Goal: Task Accomplishment & Management: Use online tool/utility

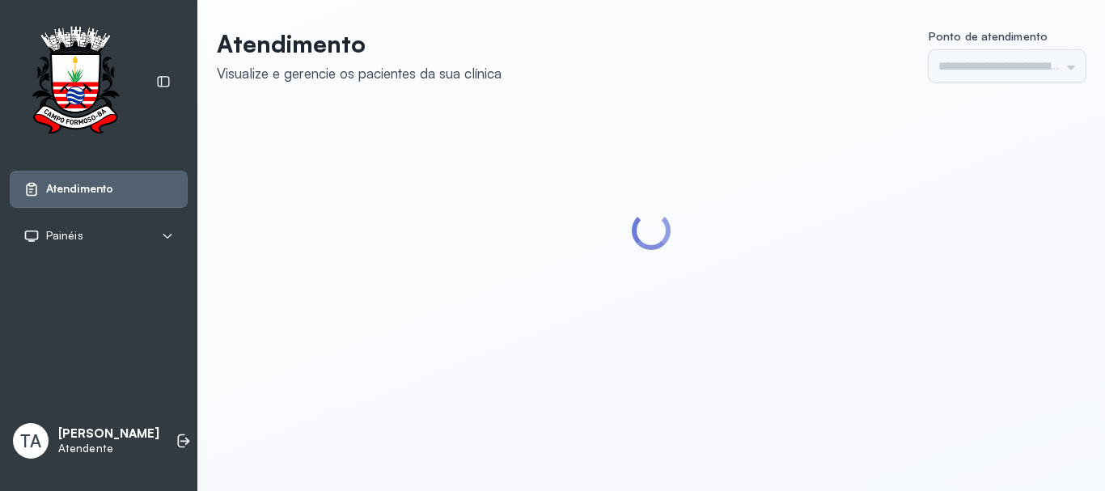
type input "******"
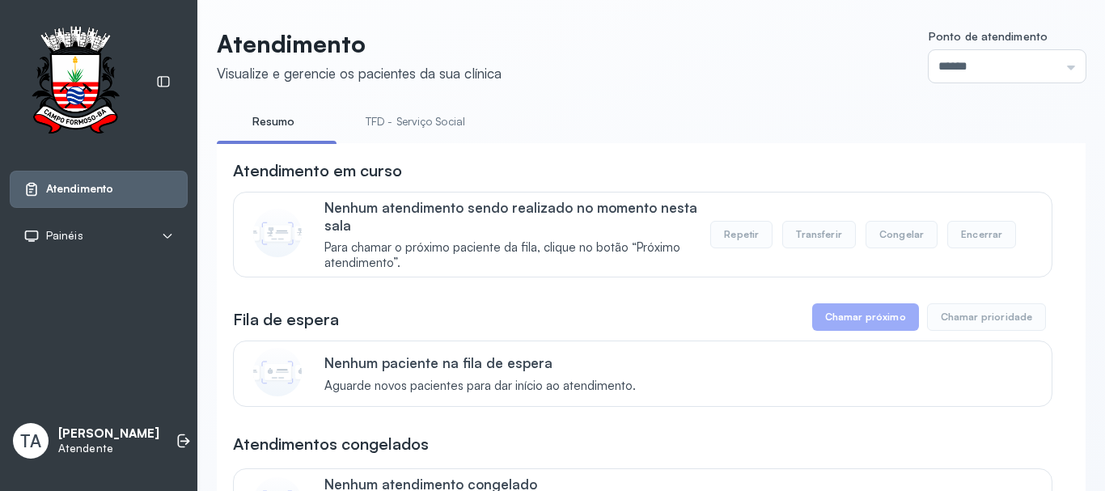
click at [404, 128] on link "TFD - Serviço Social" at bounding box center [415, 121] width 132 height 27
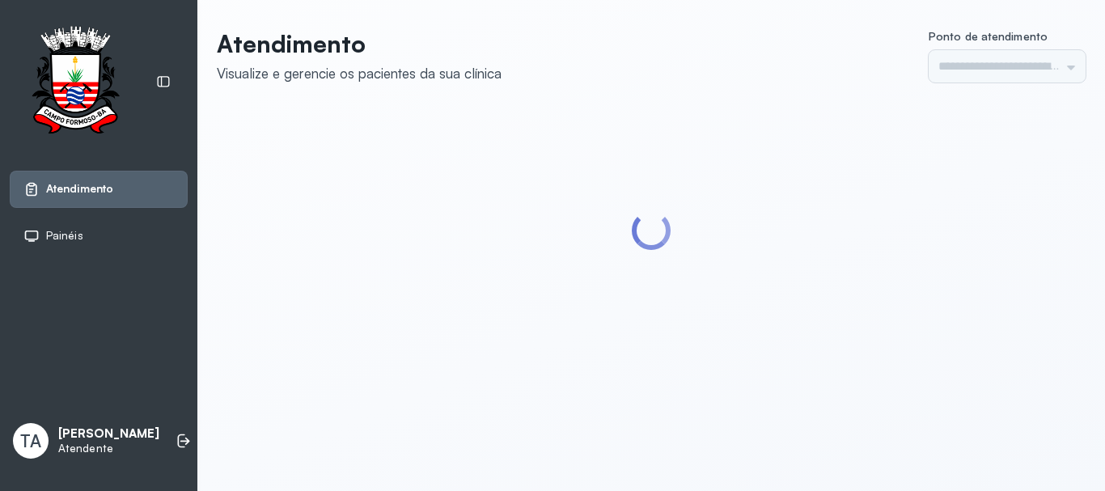
type input "******"
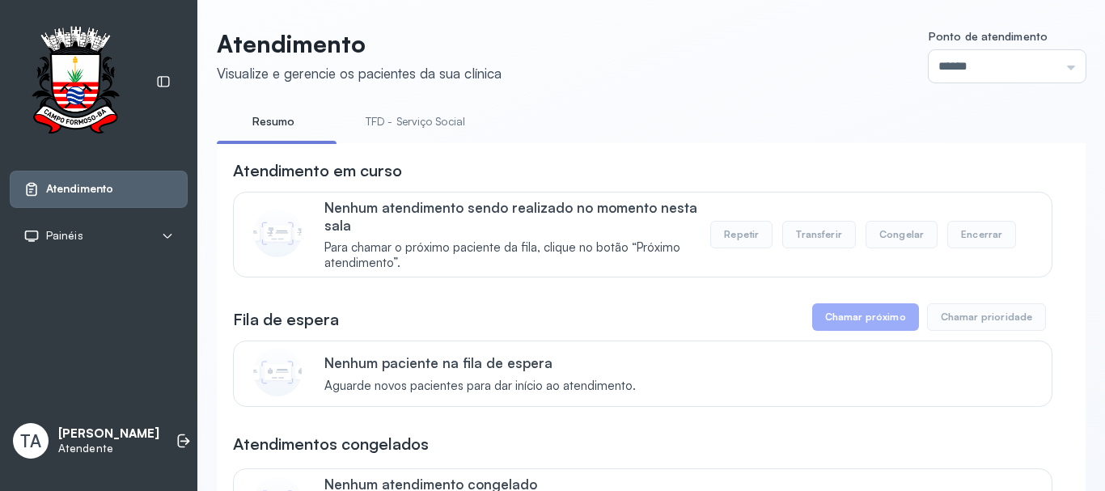
click at [636, 168] on div "Atendimento em curso" at bounding box center [642, 170] width 819 height 23
click at [436, 125] on link "TFD - Serviço Social" at bounding box center [415, 121] width 132 height 27
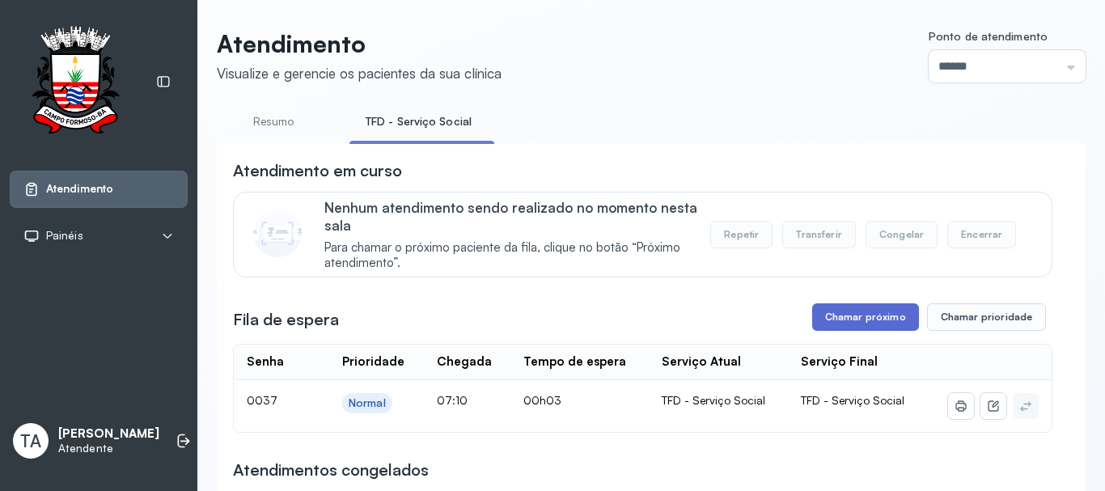
click at [820, 321] on button "Chamar próximo" at bounding box center [865, 316] width 107 height 27
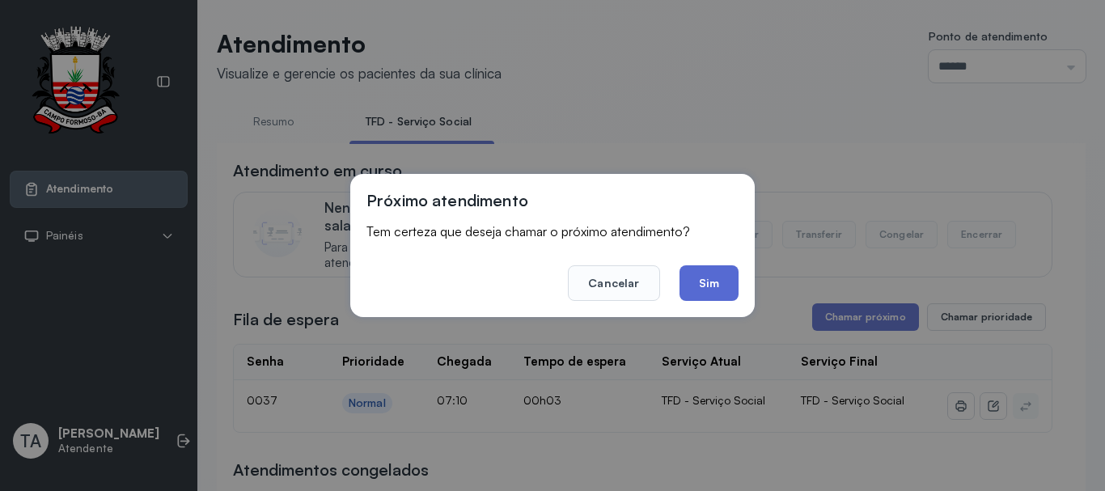
click at [719, 294] on button "Sim" at bounding box center [708, 283] width 59 height 36
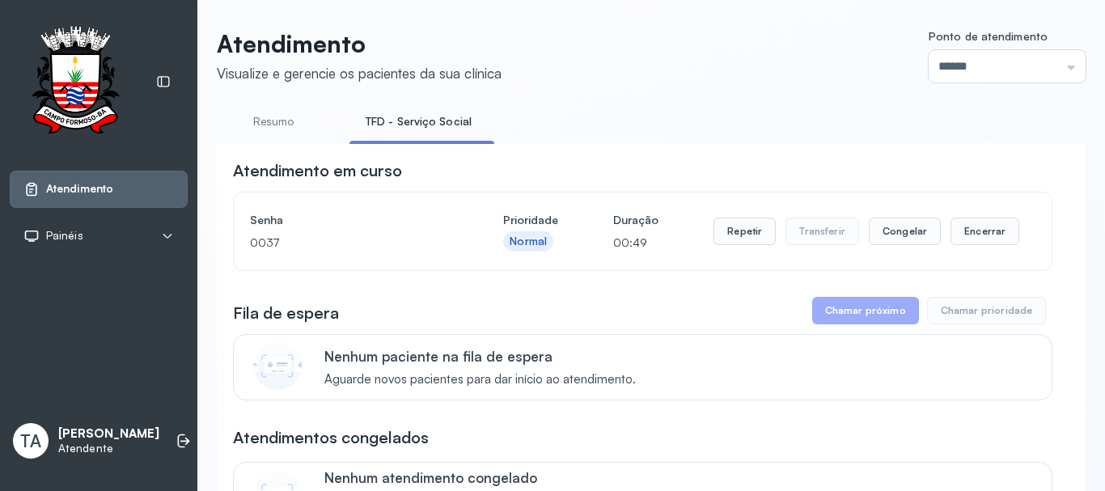
click at [1008, 237] on div "Senha 0037 Prioridade Normal Duração 00:49 Repetir Transferir Congelar Encerrar" at bounding box center [642, 231] width 785 height 45
click at [951, 233] on button "Encerrar" at bounding box center [984, 231] width 69 height 27
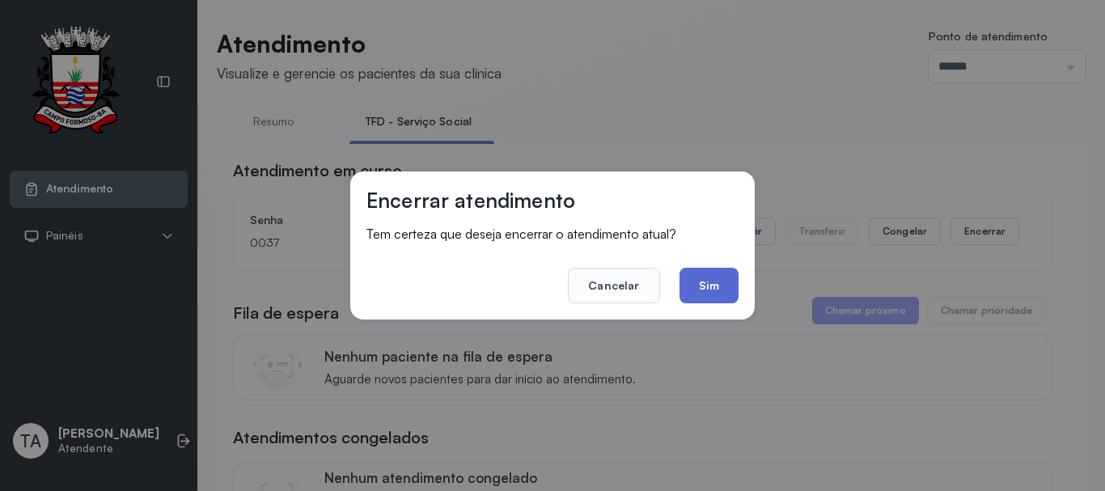
click at [699, 285] on button "Sim" at bounding box center [708, 286] width 59 height 36
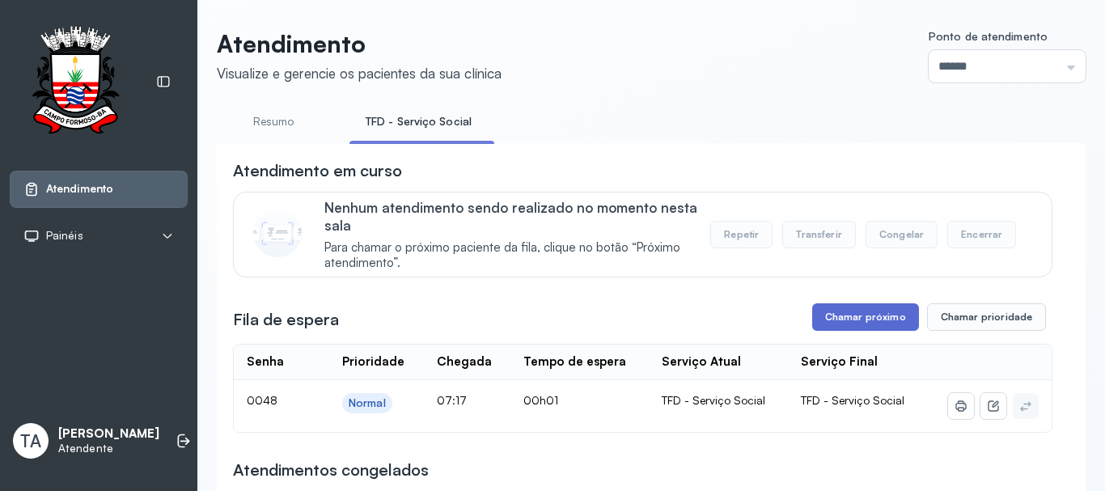
click at [856, 326] on button "Chamar próximo" at bounding box center [865, 316] width 107 height 27
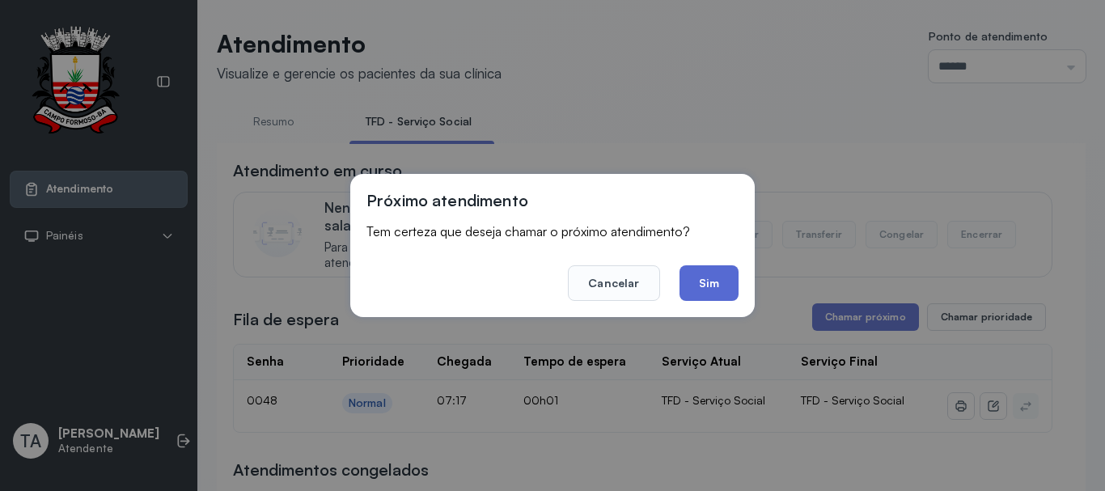
click at [733, 290] on button "Sim" at bounding box center [708, 283] width 59 height 36
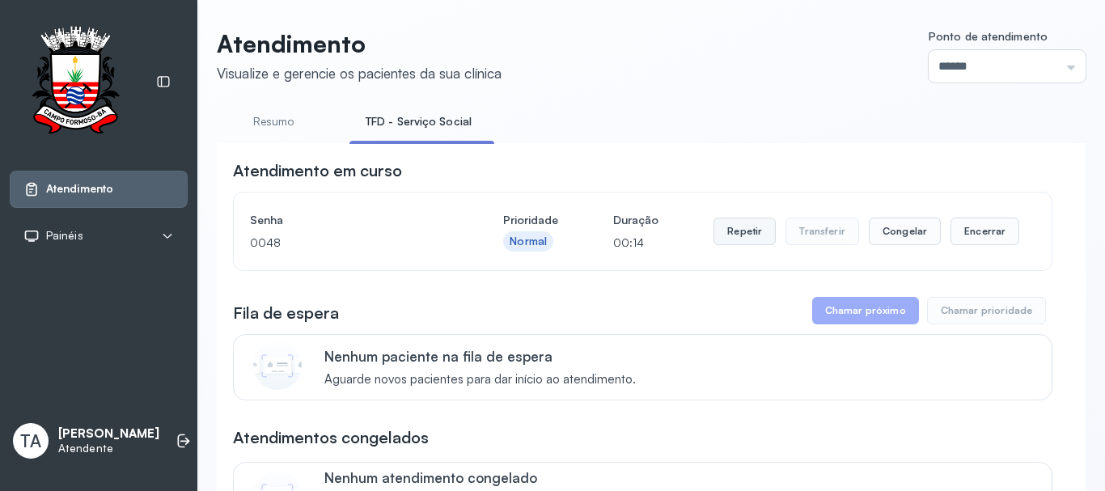
click at [723, 240] on button "Repetir" at bounding box center [744, 231] width 62 height 27
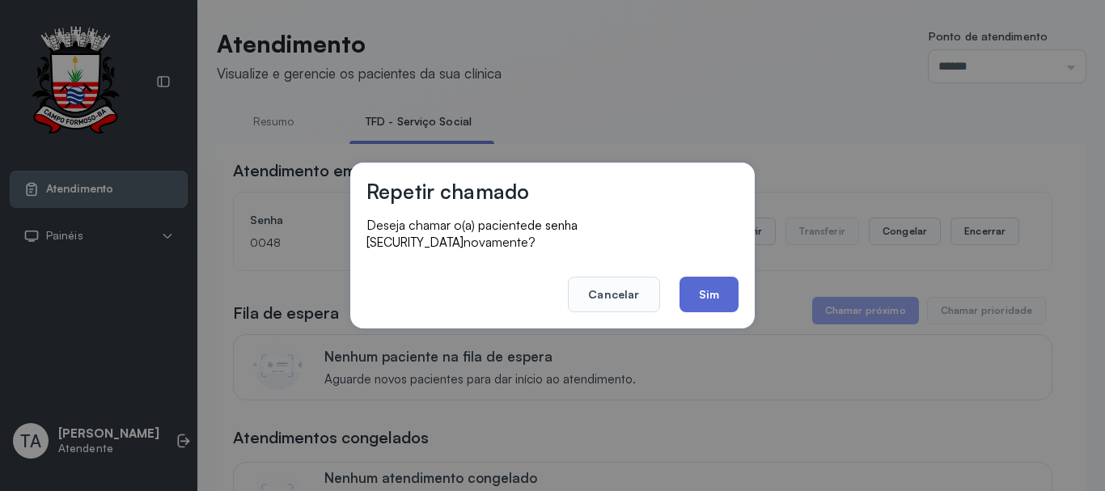
click at [694, 292] on button "Sim" at bounding box center [708, 295] width 59 height 36
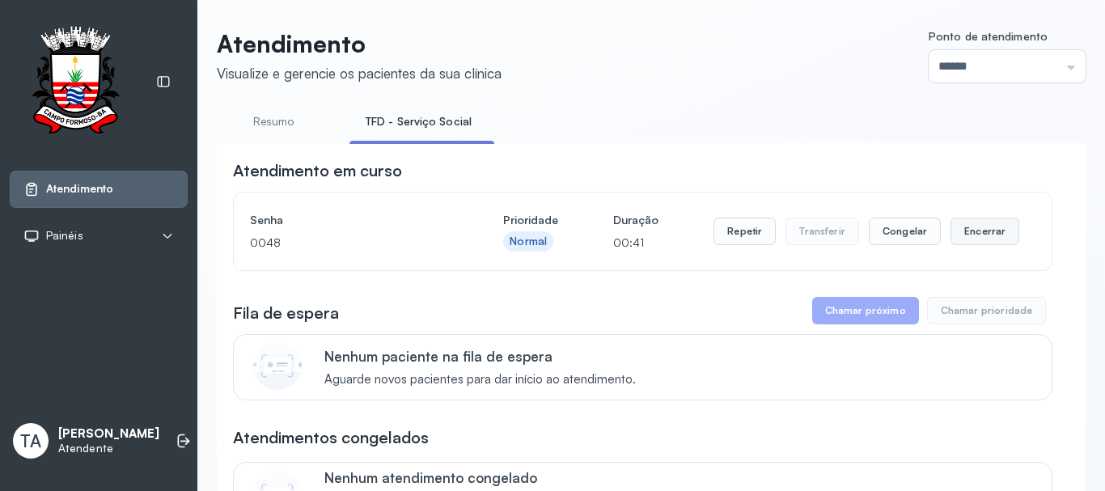
click at [987, 245] on button "Encerrar" at bounding box center [984, 231] width 69 height 27
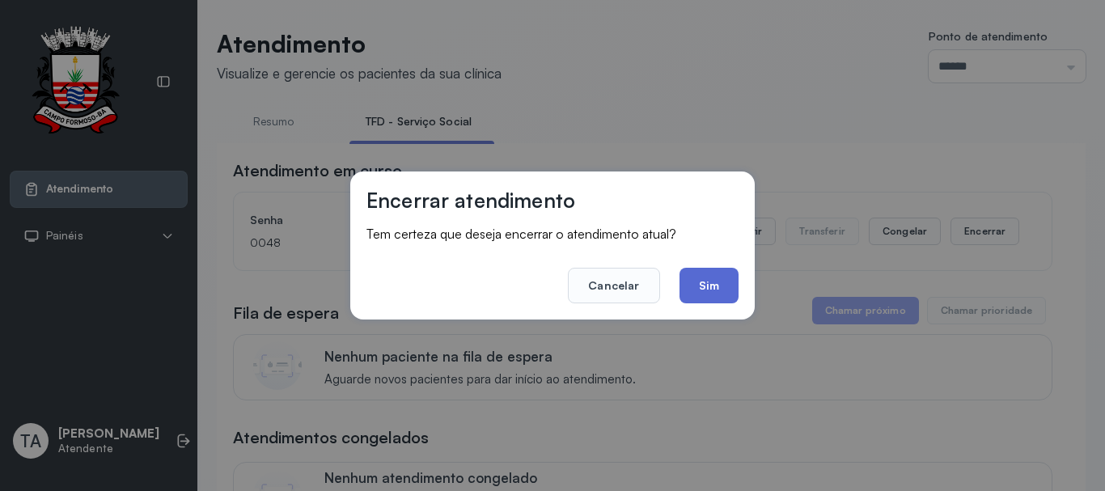
click at [722, 296] on button "Sim" at bounding box center [708, 286] width 59 height 36
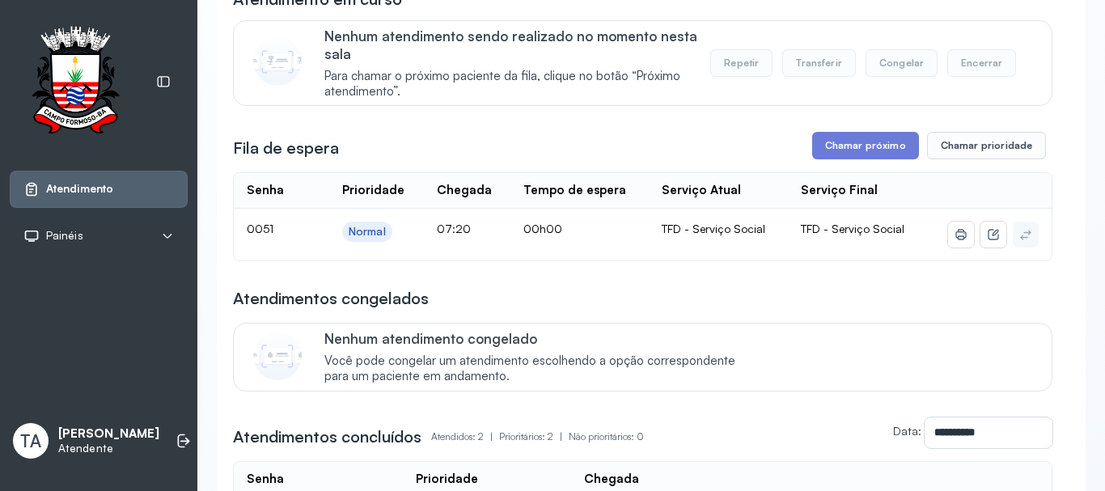
scroll to position [162, 0]
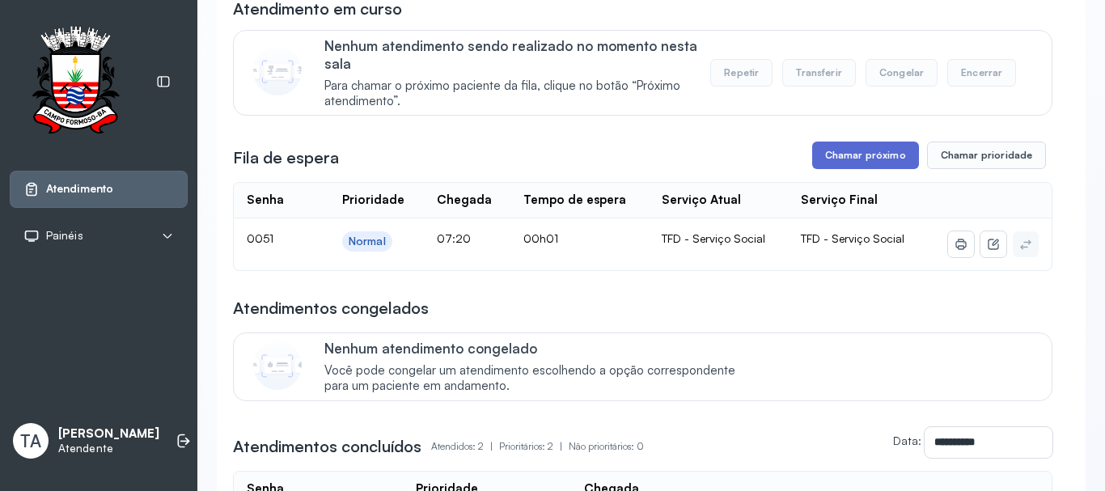
click at [855, 153] on button "Chamar próximo" at bounding box center [865, 155] width 107 height 27
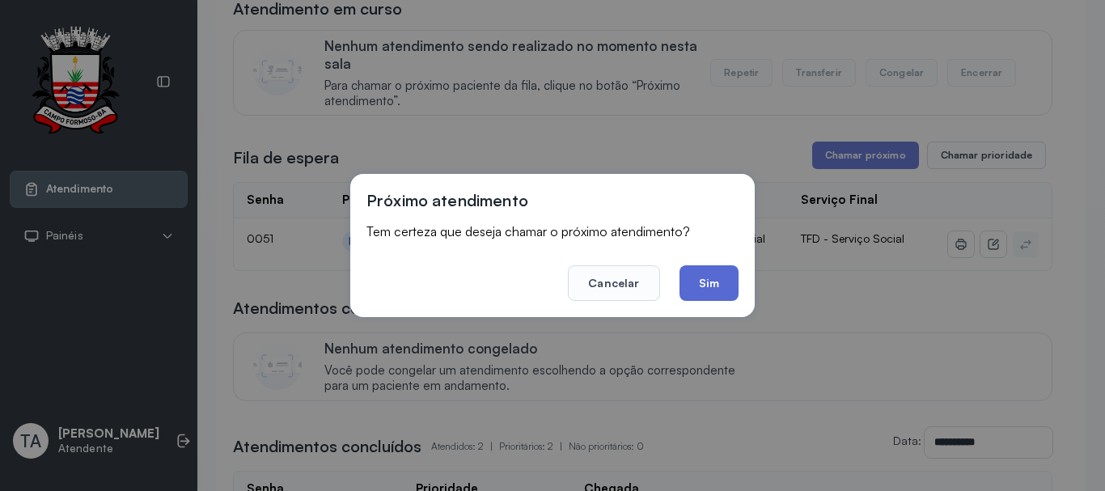
click at [728, 290] on button "Sim" at bounding box center [708, 283] width 59 height 36
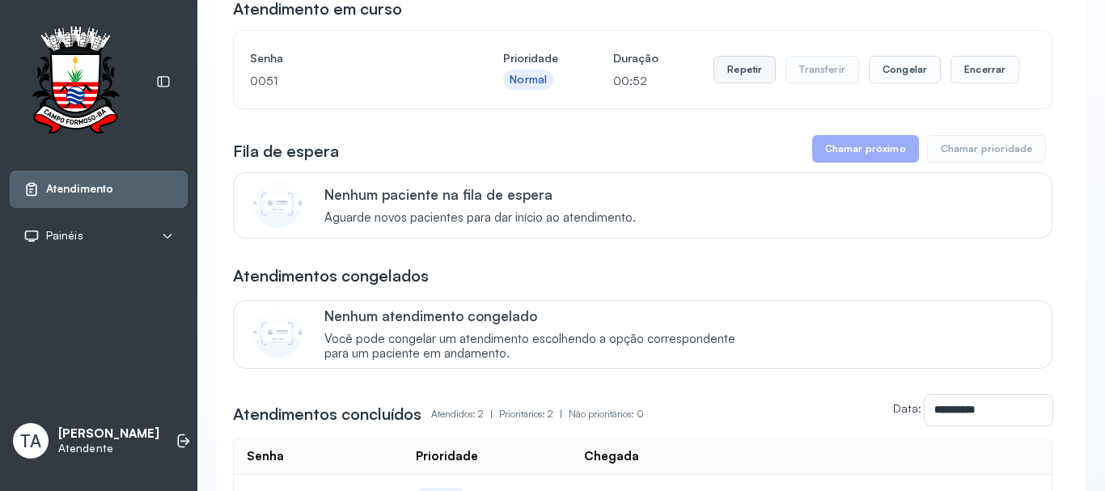
click at [729, 73] on button "Repetir" at bounding box center [744, 69] width 62 height 27
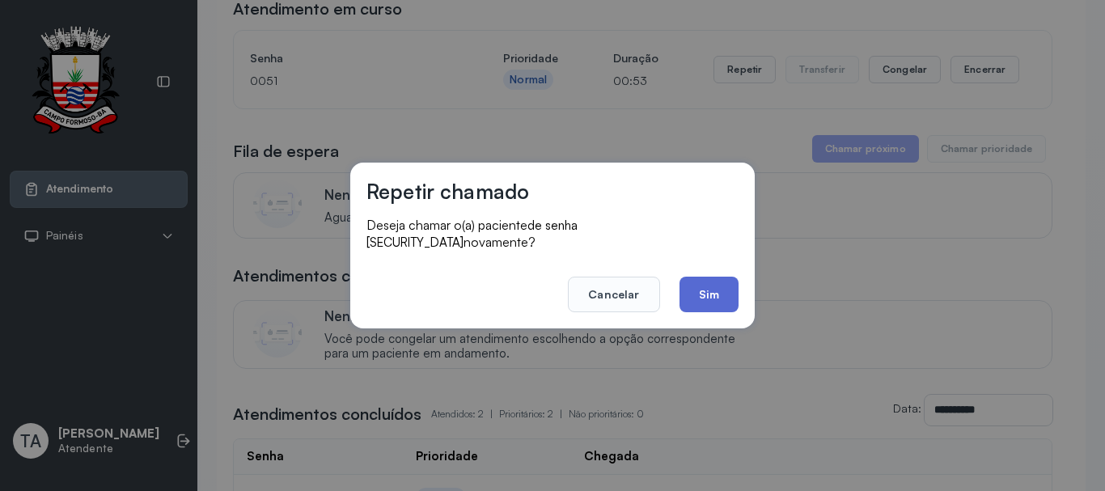
click at [691, 283] on button "Sim" at bounding box center [708, 295] width 59 height 36
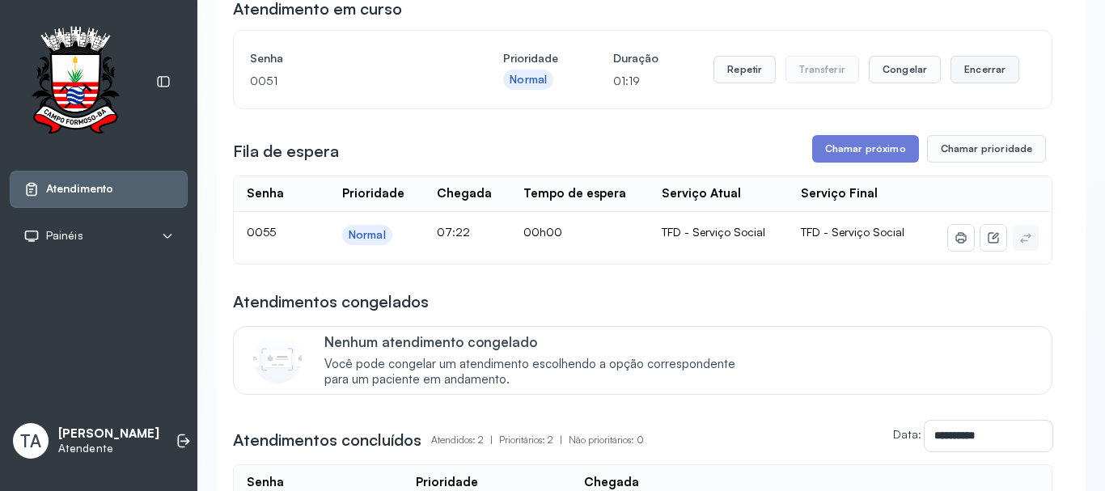
click at [978, 74] on button "Encerrar" at bounding box center [984, 69] width 69 height 27
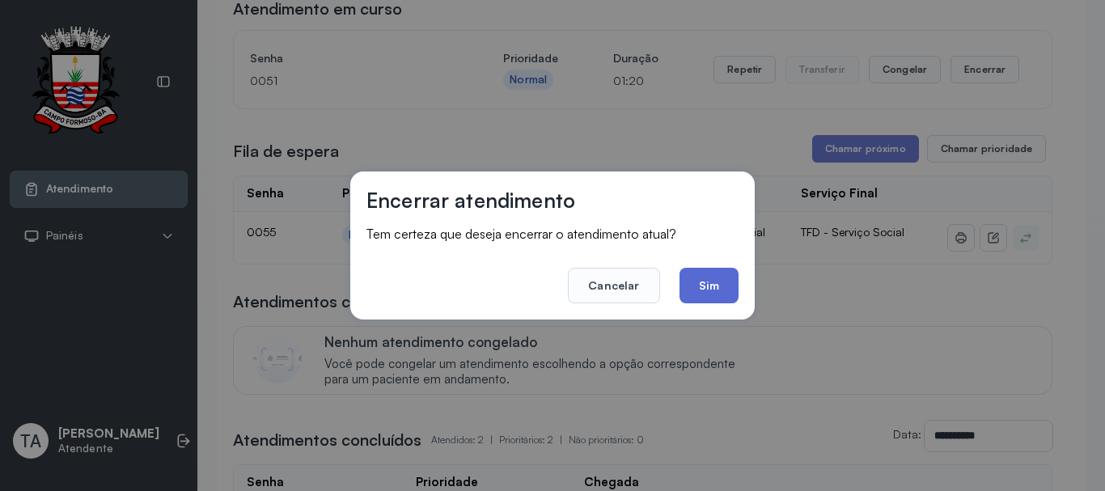
click at [717, 283] on button "Sim" at bounding box center [708, 286] width 59 height 36
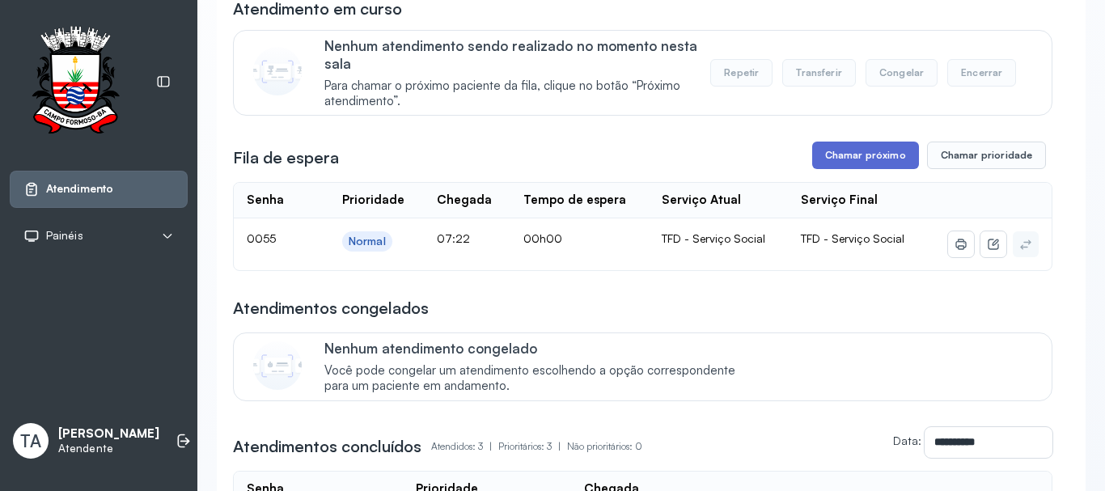
click at [864, 167] on button "Chamar próximo" at bounding box center [865, 155] width 107 height 27
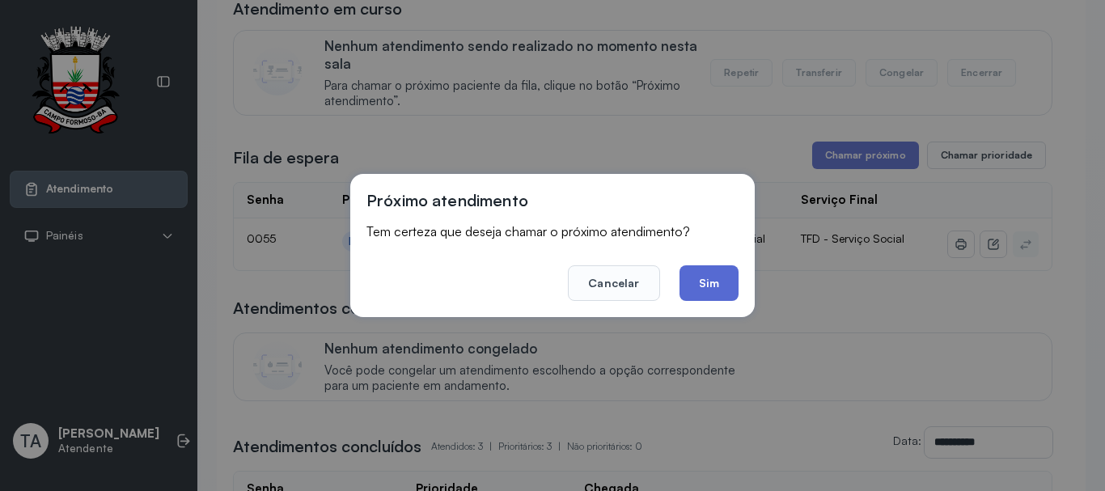
click at [715, 277] on button "Sim" at bounding box center [708, 283] width 59 height 36
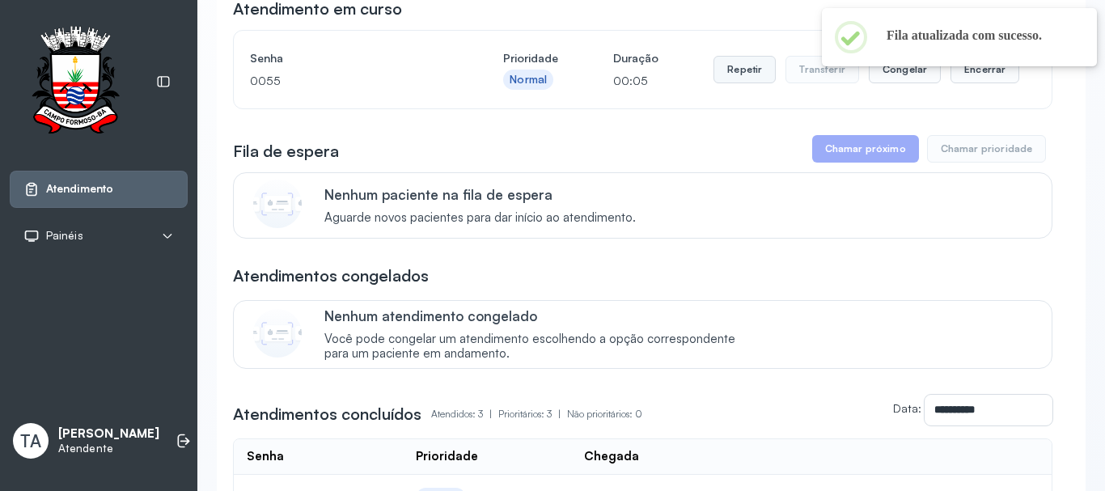
click at [721, 76] on button "Repetir" at bounding box center [744, 69] width 62 height 27
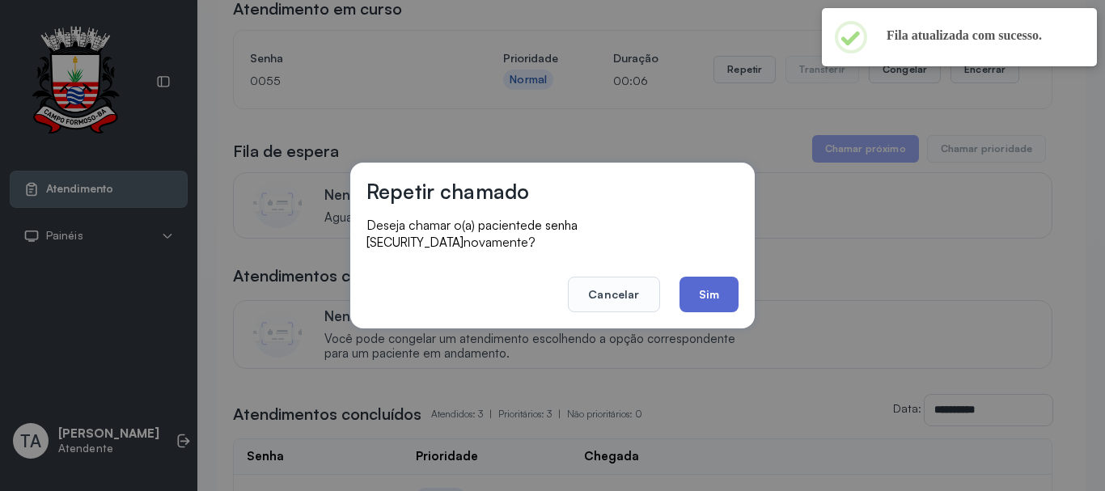
click at [712, 296] on button "Sim" at bounding box center [708, 295] width 59 height 36
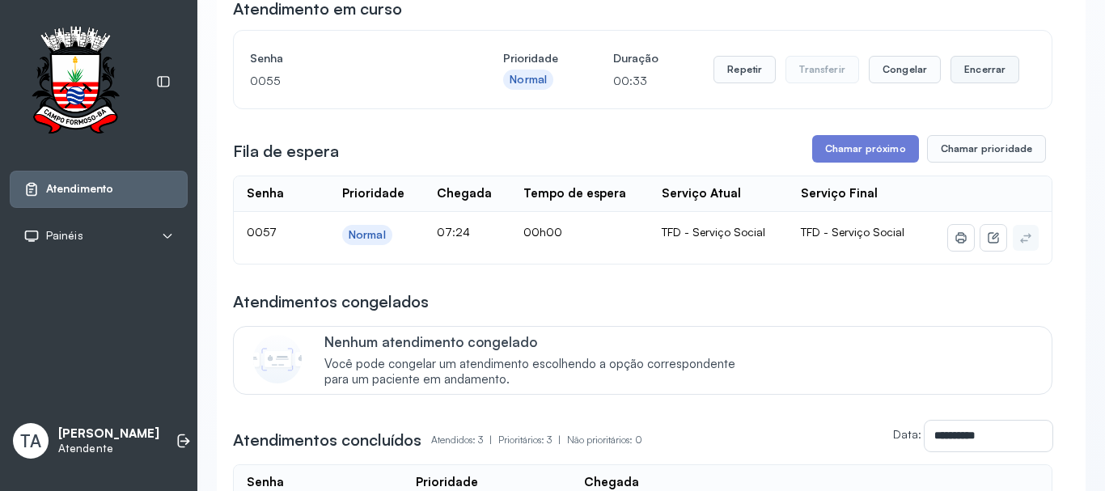
click at [957, 78] on button "Encerrar" at bounding box center [984, 69] width 69 height 27
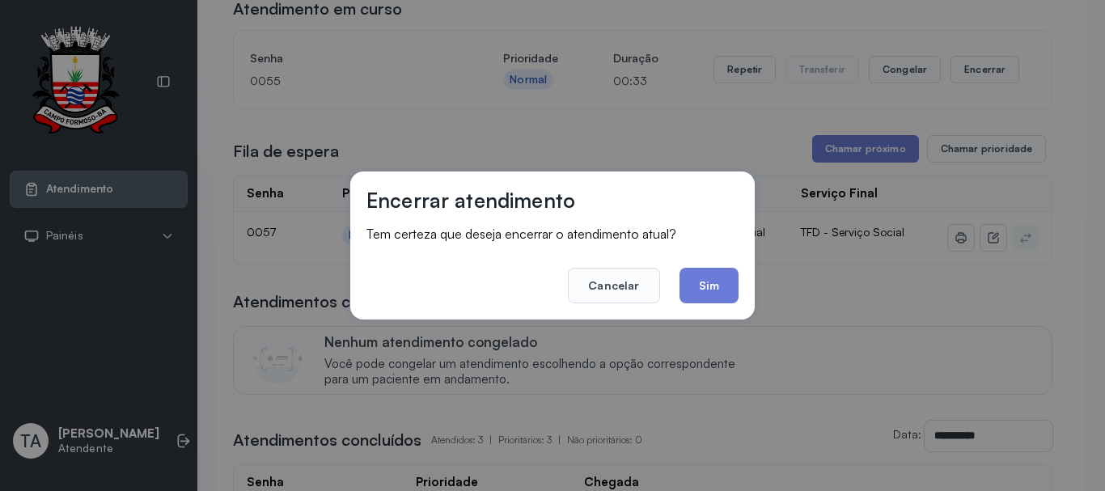
click at [712, 285] on button "Sim" at bounding box center [708, 286] width 59 height 36
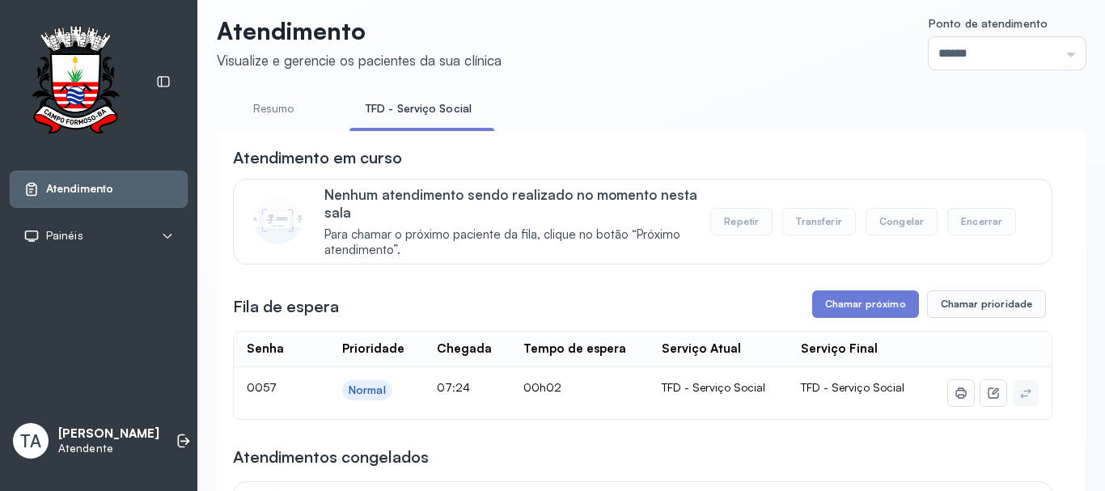
scroll to position [0, 0]
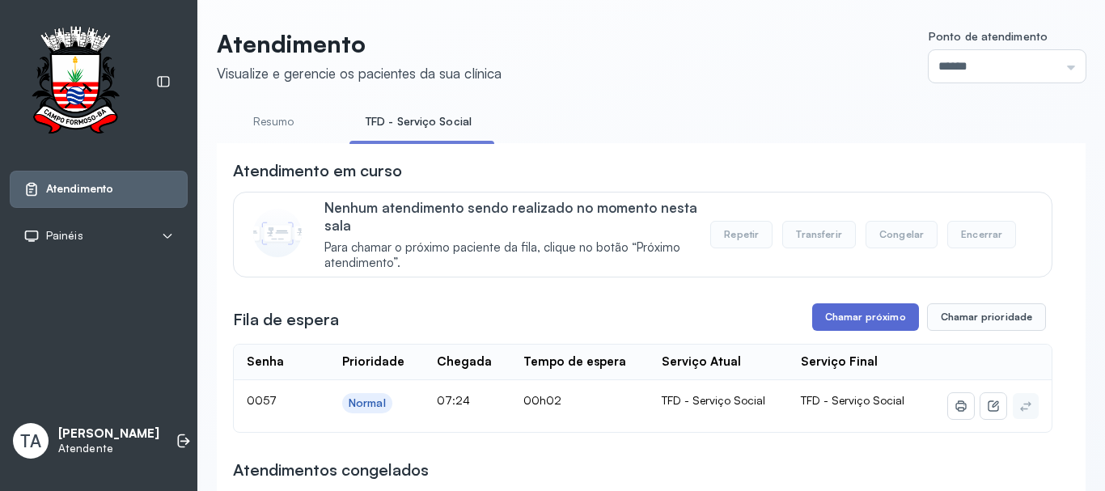
click at [821, 323] on button "Chamar próximo" at bounding box center [865, 316] width 107 height 27
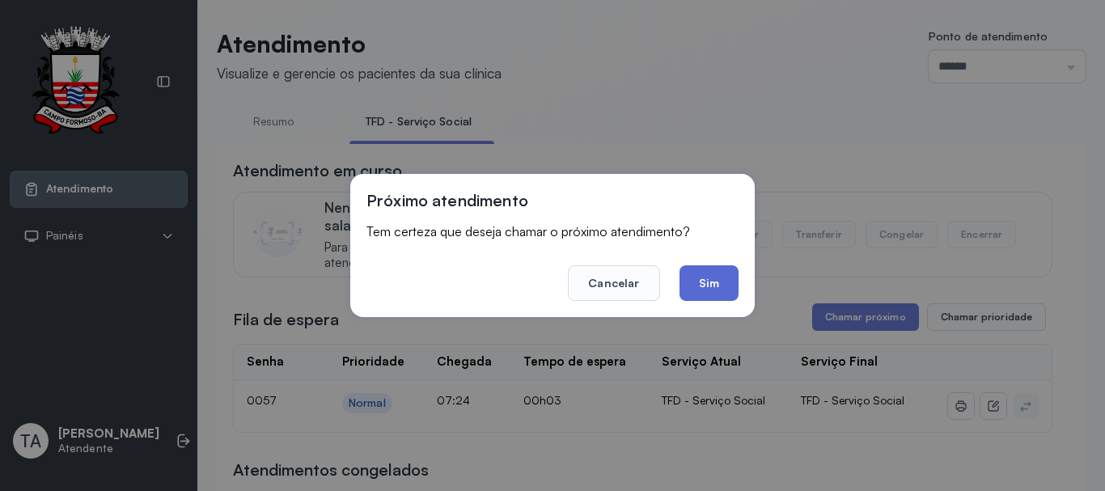
click at [734, 285] on button "Sim" at bounding box center [708, 283] width 59 height 36
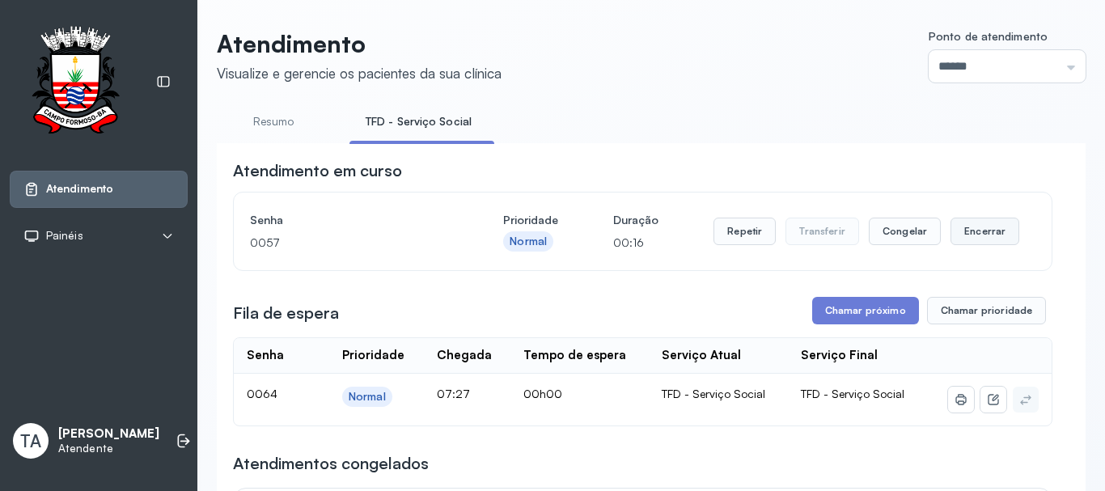
click at [975, 234] on button "Encerrar" at bounding box center [984, 231] width 69 height 27
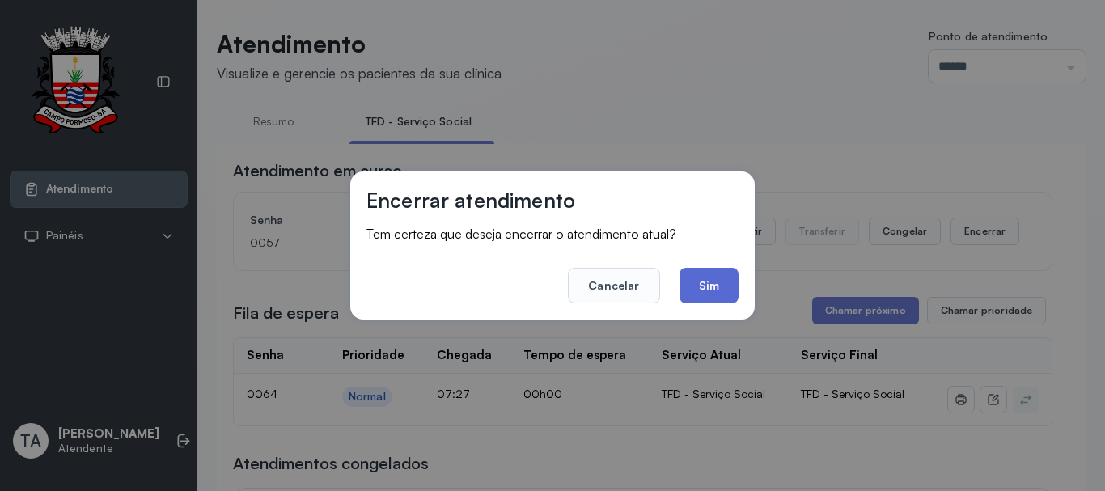
click at [706, 291] on button "Sim" at bounding box center [708, 286] width 59 height 36
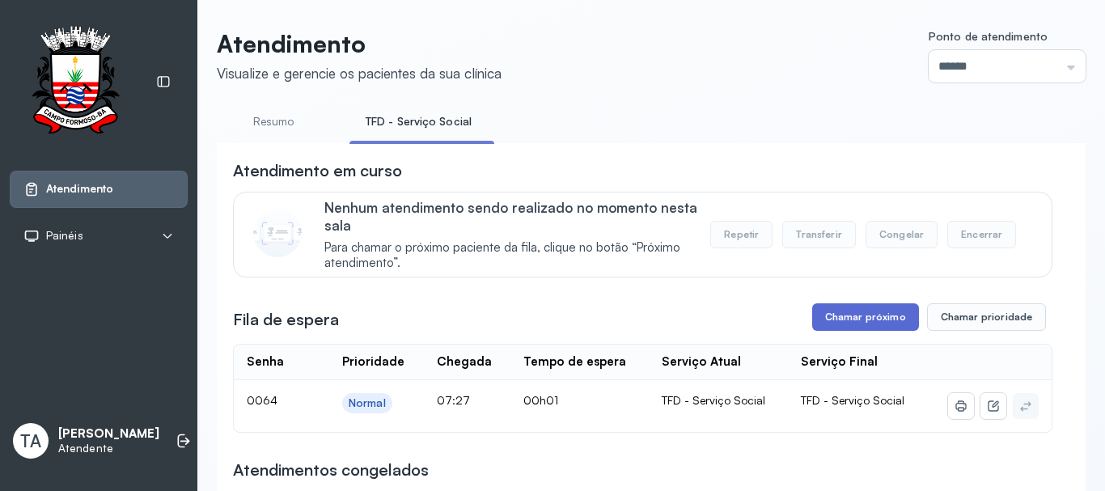
click at [834, 322] on button "Chamar próximo" at bounding box center [865, 316] width 107 height 27
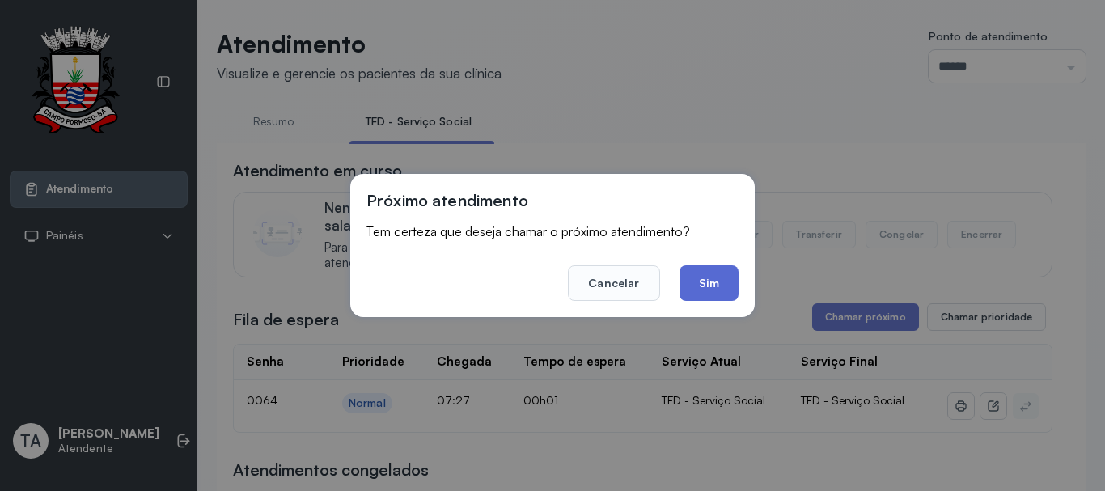
click at [687, 291] on button "Sim" at bounding box center [708, 283] width 59 height 36
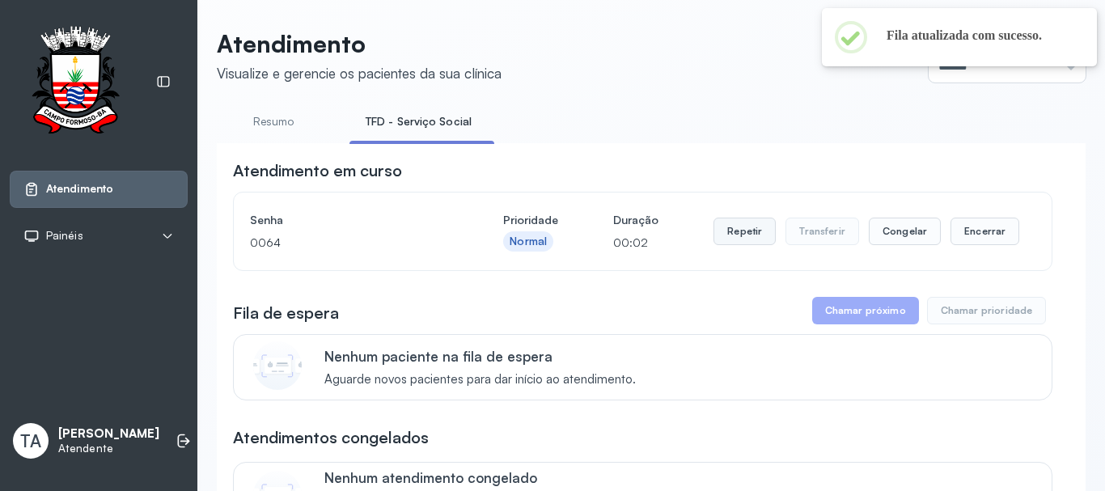
click at [759, 231] on button "Repetir" at bounding box center [744, 231] width 62 height 27
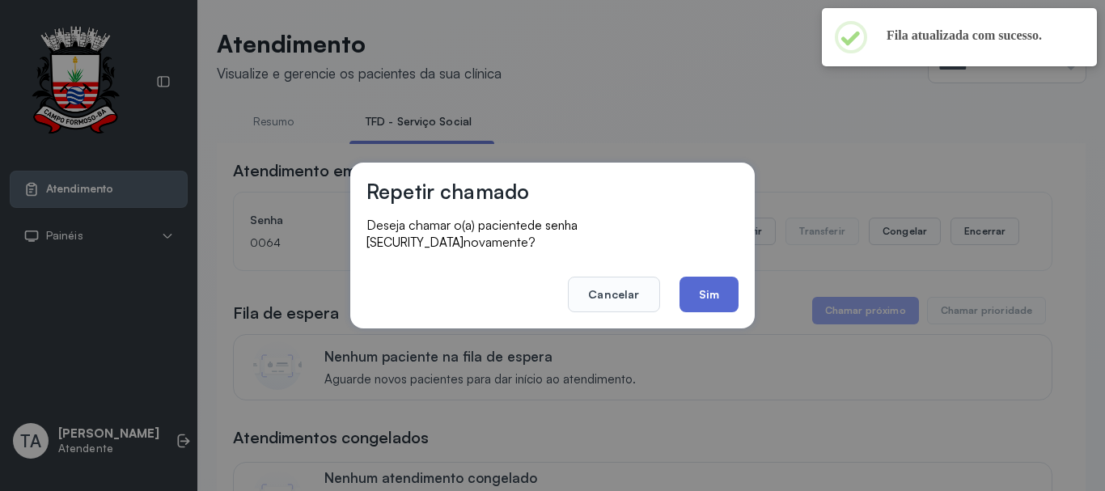
click at [704, 295] on button "Sim" at bounding box center [708, 295] width 59 height 36
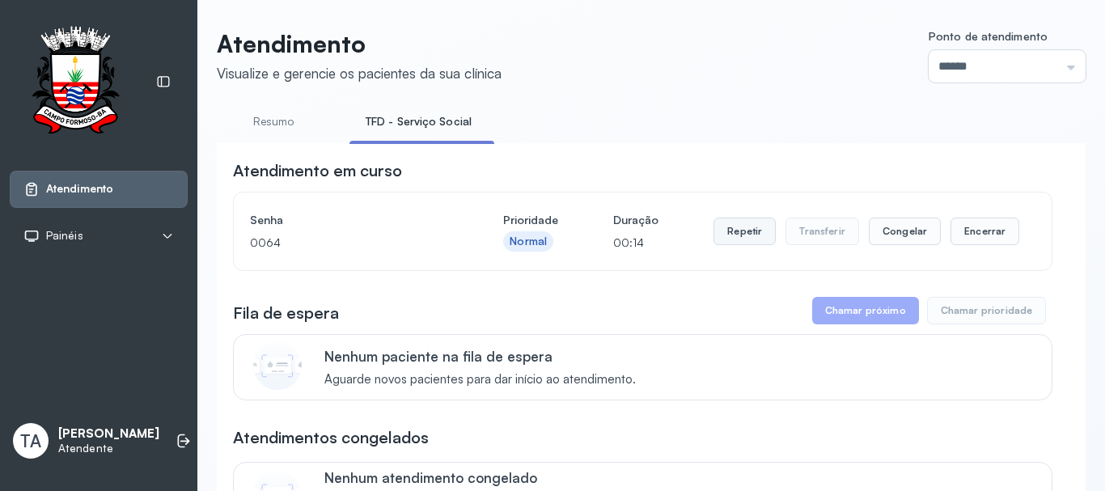
click at [721, 245] on button "Repetir" at bounding box center [744, 231] width 62 height 27
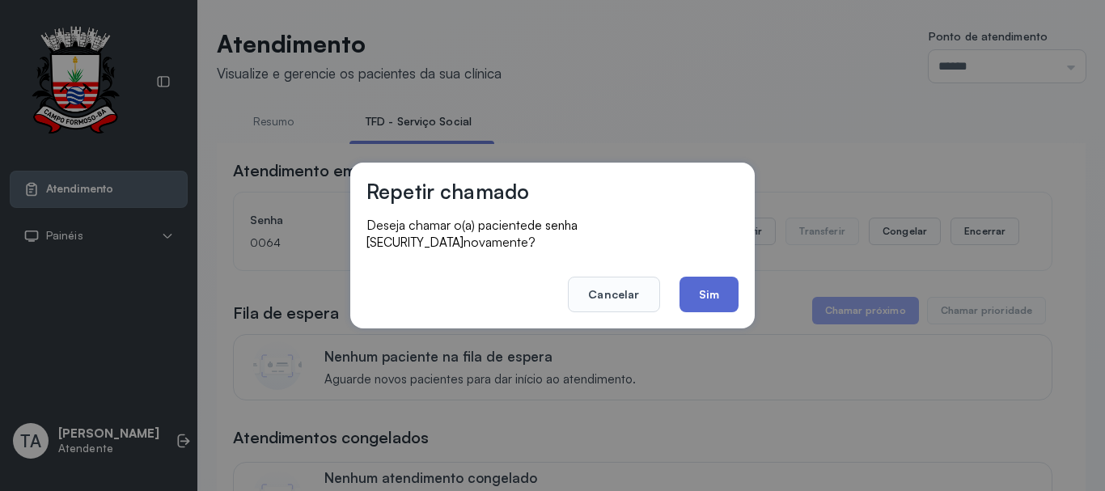
click at [687, 287] on button "Sim" at bounding box center [708, 295] width 59 height 36
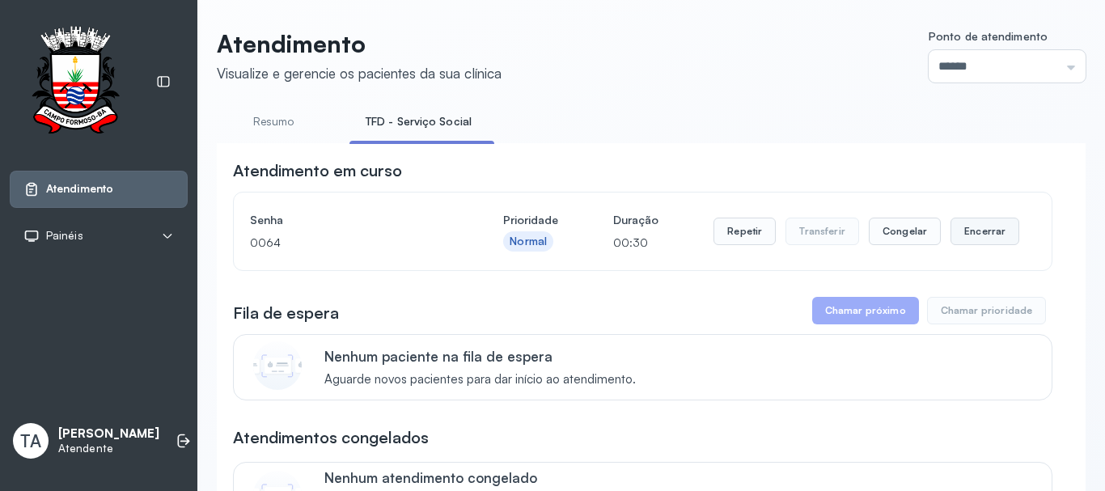
click at [973, 237] on button "Encerrar" at bounding box center [984, 231] width 69 height 27
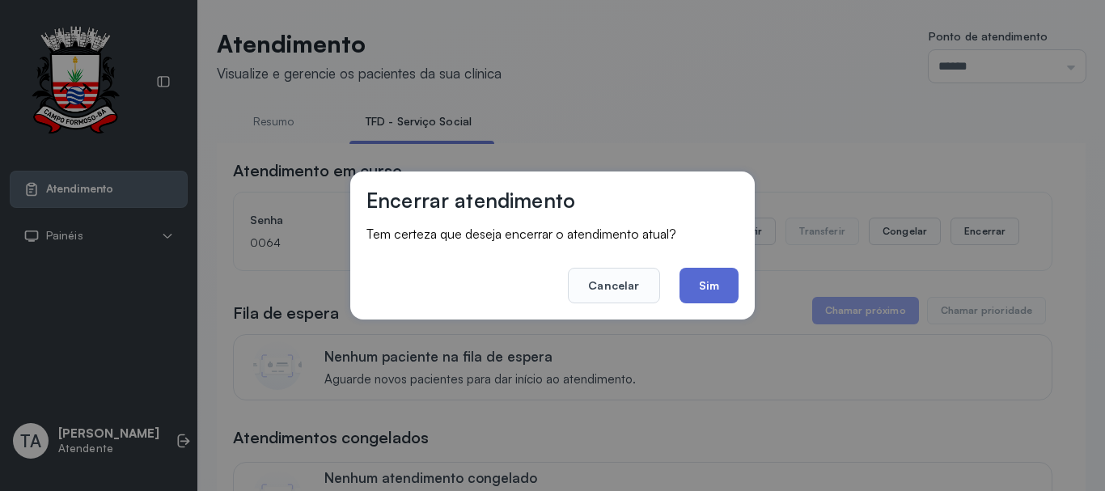
click at [725, 277] on button "Sim" at bounding box center [708, 286] width 59 height 36
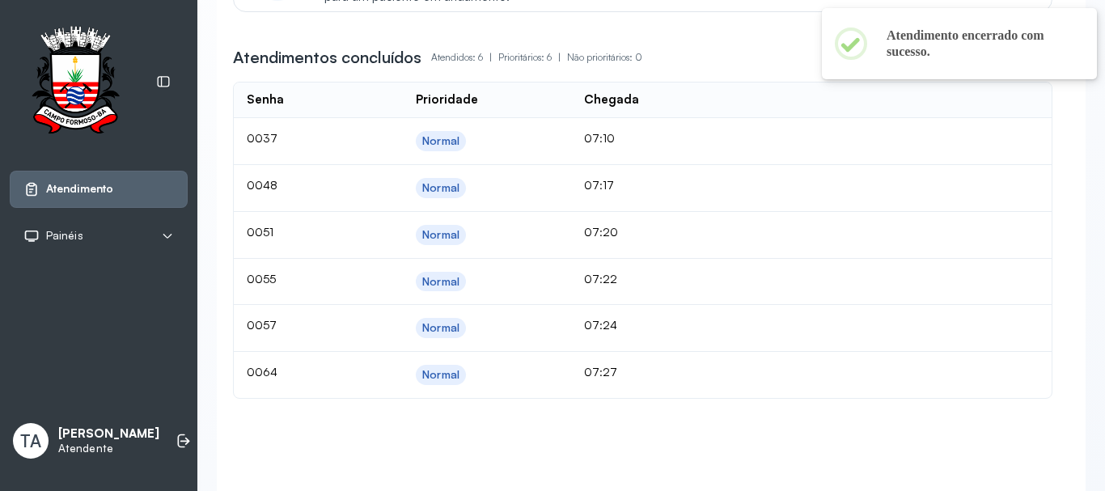
scroll to position [566, 0]
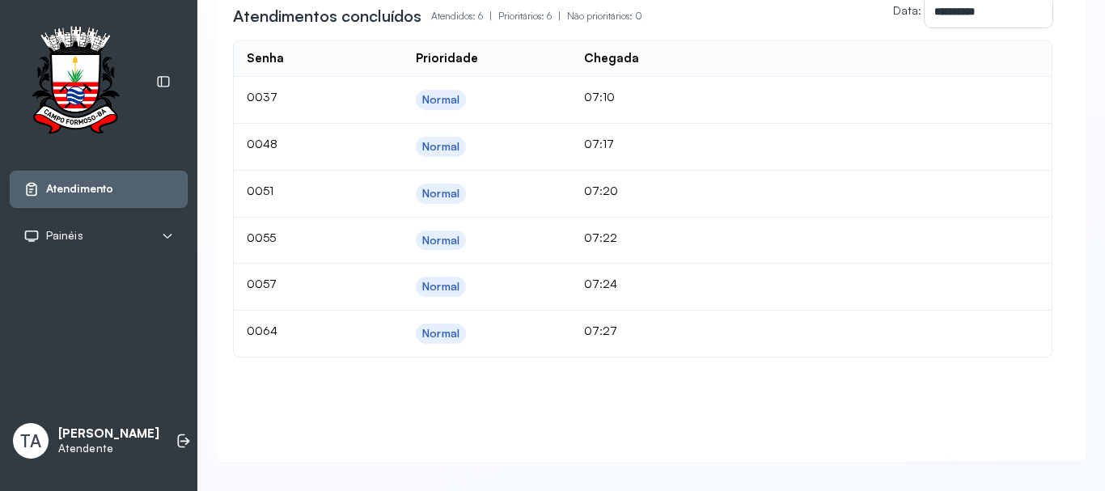
click at [687, 445] on div "**********" at bounding box center [651, 19] width 836 height 852
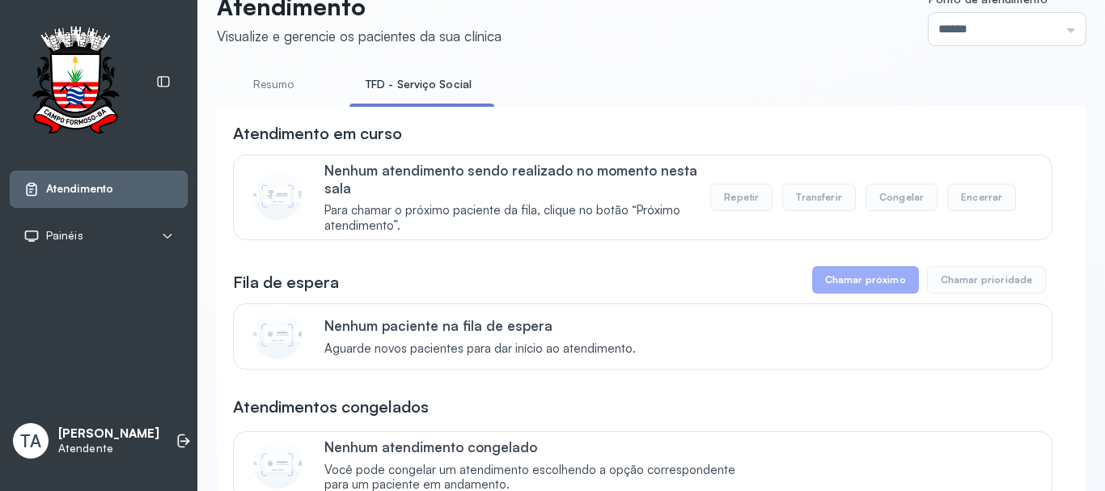
scroll to position [0, 0]
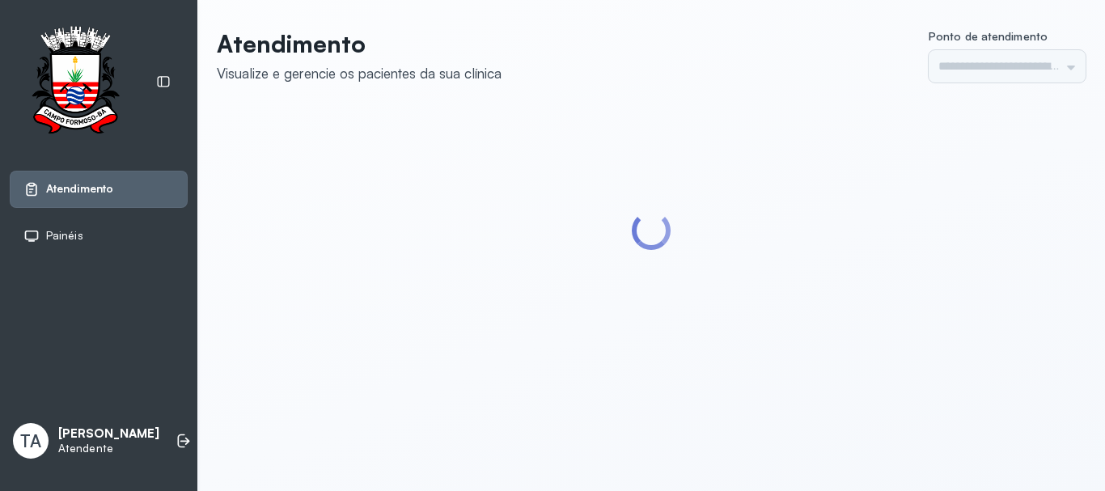
type input "******"
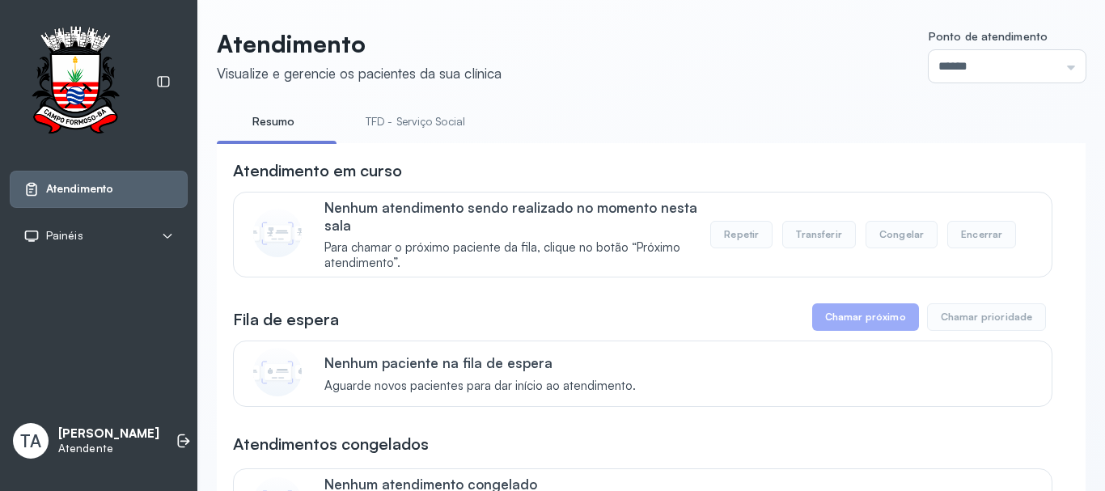
click at [392, 126] on link "TFD - Serviço Social" at bounding box center [415, 121] width 132 height 27
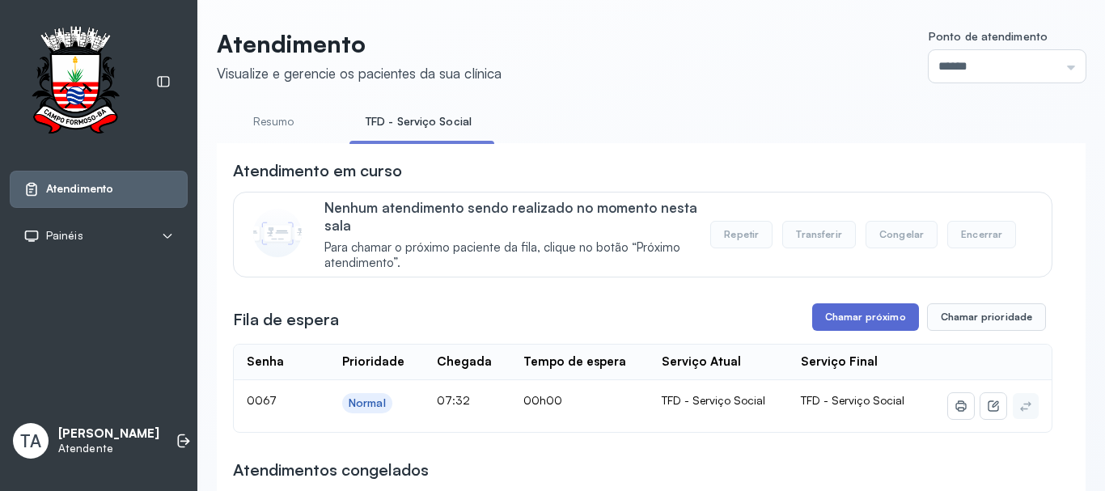
click at [881, 315] on button "Chamar próximo" at bounding box center [865, 316] width 107 height 27
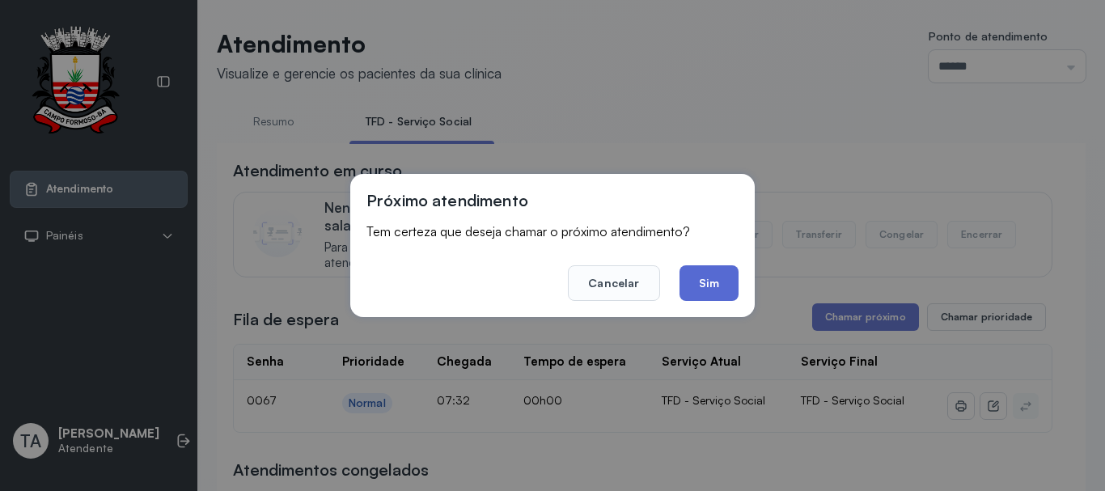
click at [689, 290] on button "Sim" at bounding box center [708, 283] width 59 height 36
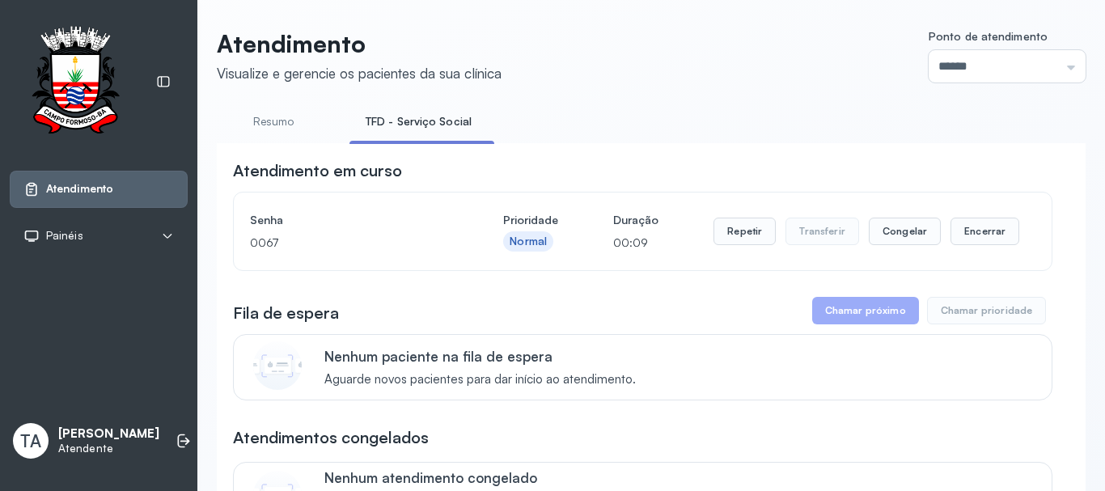
click at [710, 209] on div "Senha 0067 Prioridade Normal Duração 00:09 Repetir Transferir Congelar Encerrar" at bounding box center [643, 231] width 818 height 78
click at [724, 227] on button "Repetir" at bounding box center [744, 231] width 62 height 27
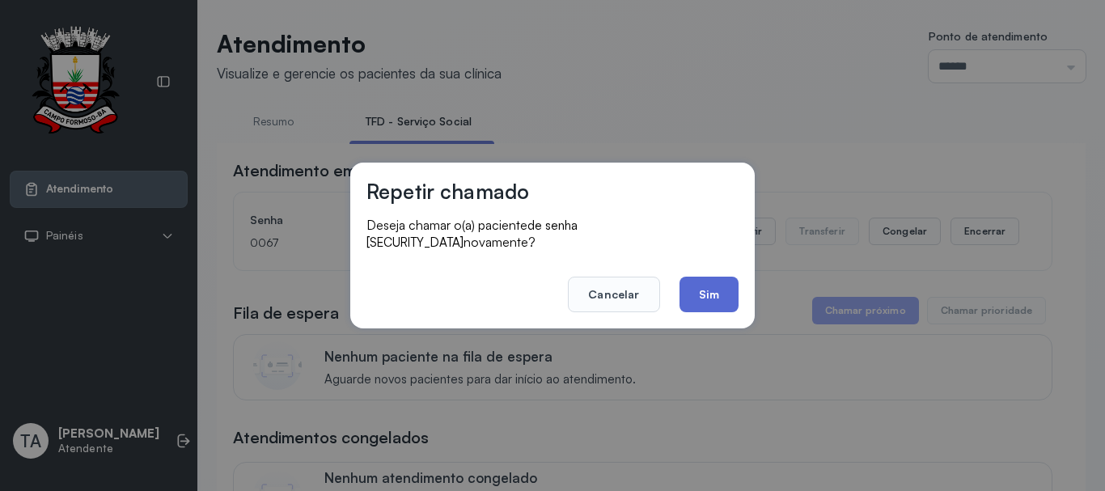
click at [708, 302] on button "Sim" at bounding box center [708, 295] width 59 height 36
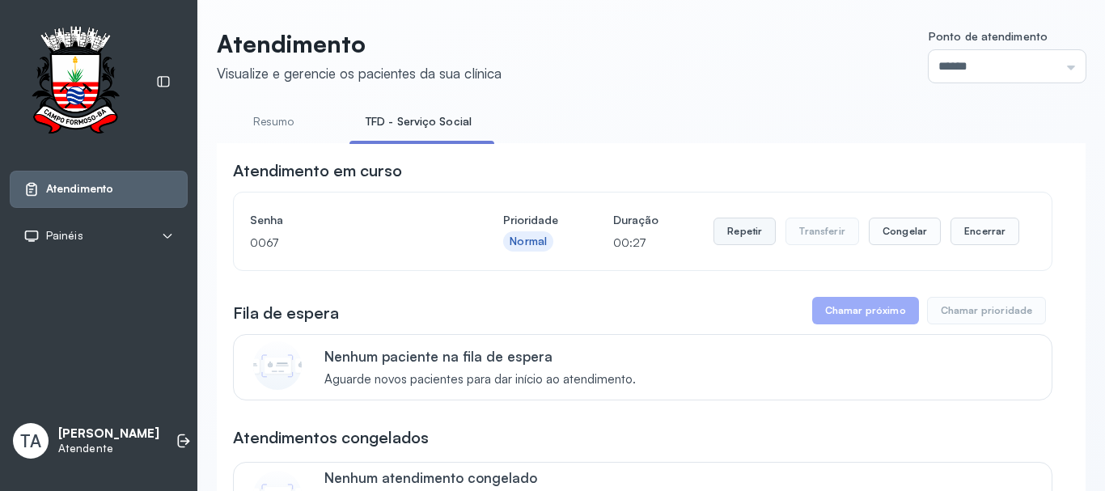
click at [759, 235] on button "Repetir" at bounding box center [744, 231] width 62 height 27
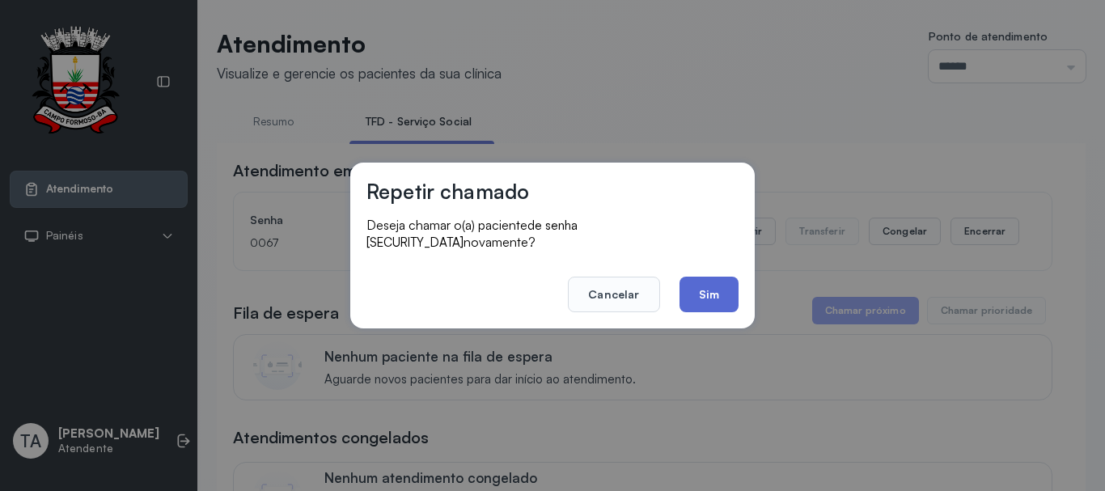
click at [684, 285] on button "Sim" at bounding box center [708, 295] width 59 height 36
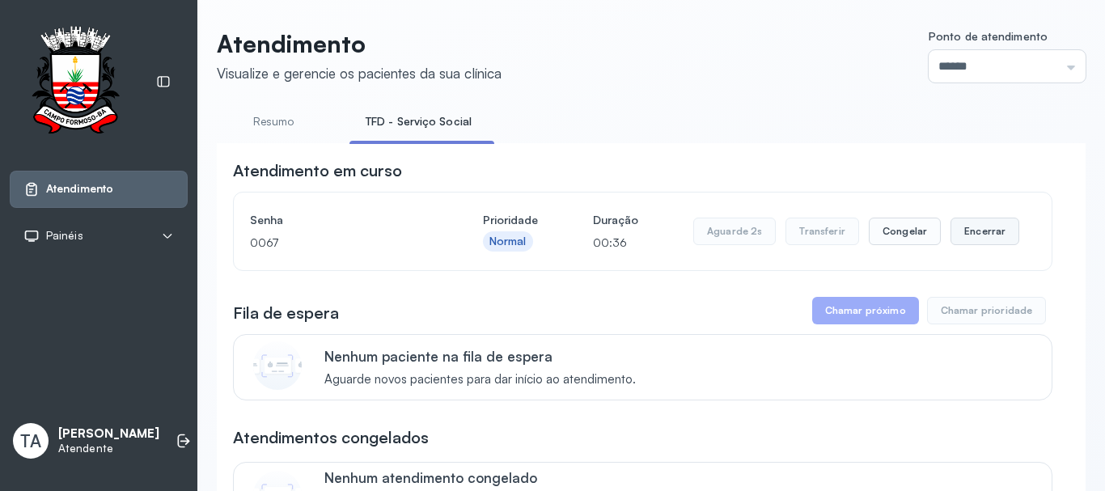
click at [968, 235] on button "Encerrar" at bounding box center [984, 231] width 69 height 27
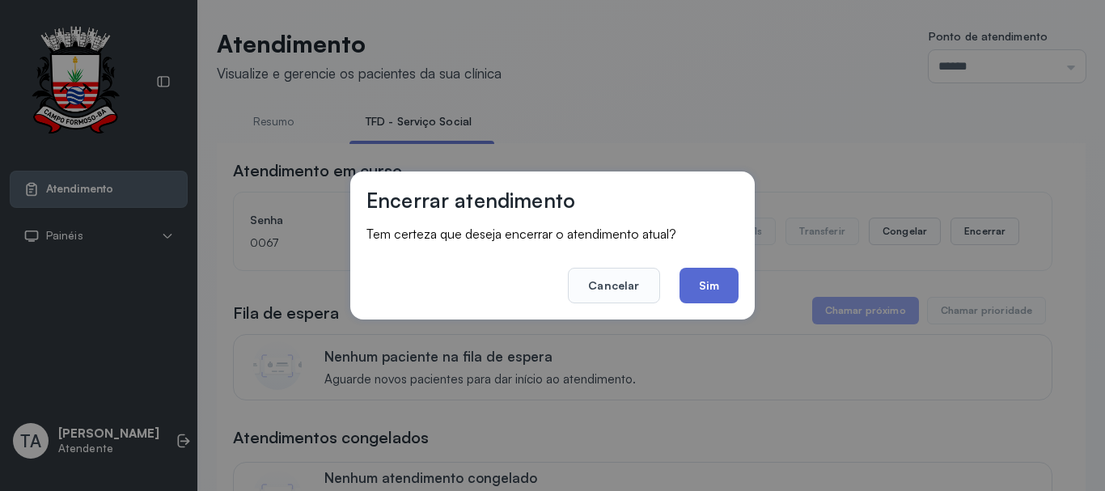
click at [705, 286] on button "Sim" at bounding box center [708, 286] width 59 height 36
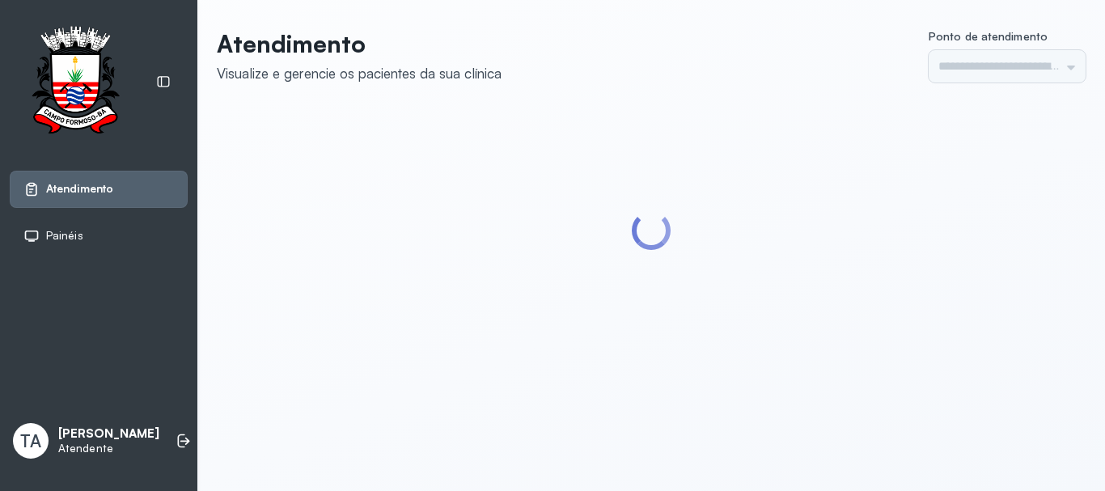
type input "******"
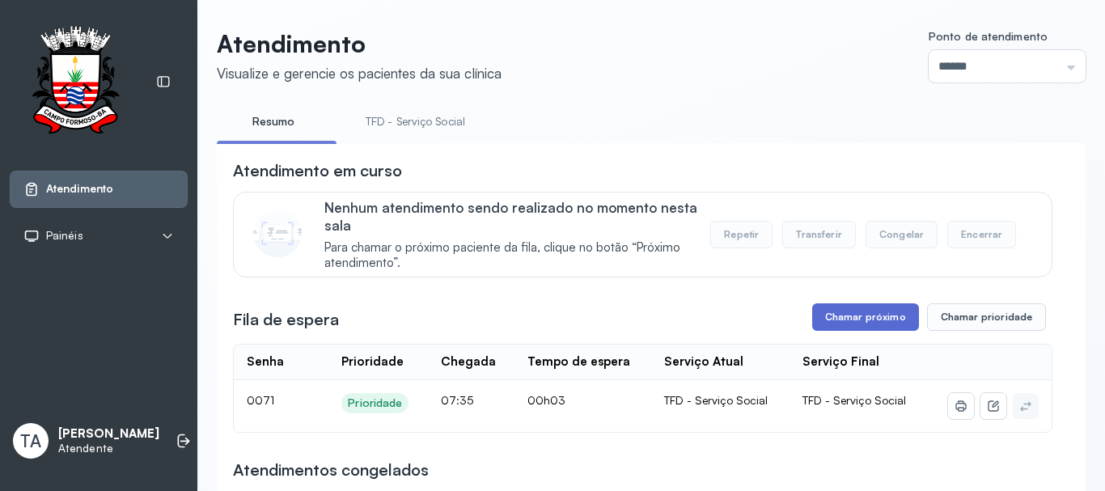
click at [869, 328] on button "Chamar próximo" at bounding box center [865, 316] width 107 height 27
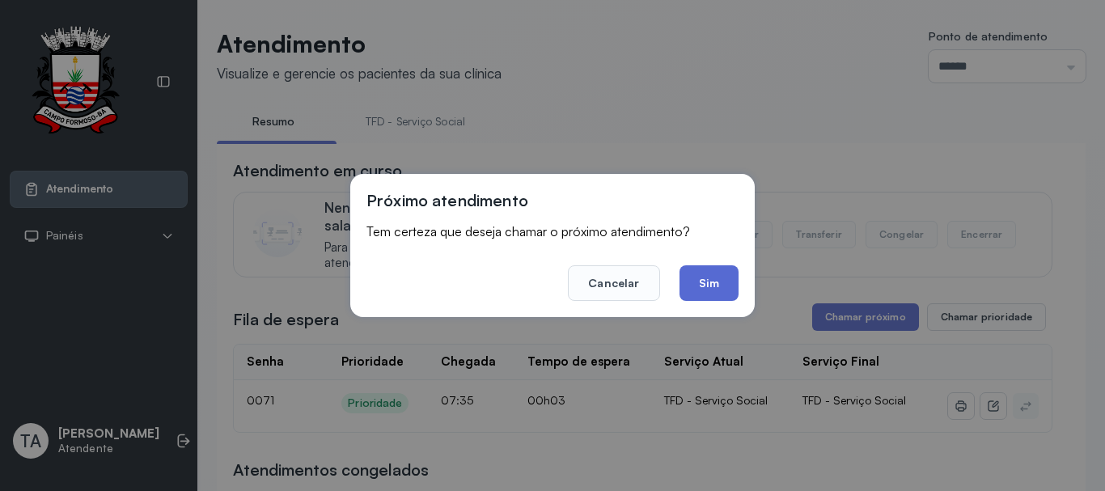
click at [694, 270] on button "Sim" at bounding box center [708, 283] width 59 height 36
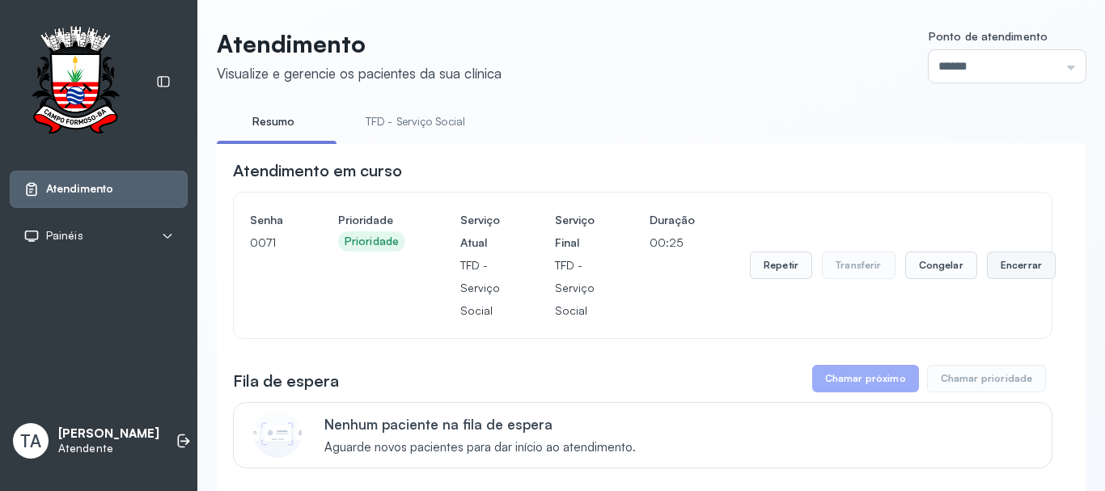
click at [1028, 268] on button "Encerrar" at bounding box center [1021, 264] width 69 height 27
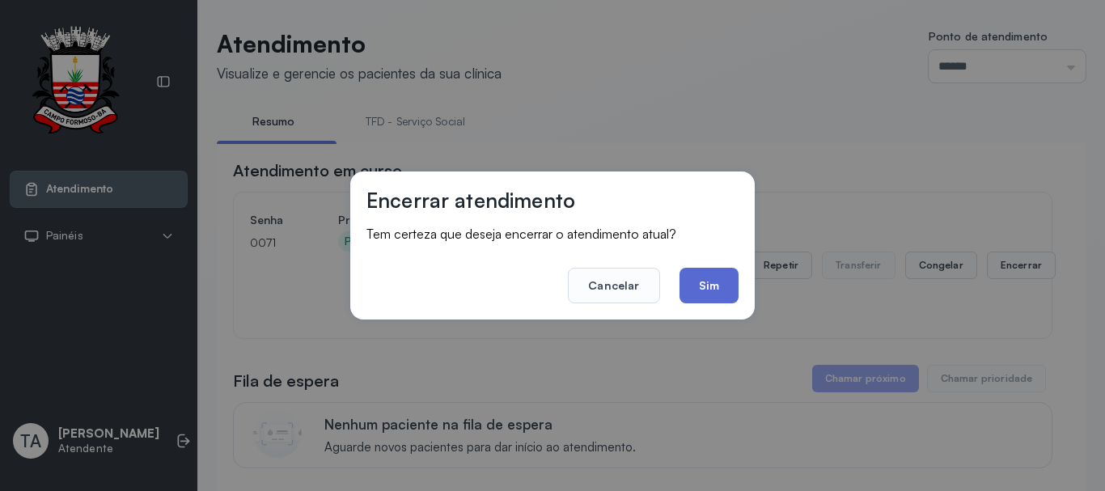
click at [714, 291] on button "Sim" at bounding box center [708, 286] width 59 height 36
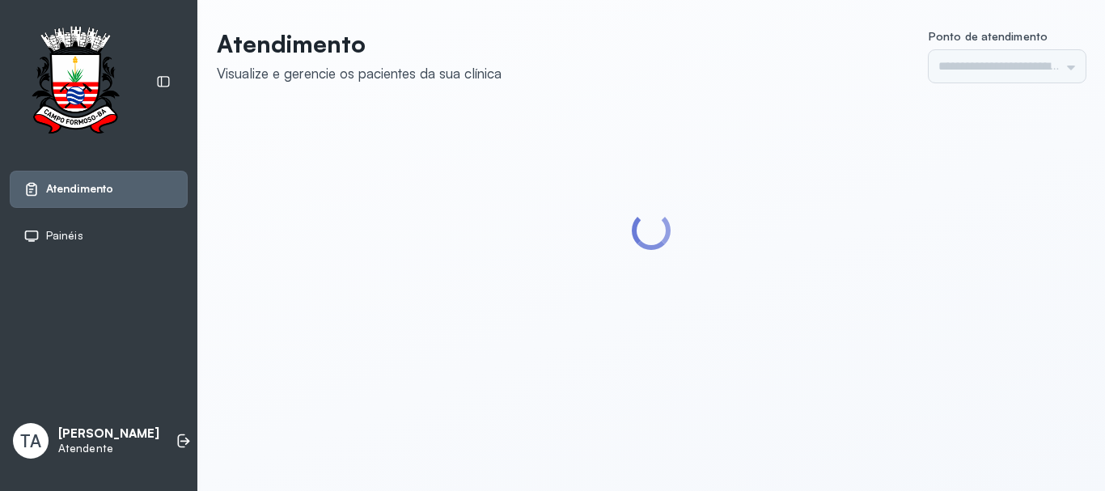
type input "******"
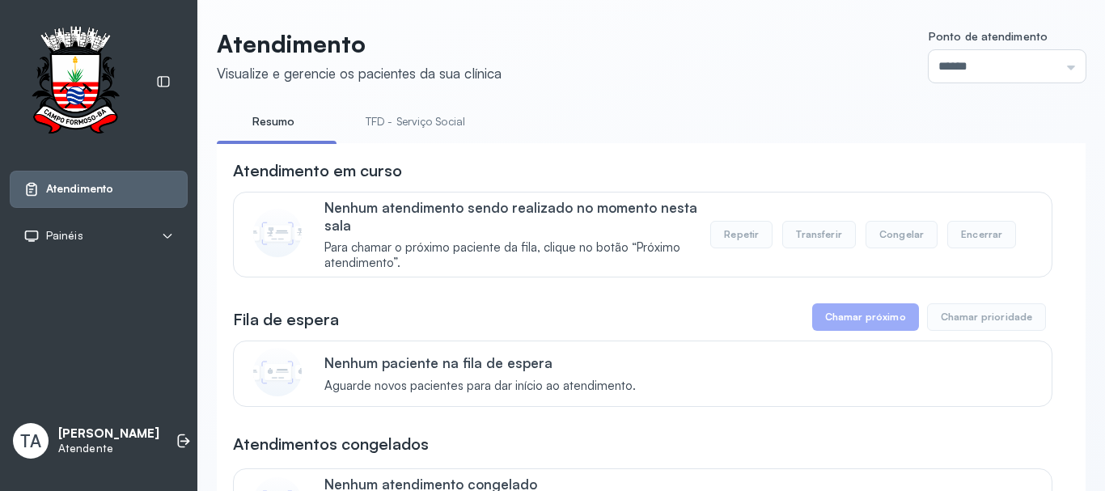
click at [360, 136] on li "TFD - Serviço Social" at bounding box center [418, 126] width 138 height 36
click at [381, 127] on link "TFD - Serviço Social" at bounding box center [415, 121] width 132 height 27
click at [283, 119] on link "Resumo" at bounding box center [273, 121] width 113 height 27
click at [419, 119] on link "TFD - Serviço Social" at bounding box center [415, 121] width 132 height 27
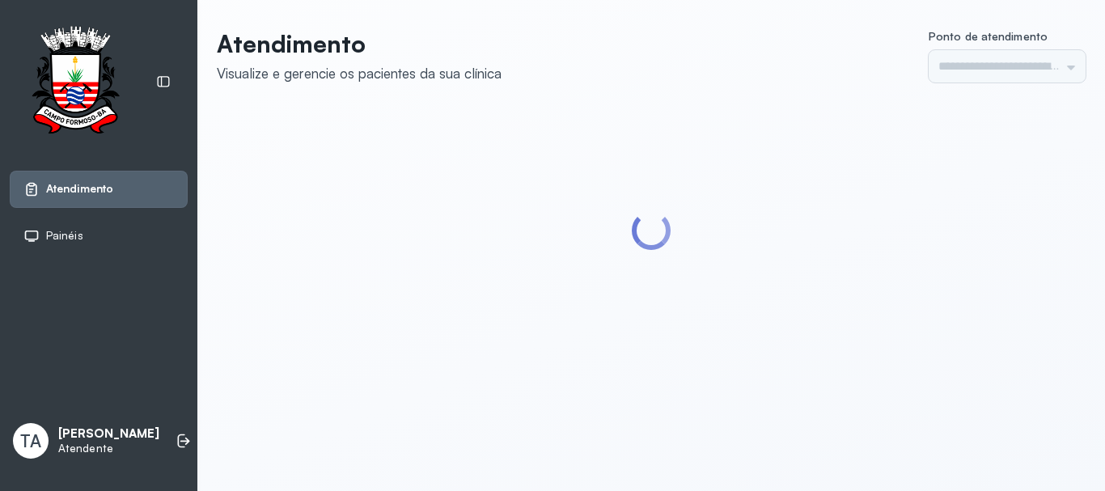
type input "******"
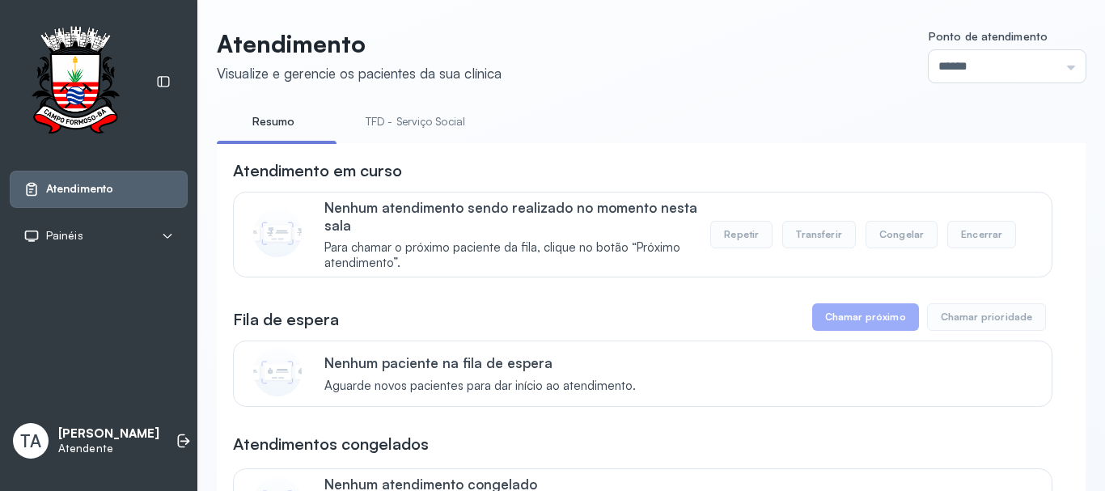
click at [395, 111] on link "TFD - Serviço Social" at bounding box center [415, 121] width 132 height 27
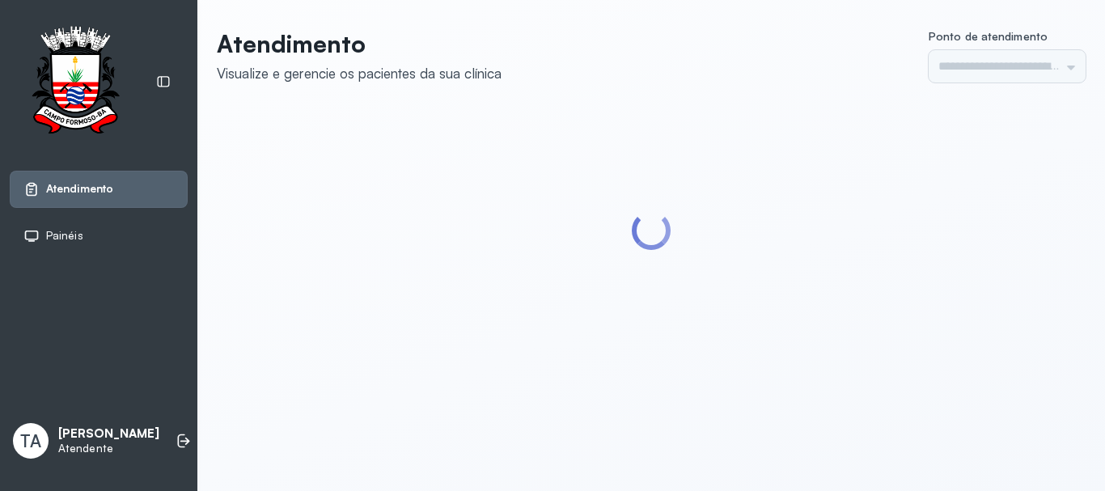
type input "******"
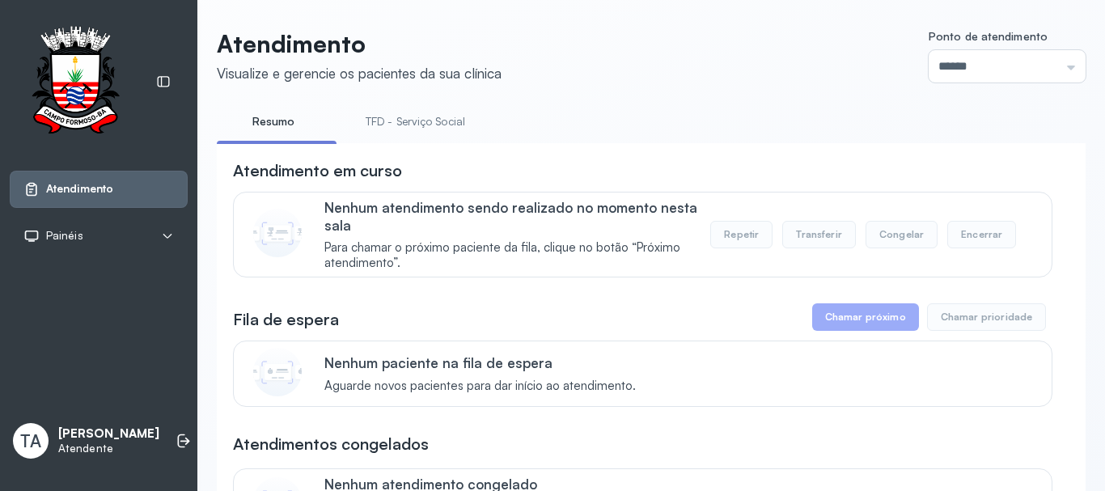
click at [382, 132] on link "TFD - Serviço Social" at bounding box center [415, 121] width 132 height 27
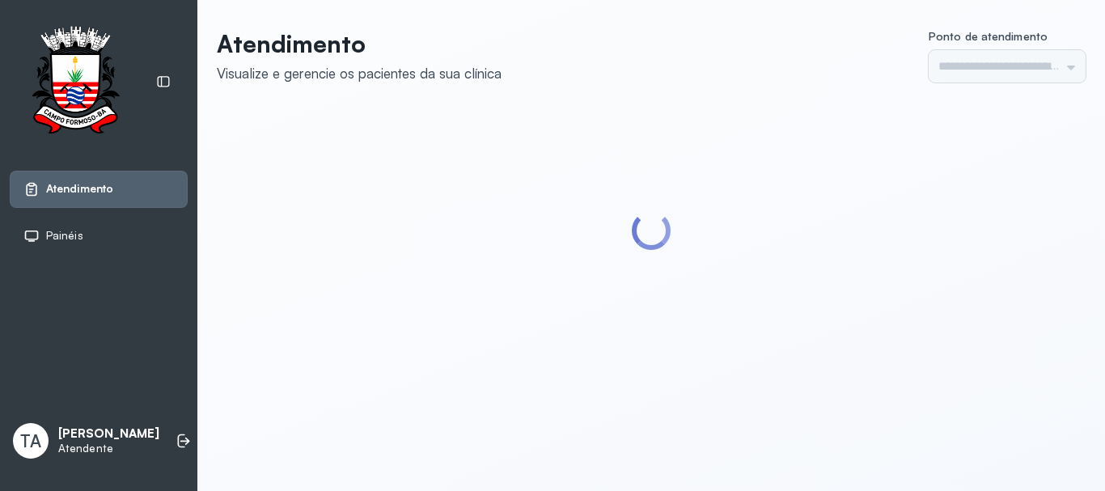
type input "******"
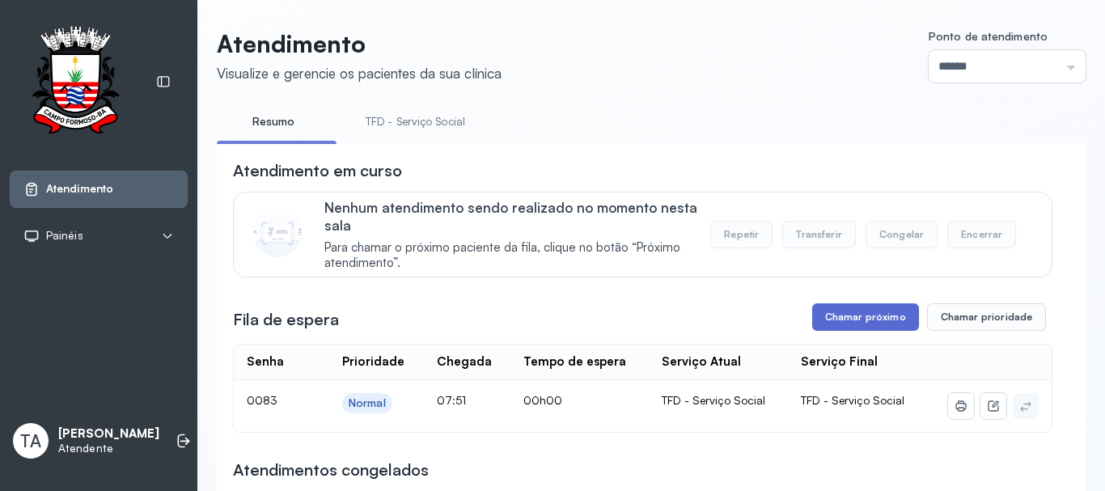
drag, startPoint x: 846, startPoint y: 340, endPoint x: 838, endPoint y: 332, distance: 11.4
click at [833, 326] on button "Chamar próximo" at bounding box center [865, 316] width 107 height 27
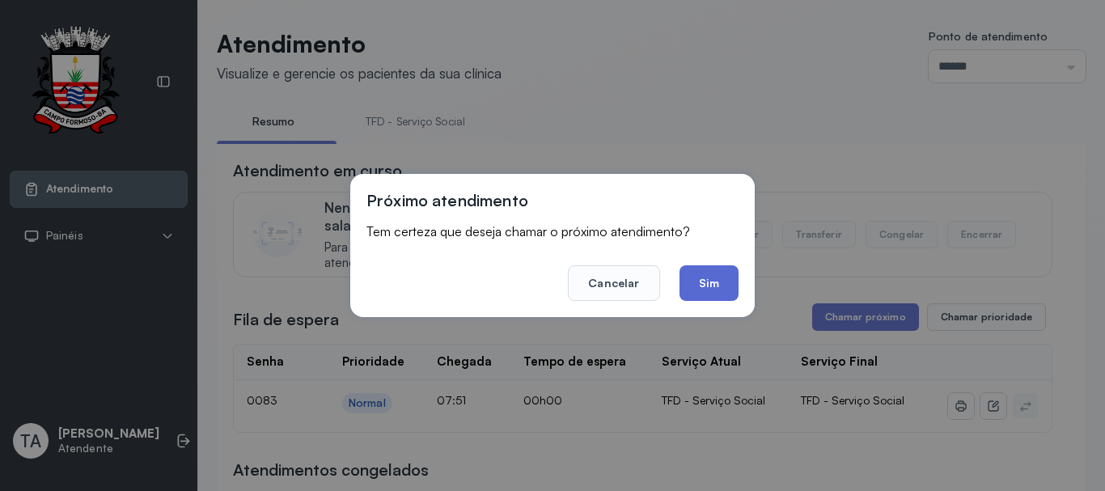
click at [706, 272] on button "Sim" at bounding box center [708, 283] width 59 height 36
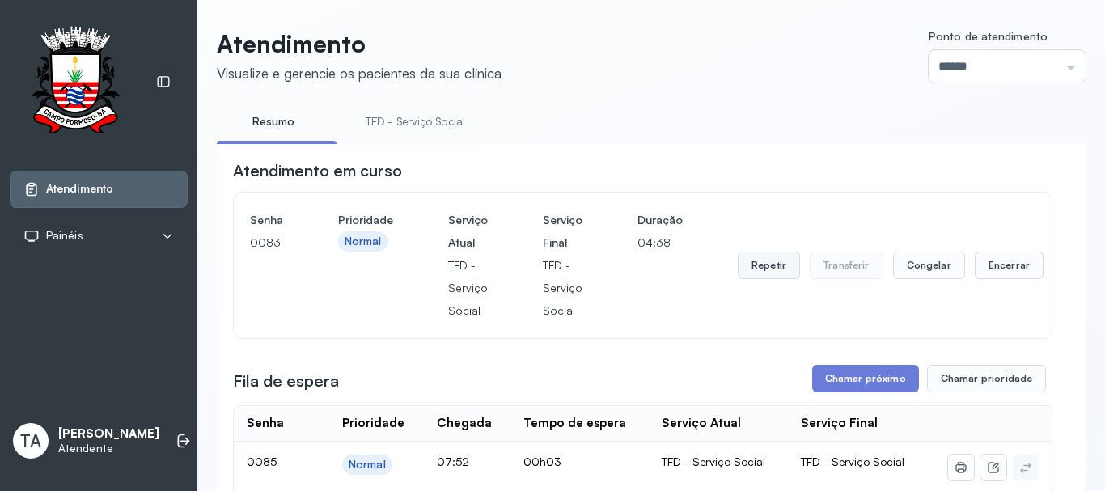
click at [779, 258] on button "Repetir" at bounding box center [769, 264] width 62 height 27
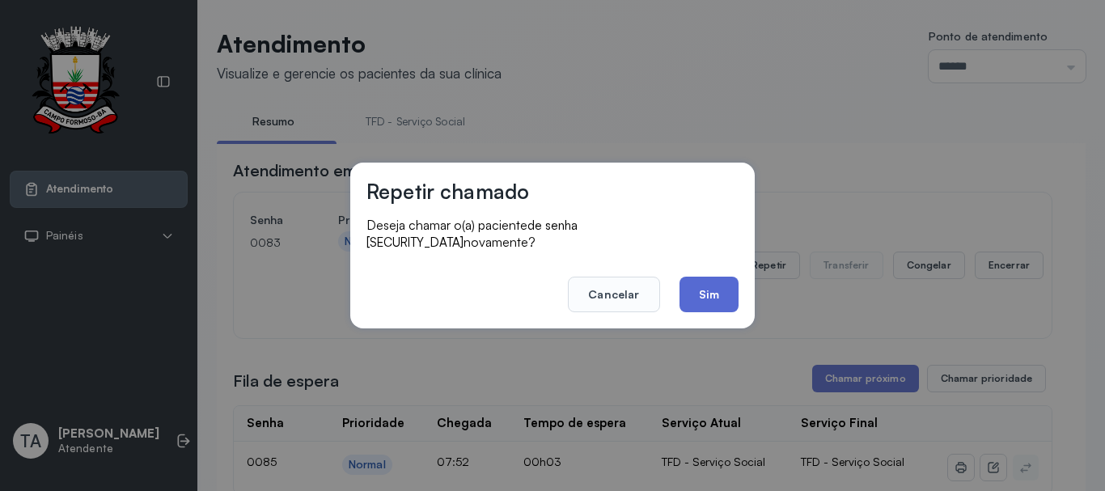
click at [699, 277] on button "Sim" at bounding box center [708, 295] width 59 height 36
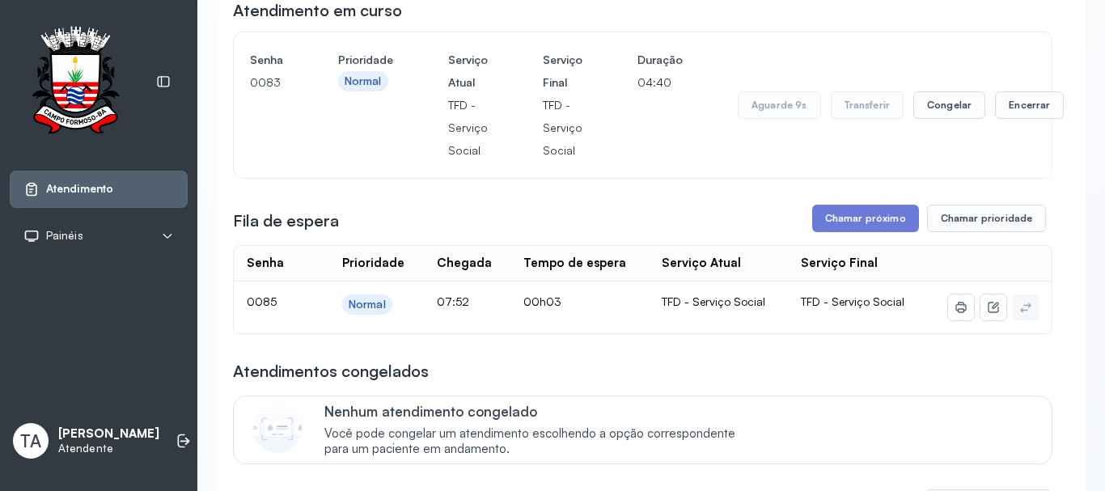
scroll to position [162, 0]
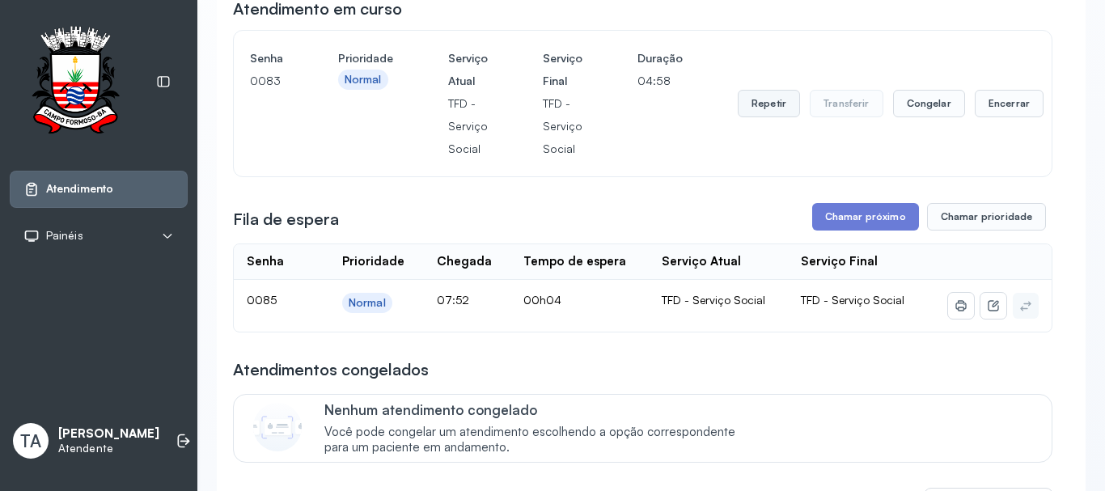
click at [748, 107] on button "Repetir" at bounding box center [769, 103] width 62 height 27
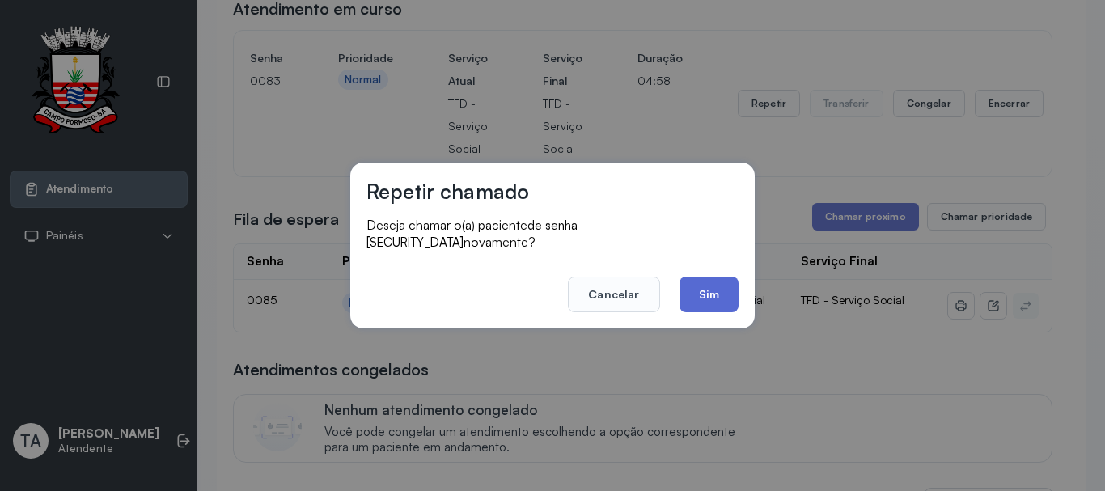
click at [716, 291] on button "Sim" at bounding box center [708, 295] width 59 height 36
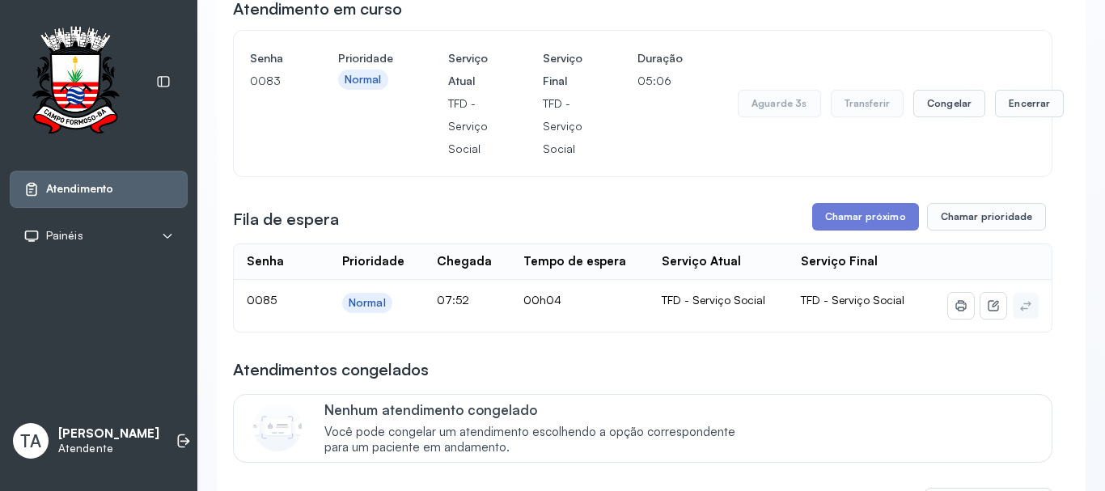
click at [1000, 122] on div "Aguarde 3s Transferir Congelar Encerrar" at bounding box center [901, 103] width 326 height 113
click at [990, 128] on div "Aguarde 2s Transferir Congelar Encerrar" at bounding box center [901, 103] width 326 height 113
click at [995, 117] on button "Encerrar" at bounding box center [1029, 103] width 69 height 27
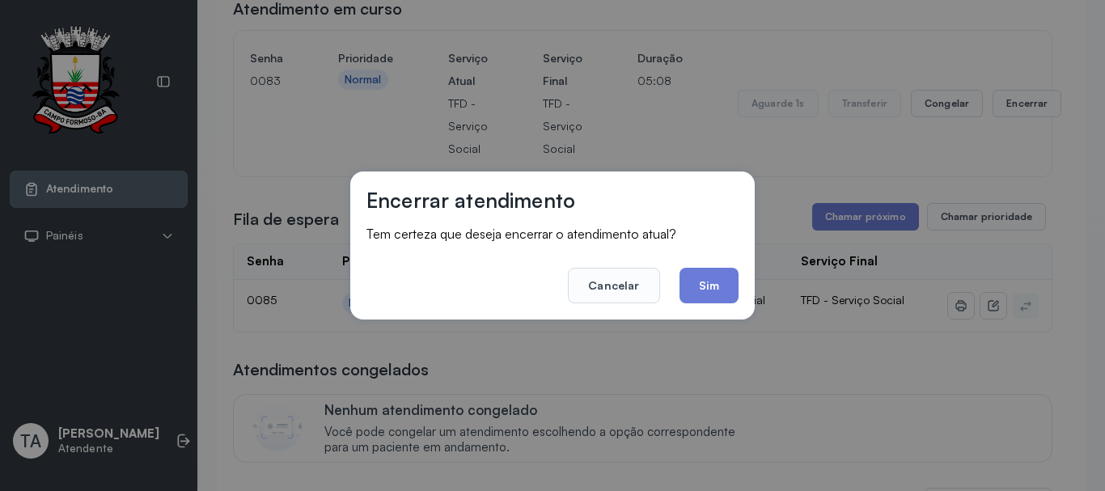
click at [1000, 108] on div "Encerrar atendimento Tem certeza que deseja encerrar o atendimento atual? Cance…" at bounding box center [552, 245] width 1105 height 491
click at [735, 279] on button "Sim" at bounding box center [708, 286] width 59 height 36
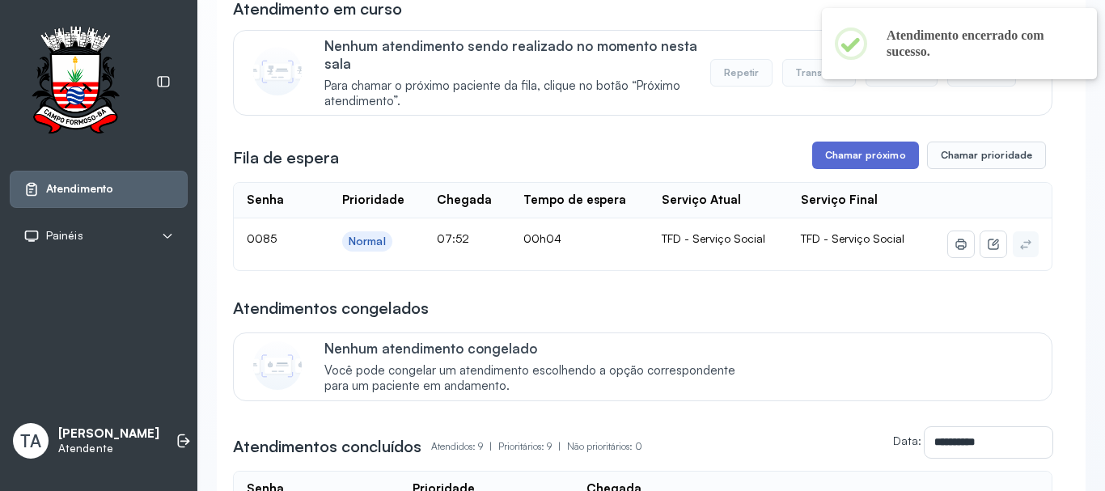
click at [874, 163] on button "Chamar próximo" at bounding box center [865, 155] width 107 height 27
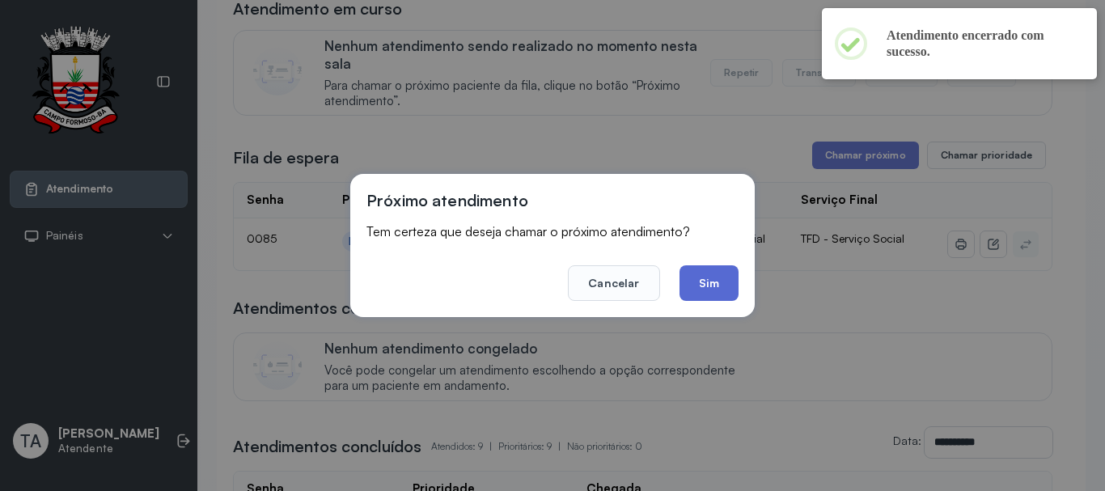
click at [723, 277] on button "Sim" at bounding box center [708, 283] width 59 height 36
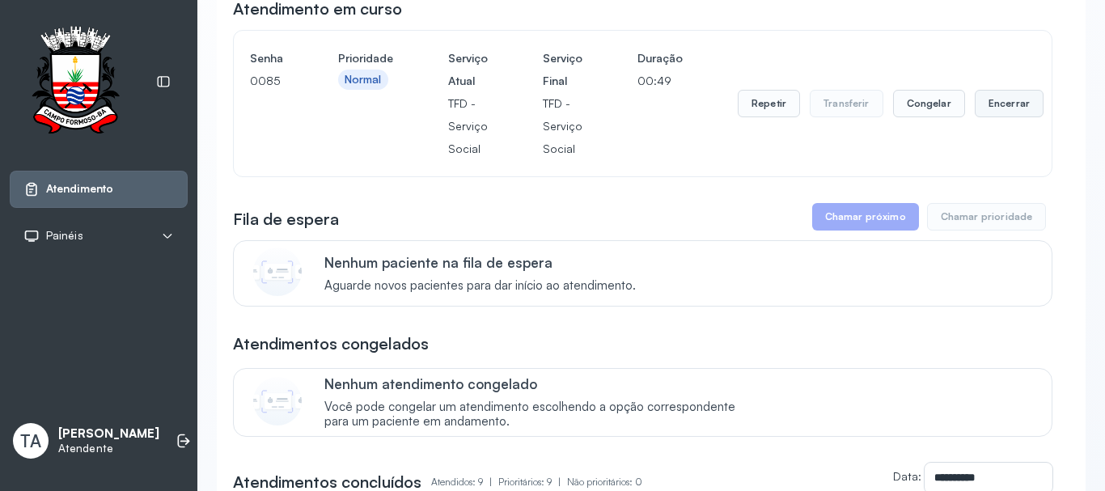
click at [995, 111] on button "Encerrar" at bounding box center [1008, 103] width 69 height 27
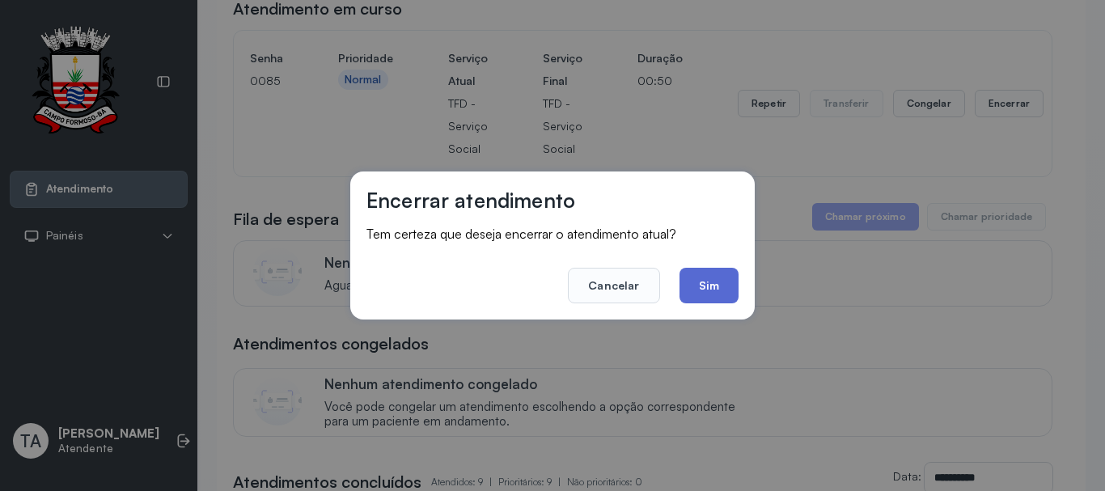
click at [721, 281] on button "Sim" at bounding box center [708, 286] width 59 height 36
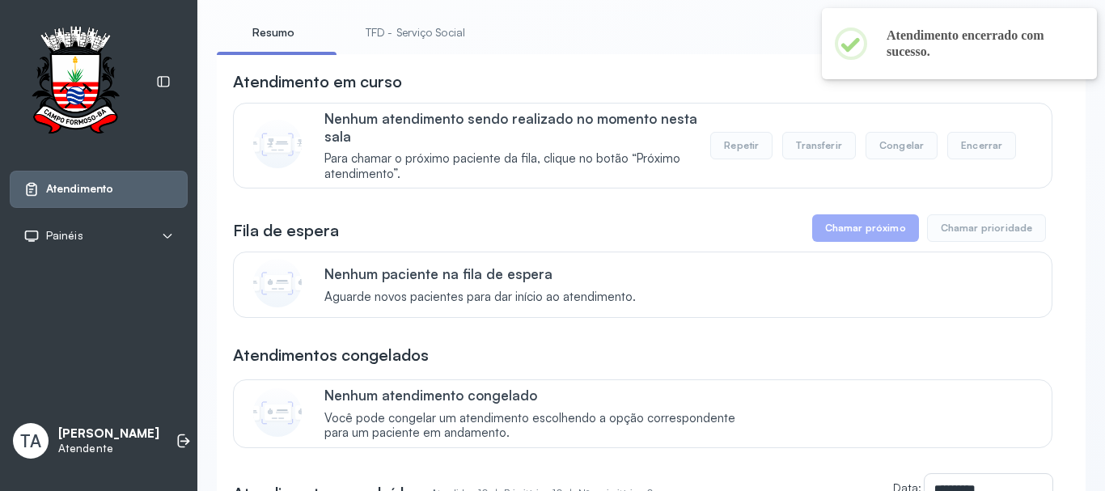
scroll to position [0, 0]
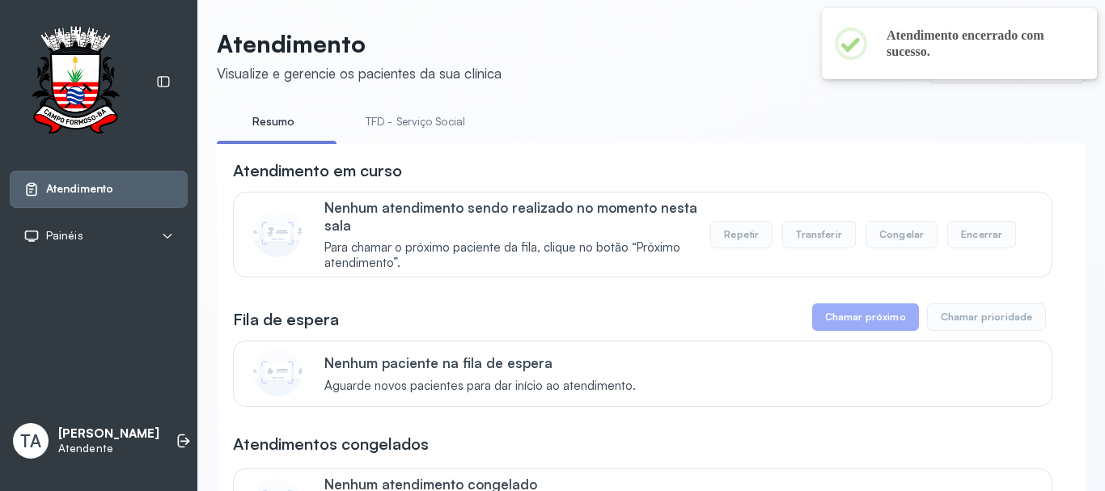
click at [387, 112] on link "TFD - Serviço Social" at bounding box center [415, 121] width 132 height 27
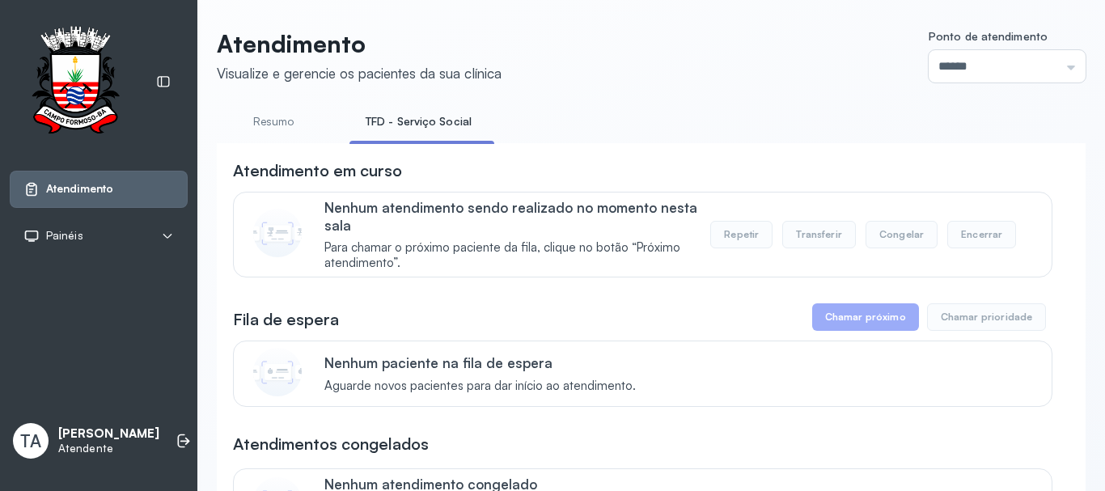
click at [292, 137] on li "Resumo" at bounding box center [277, 126] width 120 height 36
click at [277, 124] on link "Resumo" at bounding box center [273, 121] width 113 height 27
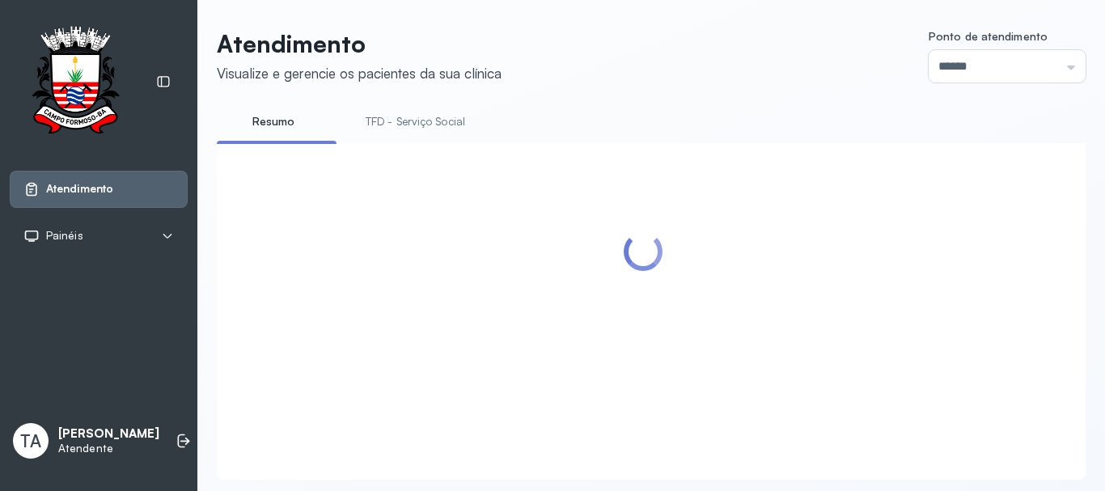
click at [404, 126] on link "TFD - Serviço Social" at bounding box center [415, 121] width 132 height 27
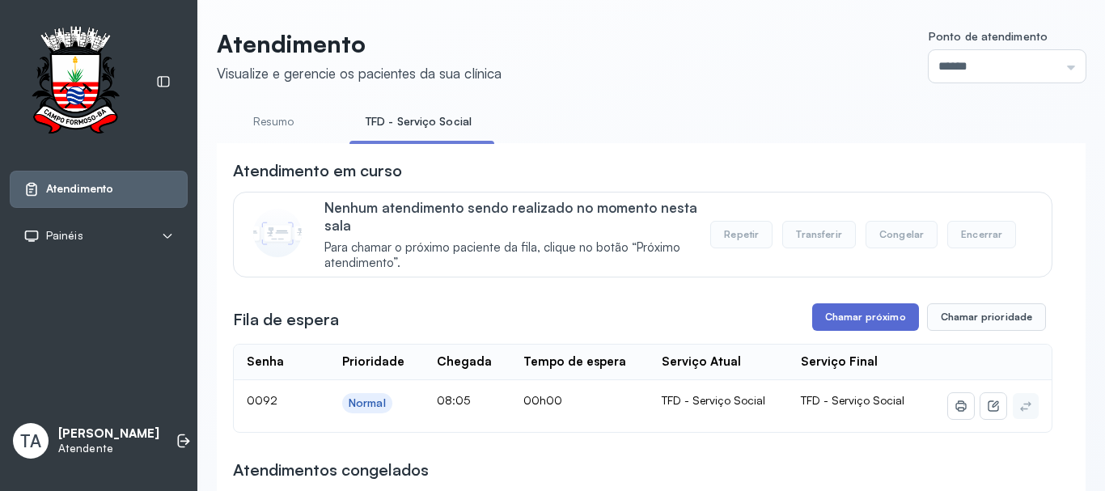
click at [824, 327] on button "Chamar próximo" at bounding box center [865, 316] width 107 height 27
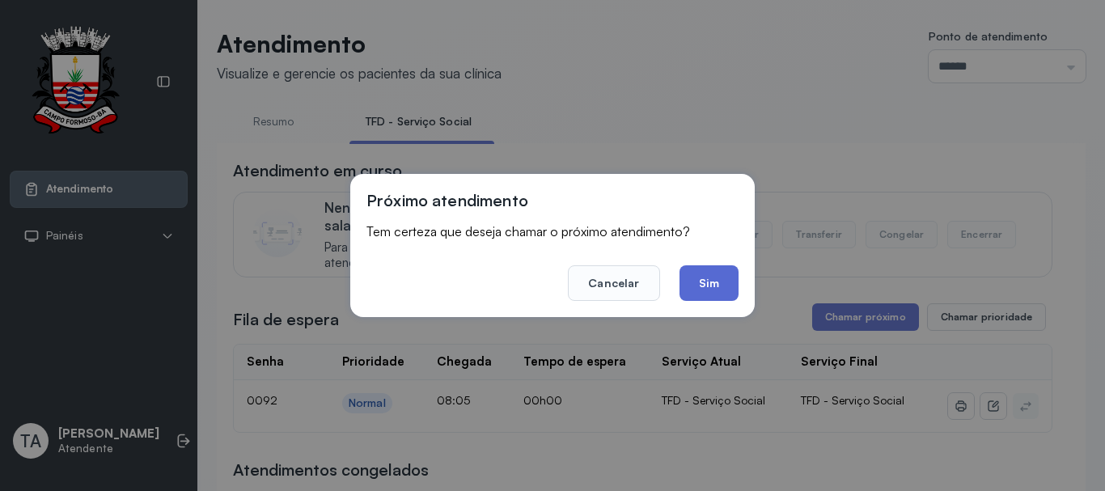
click at [731, 281] on button "Sim" at bounding box center [708, 283] width 59 height 36
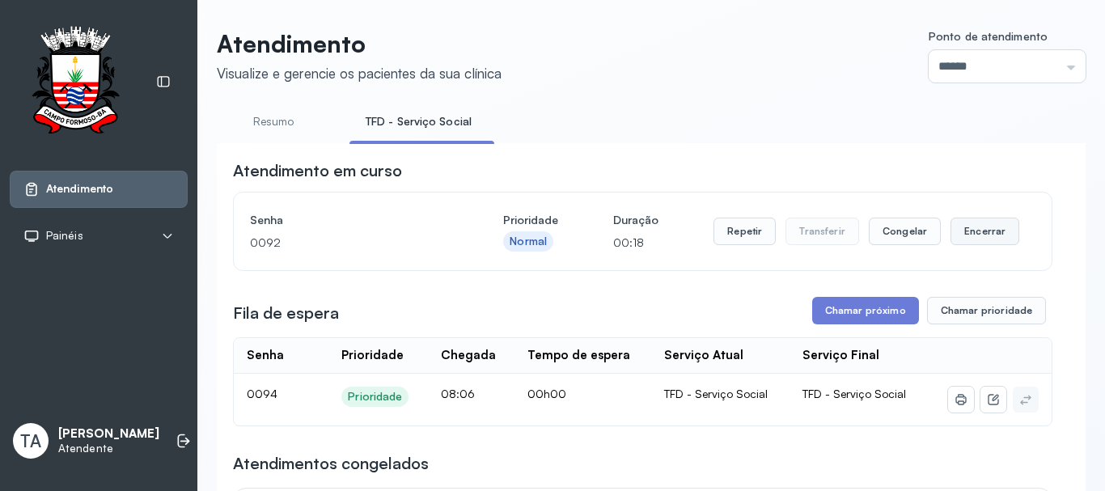
click at [974, 239] on button "Encerrar" at bounding box center [984, 231] width 69 height 27
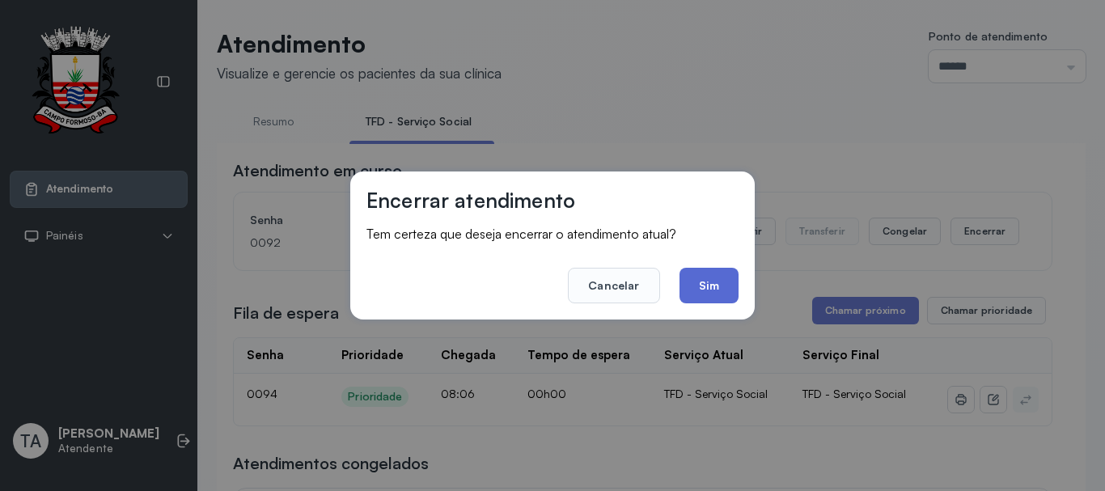
click at [734, 285] on button "Sim" at bounding box center [708, 286] width 59 height 36
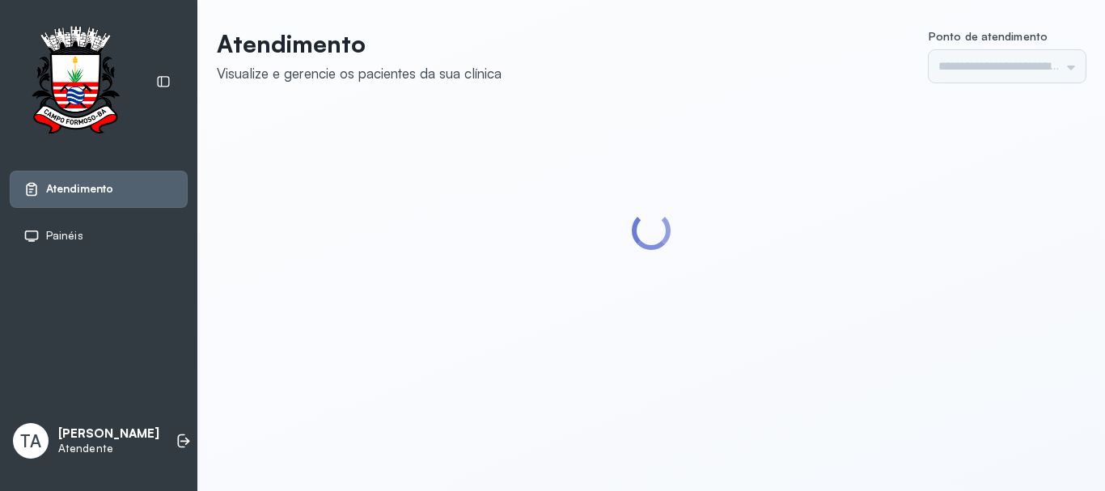
type input "******"
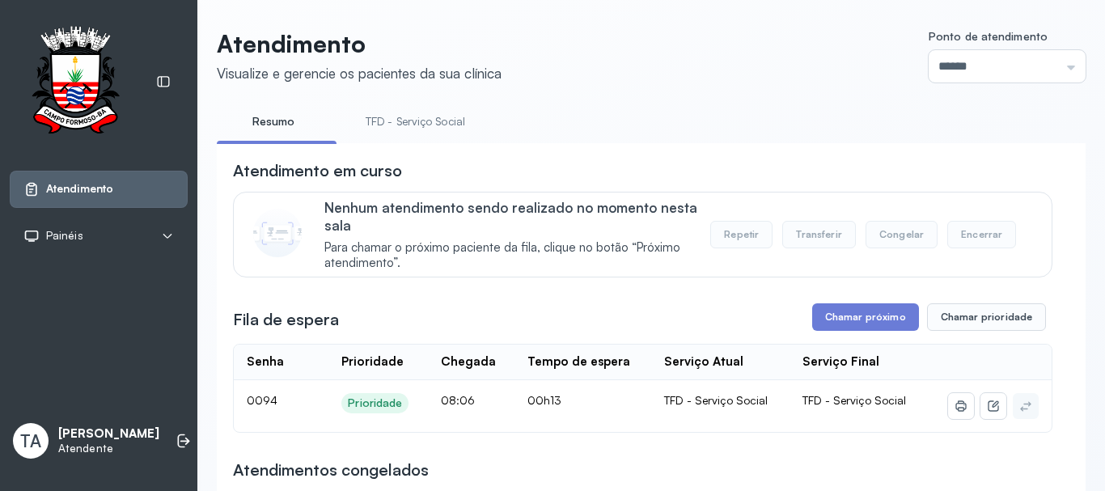
click at [446, 142] on li "TFD - Serviço Social" at bounding box center [418, 126] width 138 height 36
click at [444, 139] on li "TFD - Serviço Social" at bounding box center [418, 126] width 138 height 36
click at [439, 134] on link "TFD - Serviço Social" at bounding box center [415, 121] width 132 height 27
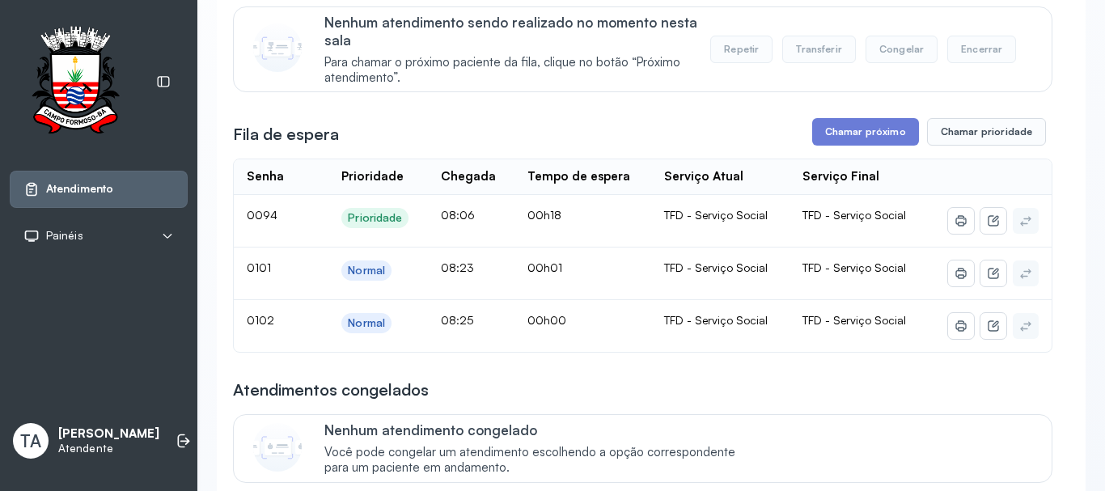
scroll to position [194, 0]
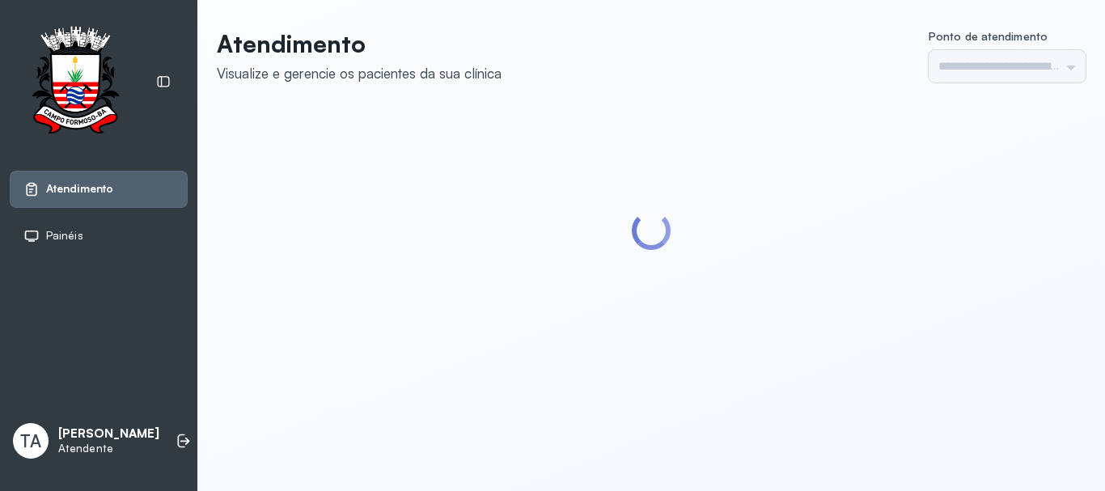
type input "******"
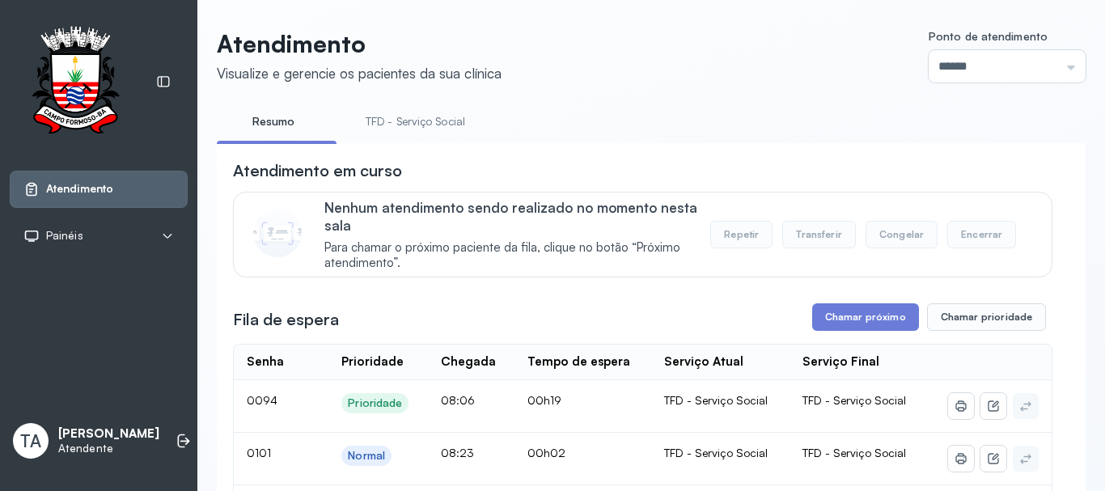
click at [432, 120] on link "TFD - Serviço Social" at bounding box center [415, 121] width 132 height 27
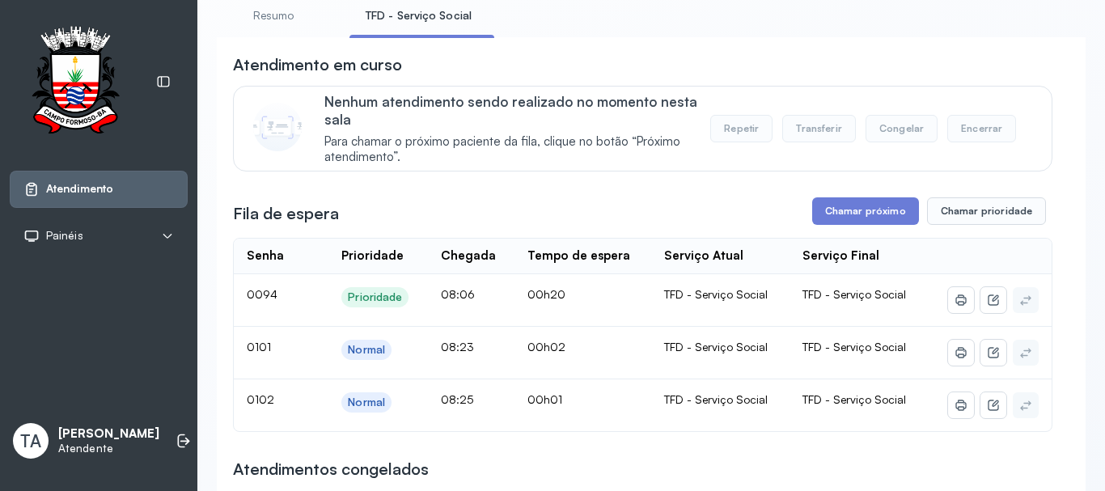
scroll to position [81, 0]
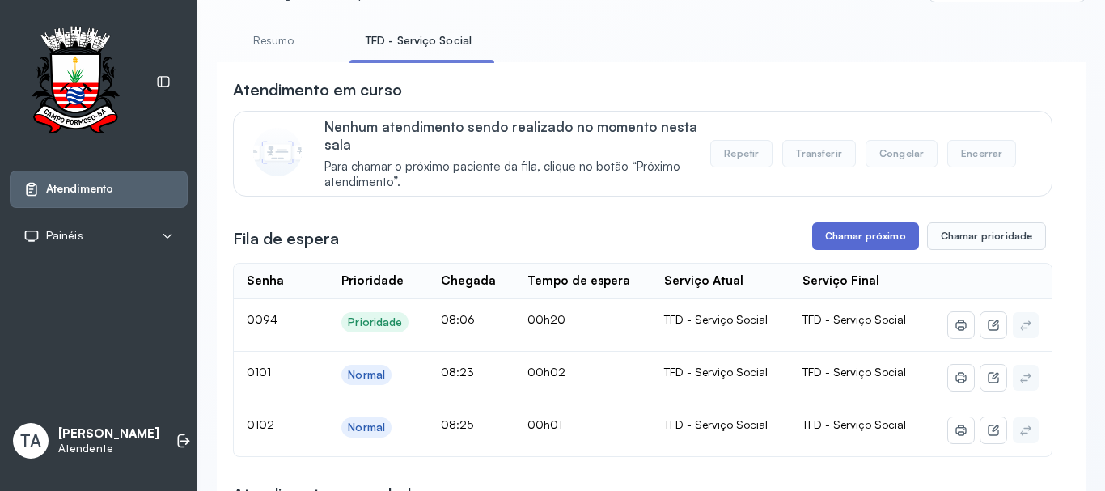
click at [864, 249] on button "Chamar próximo" at bounding box center [865, 235] width 107 height 27
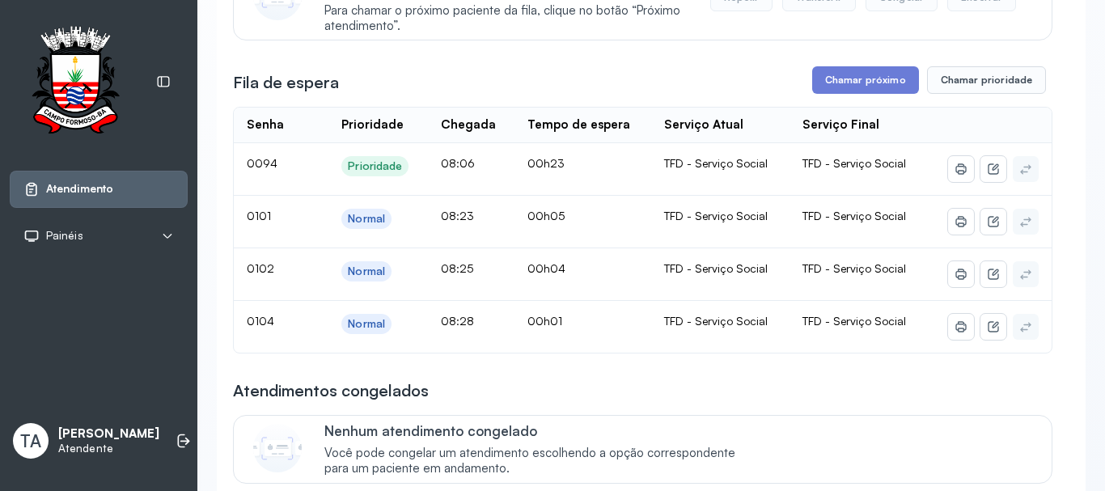
scroll to position [243, 0]
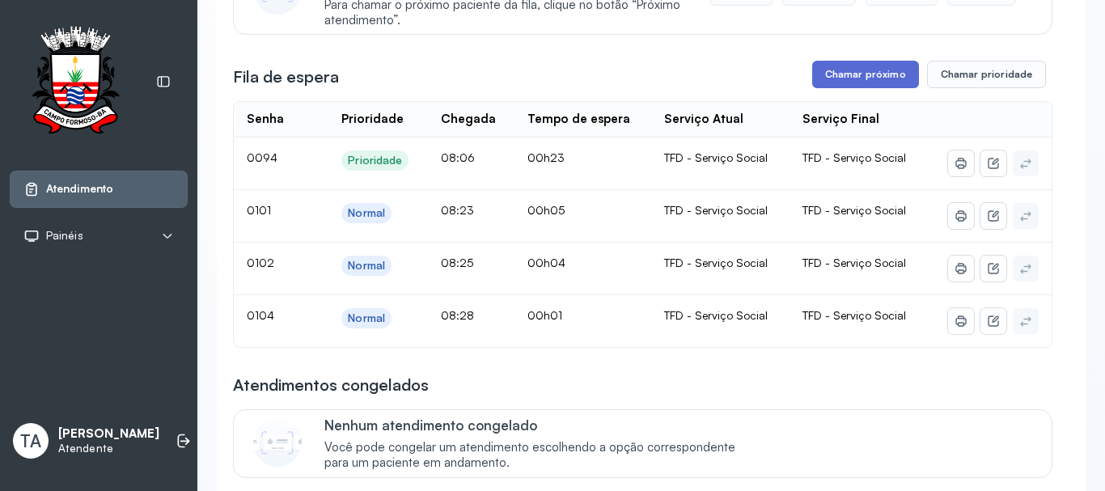
click at [865, 82] on button "Chamar próximo" at bounding box center [865, 74] width 107 height 27
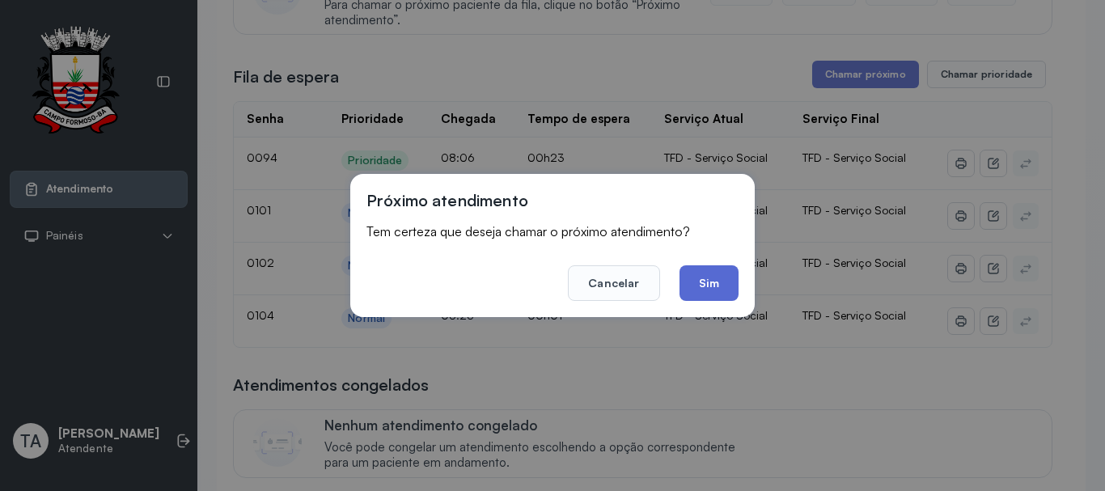
click at [720, 271] on button "Sim" at bounding box center [708, 283] width 59 height 36
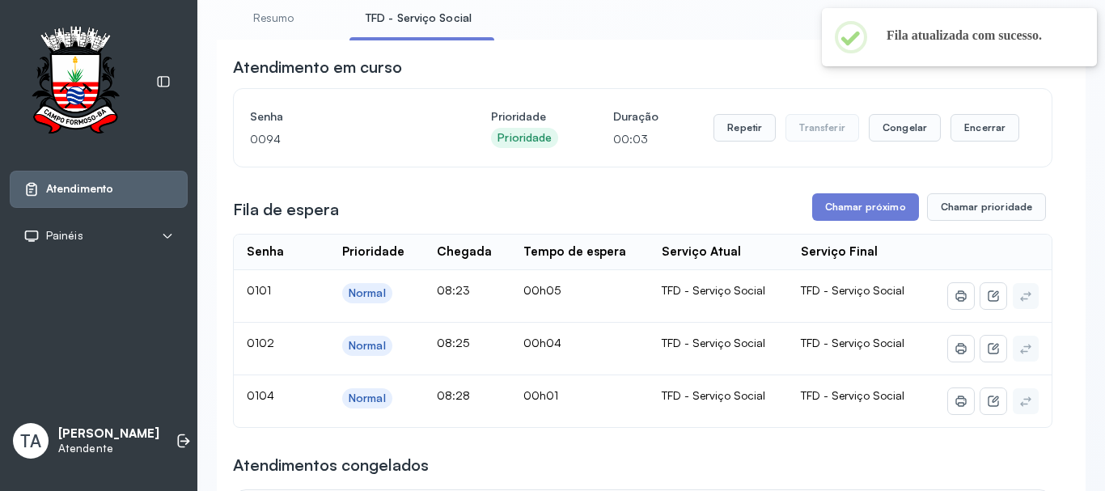
scroll to position [81, 0]
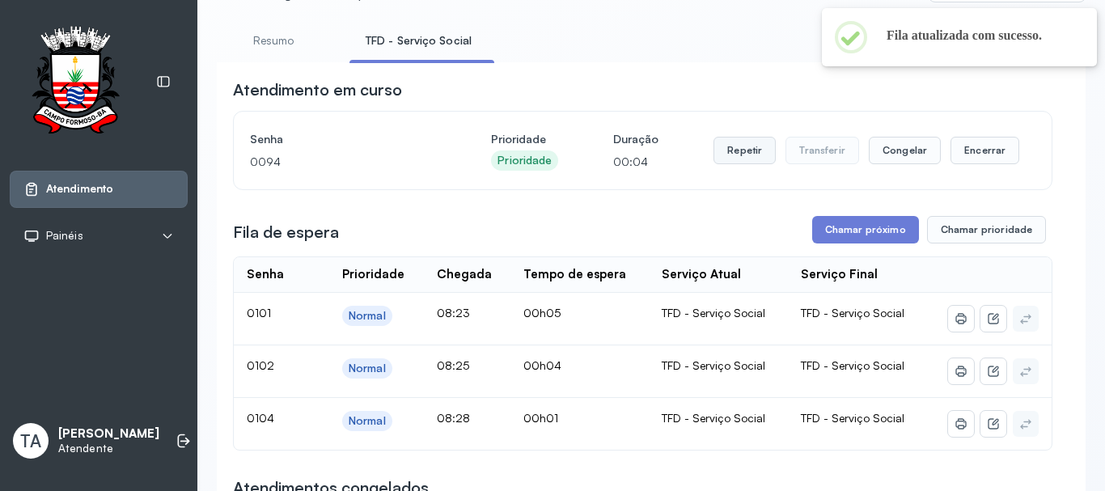
click at [750, 149] on button "Repetir" at bounding box center [744, 150] width 62 height 27
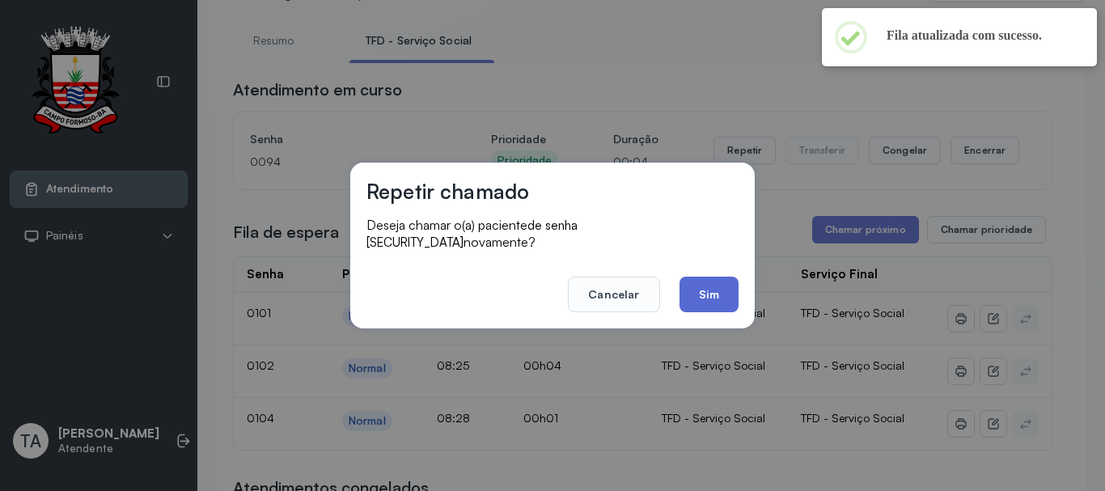
click at [714, 286] on button "Sim" at bounding box center [708, 295] width 59 height 36
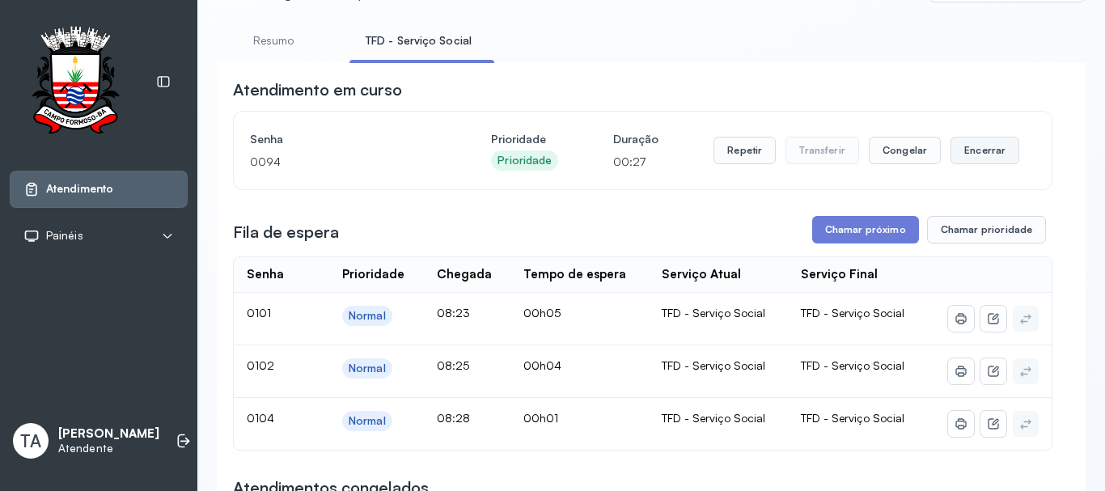
click at [950, 149] on button "Encerrar" at bounding box center [984, 150] width 69 height 27
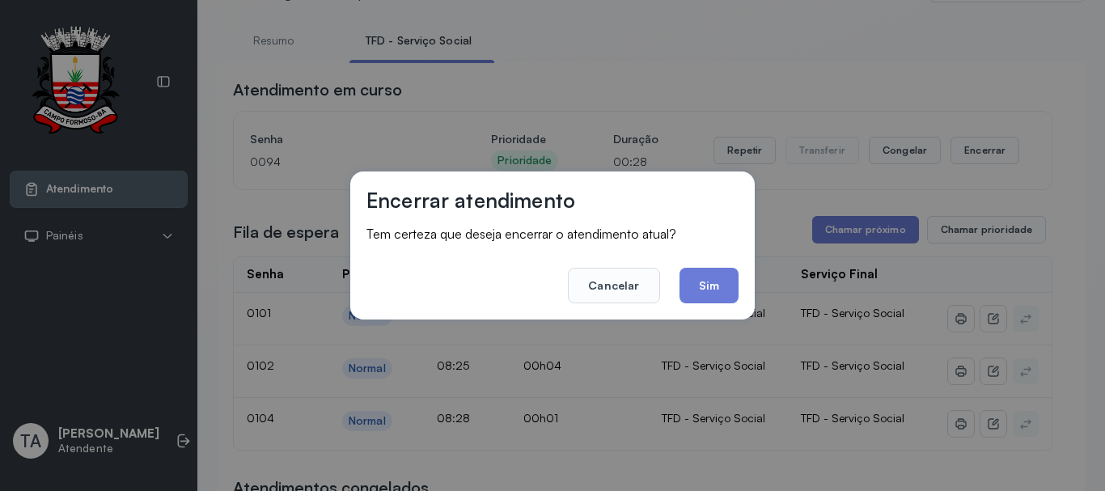
click at [712, 284] on button "Sim" at bounding box center [708, 286] width 59 height 36
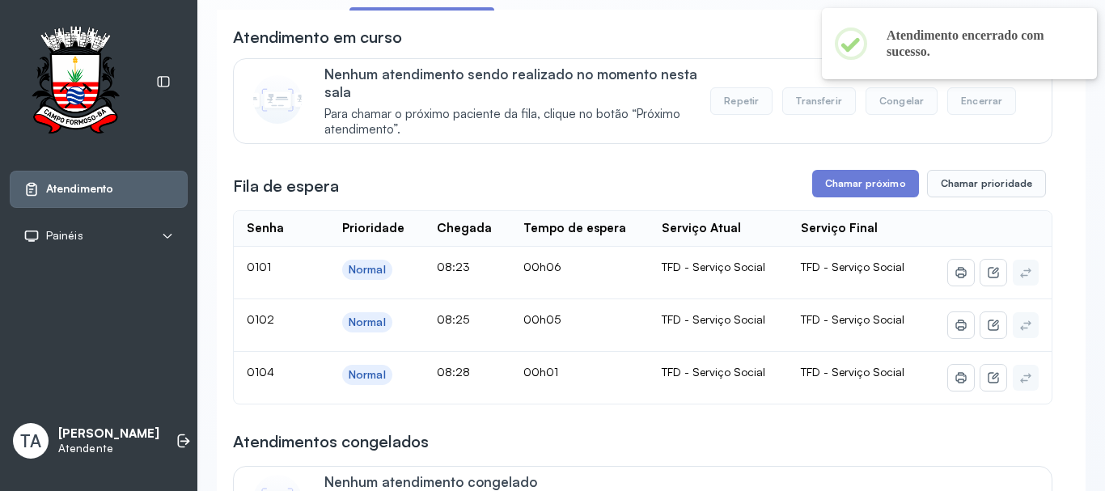
scroll to position [162, 0]
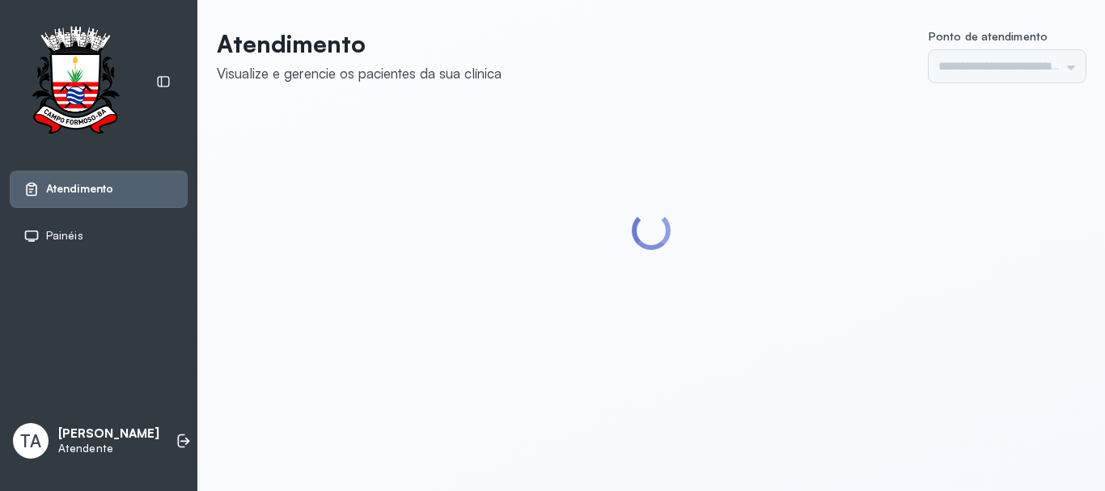
type input "******"
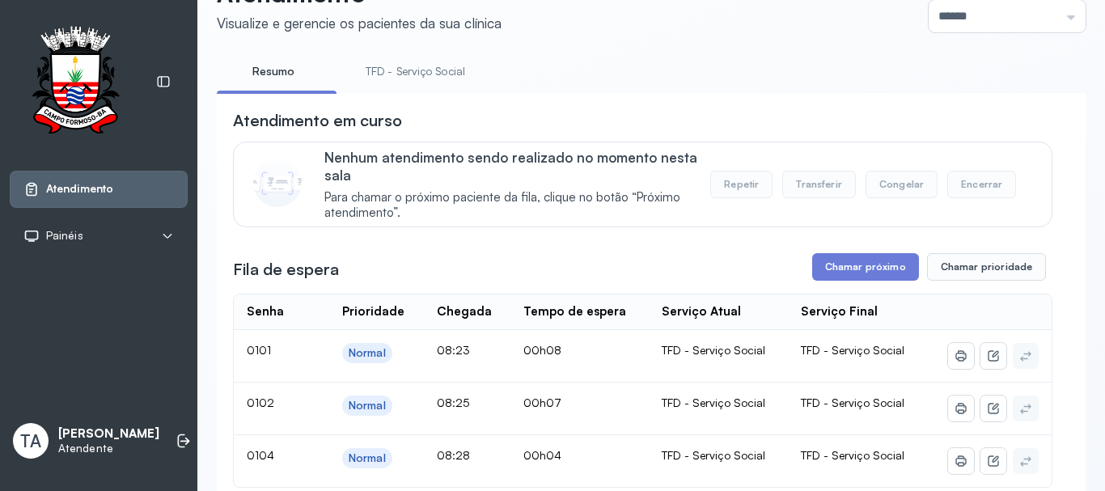
scroll to position [162, 0]
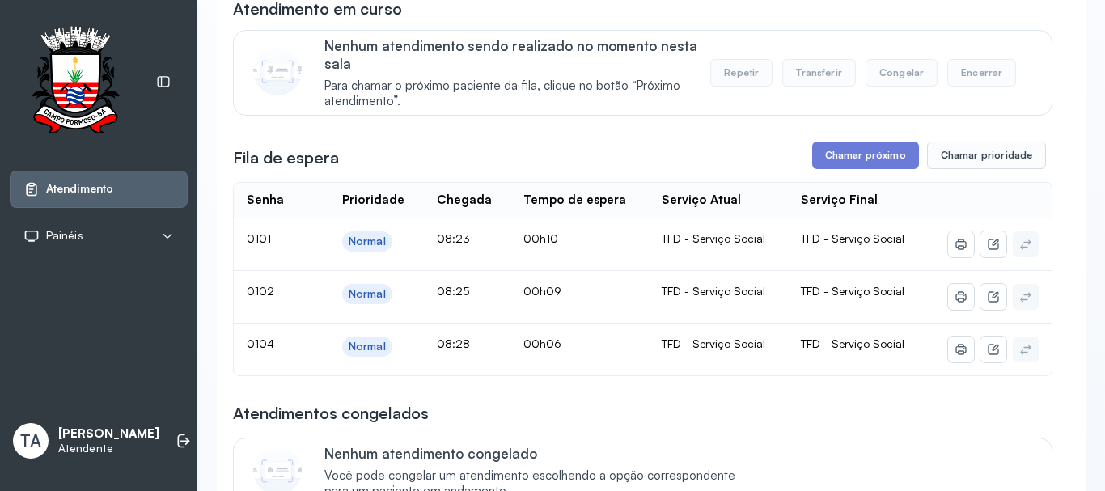
click at [813, 157] on button "Chamar próximo" at bounding box center [865, 155] width 107 height 27
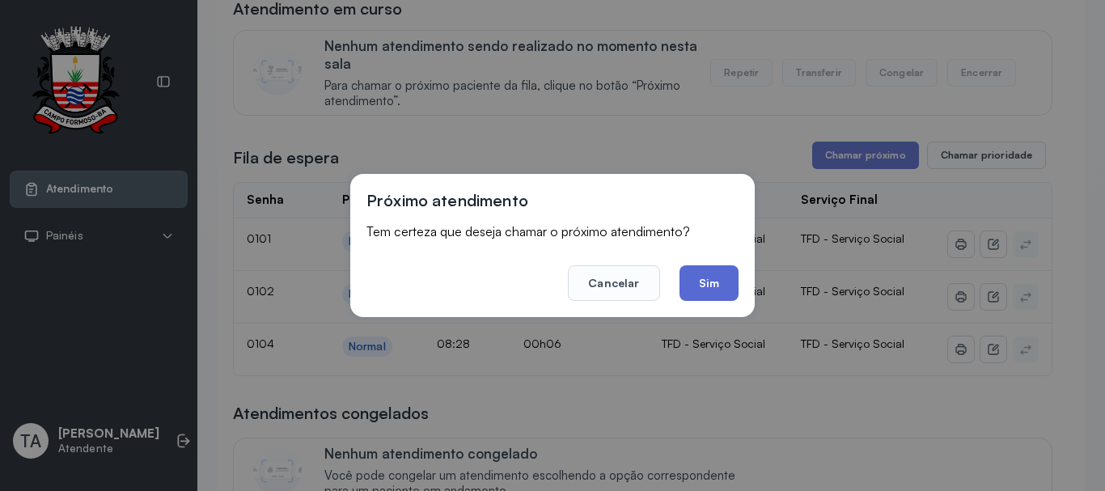
click at [700, 290] on button "Sim" at bounding box center [708, 283] width 59 height 36
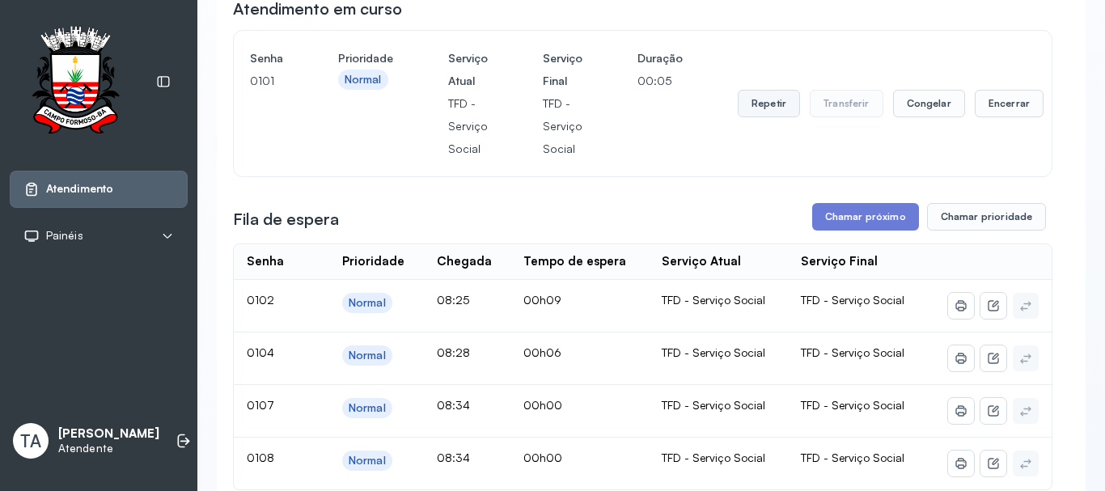
click at [750, 117] on button "Repetir" at bounding box center [769, 103] width 62 height 27
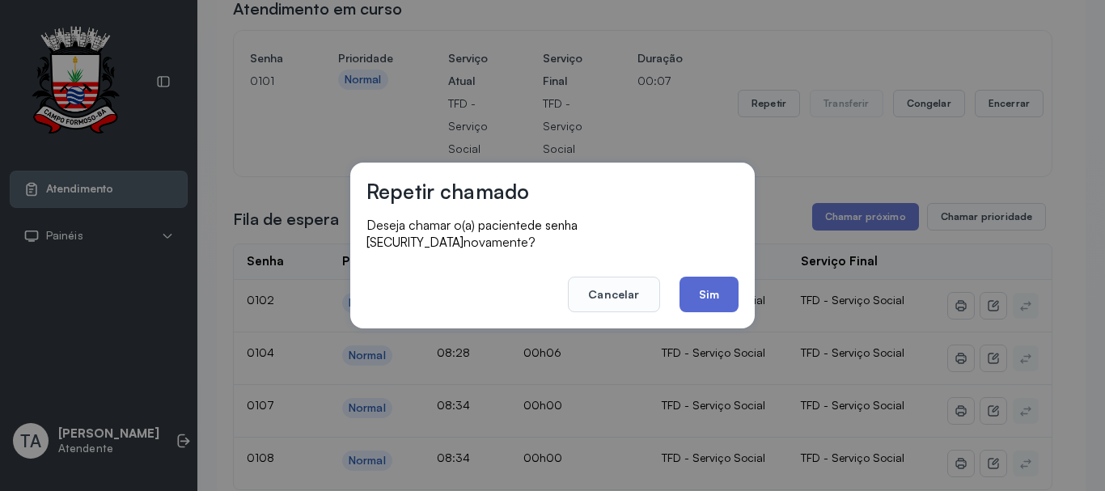
click at [698, 279] on button "Sim" at bounding box center [708, 295] width 59 height 36
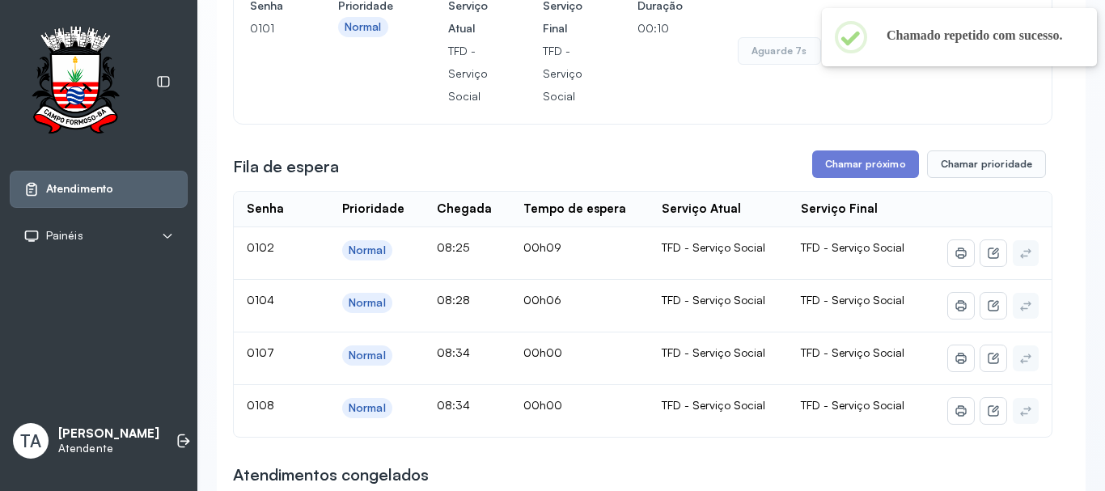
scroll to position [243, 0]
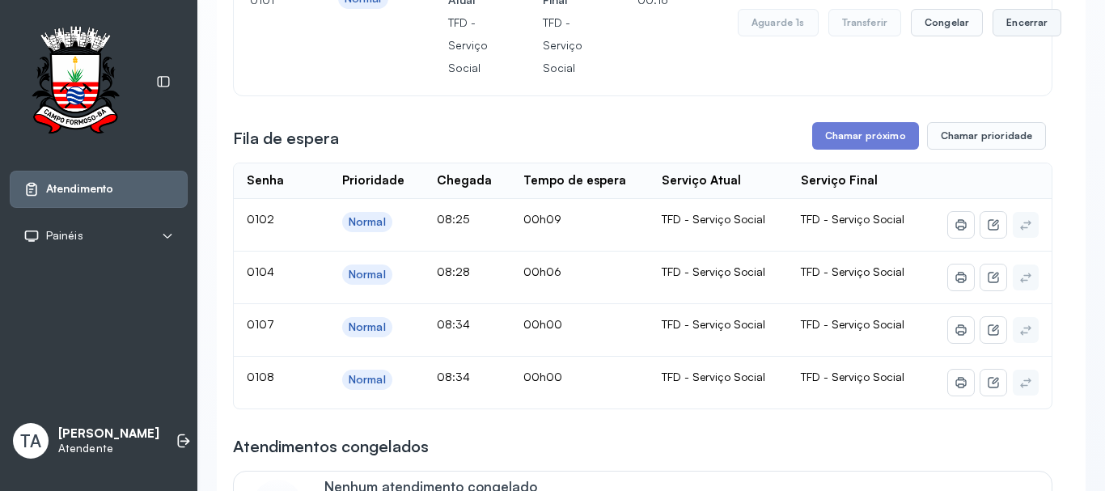
click at [1006, 23] on button "Encerrar" at bounding box center [1026, 22] width 69 height 27
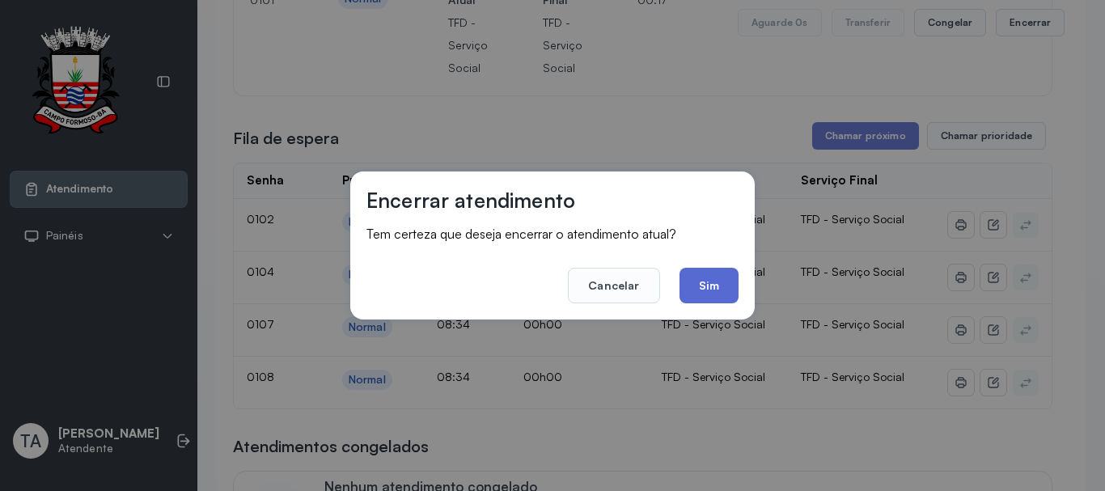
click at [712, 290] on button "Sim" at bounding box center [708, 286] width 59 height 36
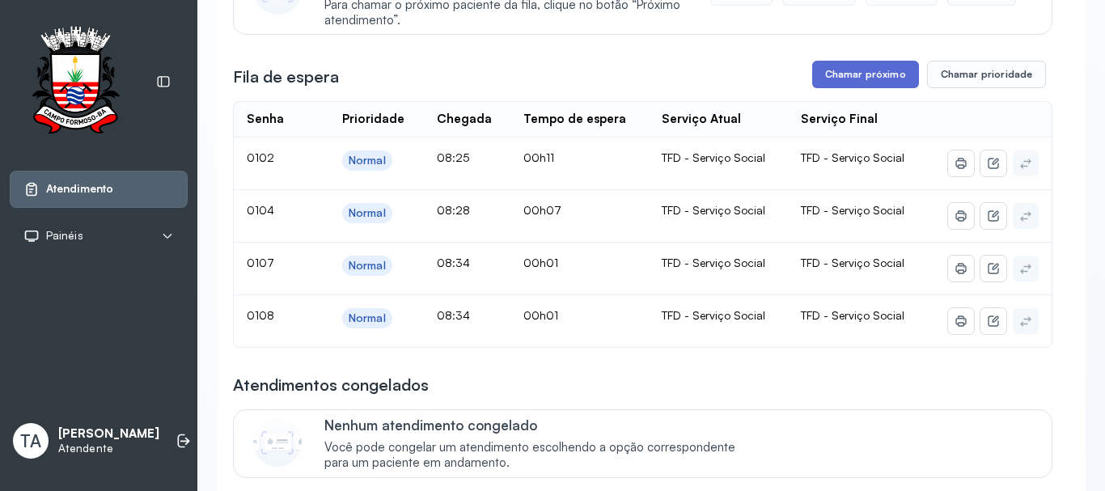
click at [856, 87] on button "Chamar próximo" at bounding box center [865, 74] width 107 height 27
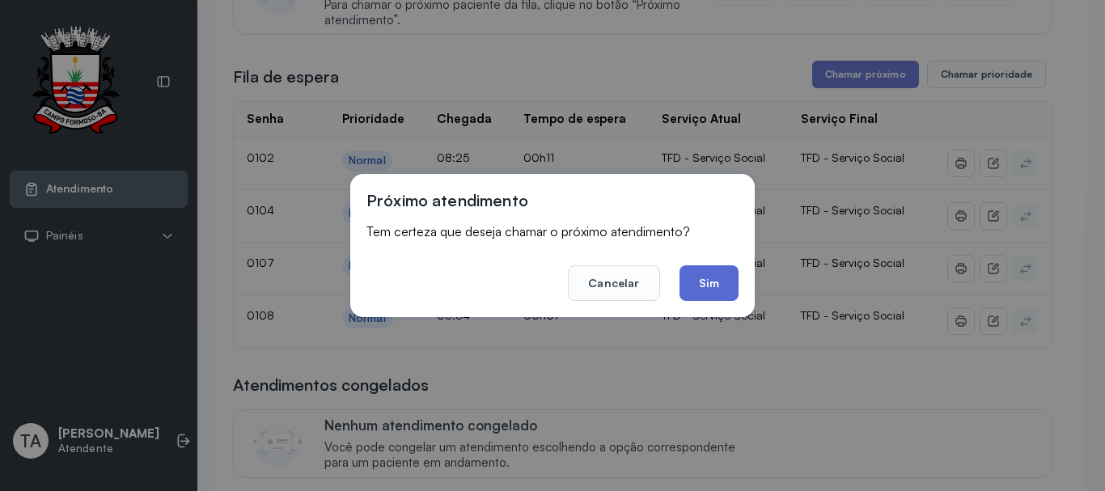
click at [697, 273] on button "Sim" at bounding box center [708, 283] width 59 height 36
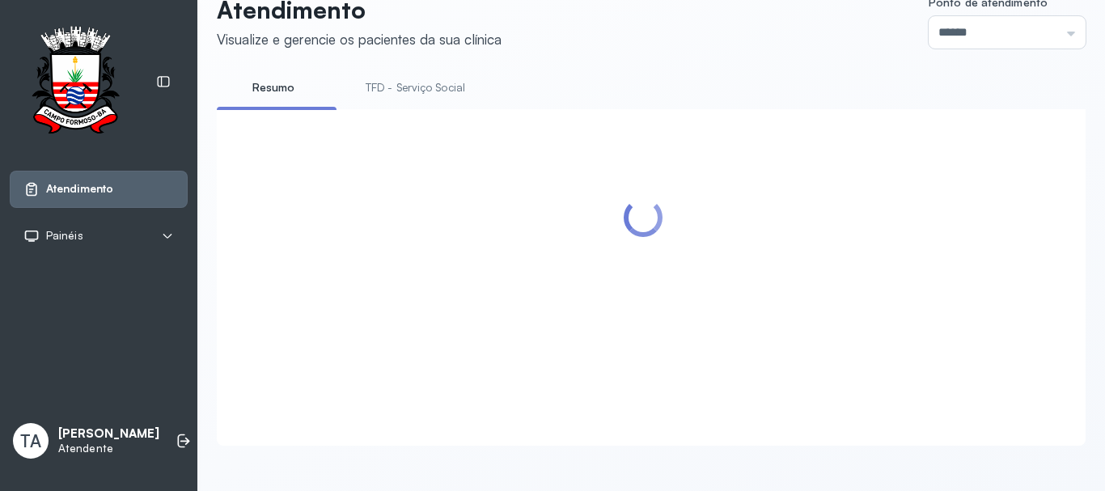
click at [409, 83] on link "TFD - Serviço Social" at bounding box center [415, 87] width 132 height 27
click at [285, 79] on link "Resumo" at bounding box center [273, 87] width 113 height 27
click at [390, 77] on link "TFD - Serviço Social" at bounding box center [415, 87] width 132 height 27
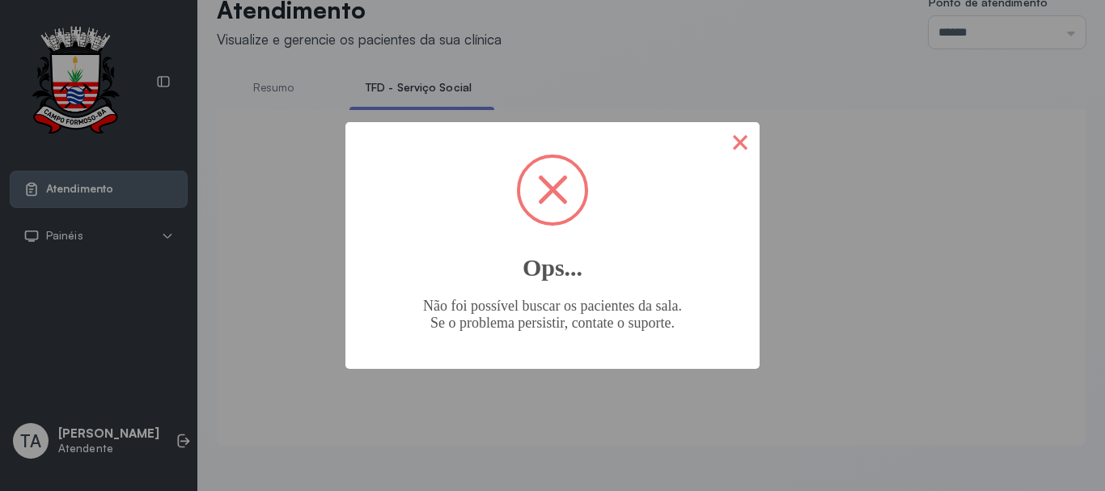
click at [742, 159] on button "×" at bounding box center [740, 141] width 39 height 39
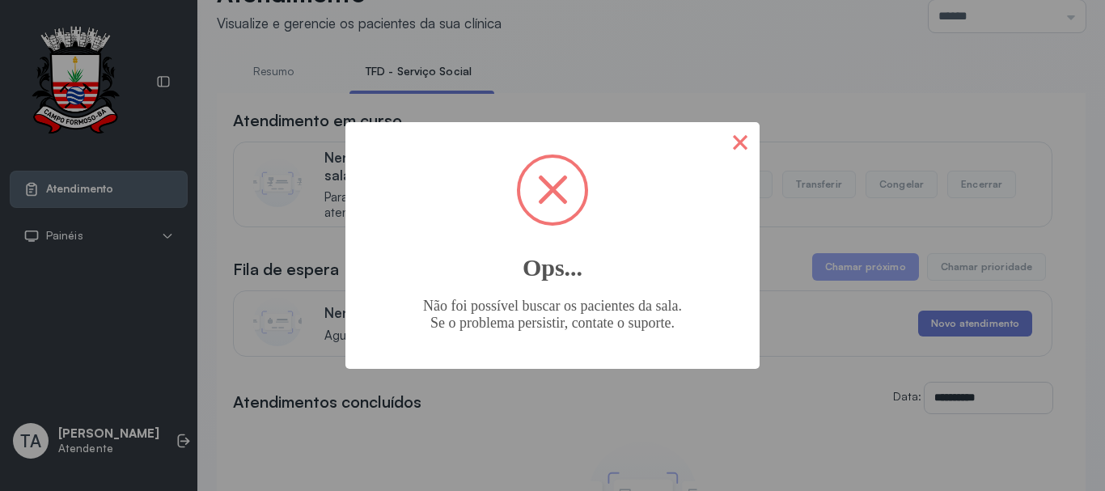
click at [738, 141] on button "×" at bounding box center [740, 141] width 39 height 39
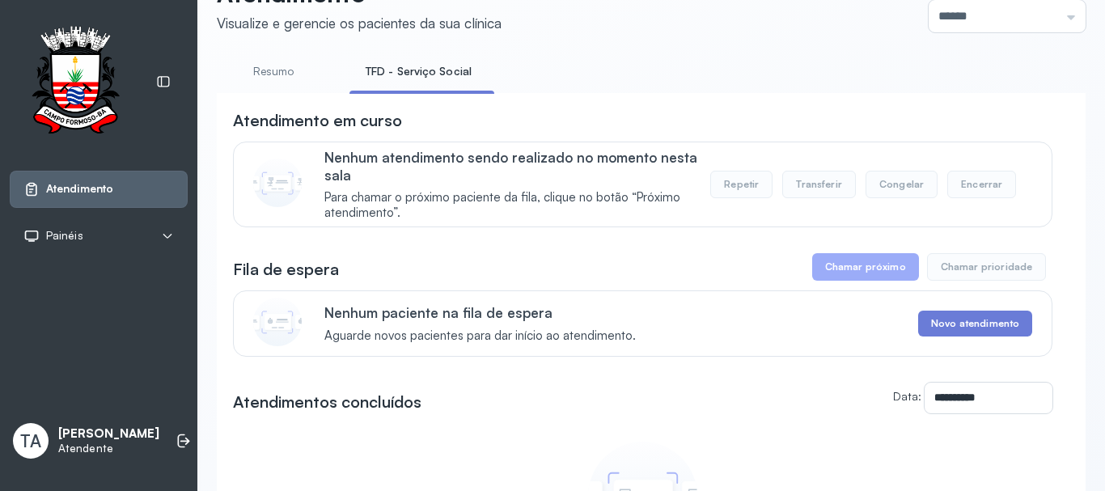
click at [301, 78] on link "Resumo" at bounding box center [273, 71] width 113 height 27
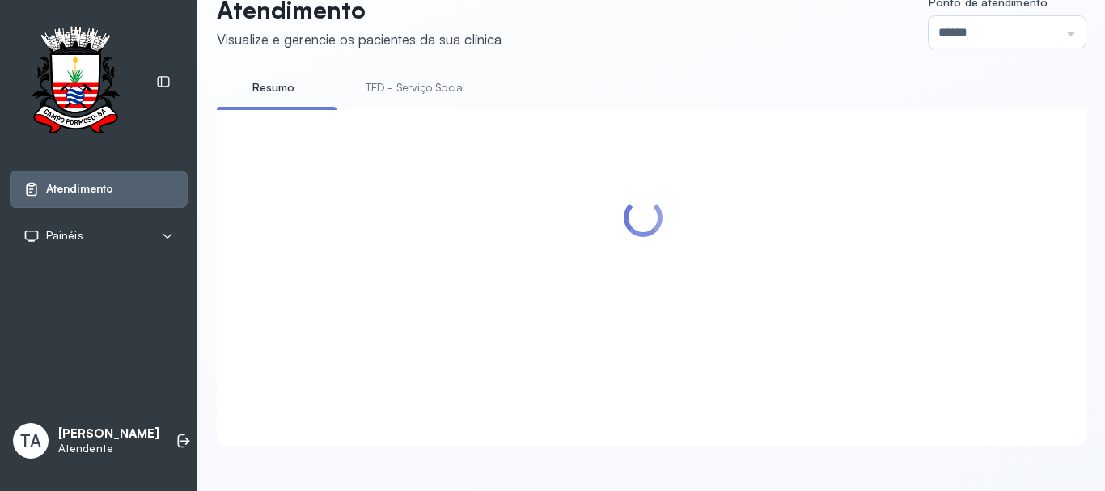
click at [397, 75] on link "TFD - Serviço Social" at bounding box center [415, 87] width 132 height 27
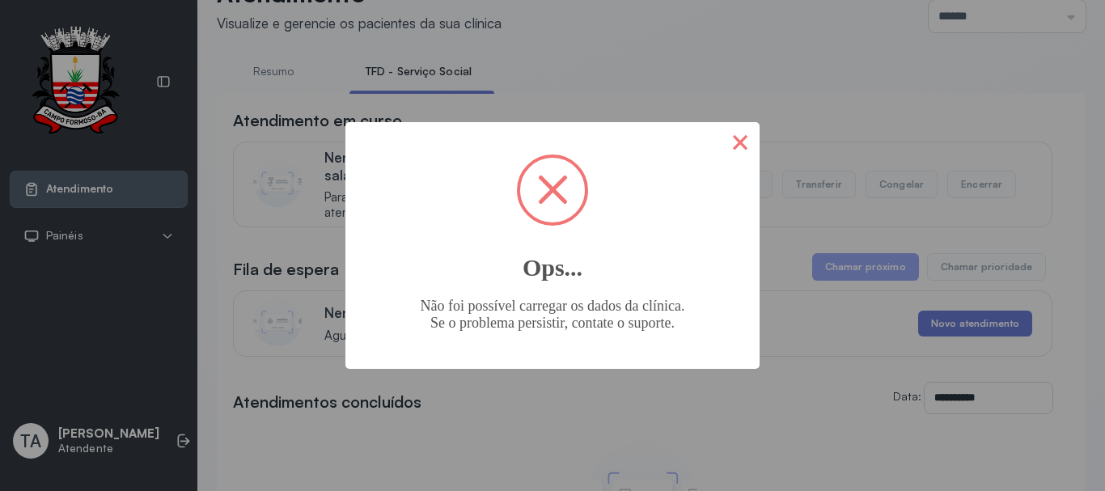
click at [729, 148] on button "×" at bounding box center [740, 141] width 39 height 39
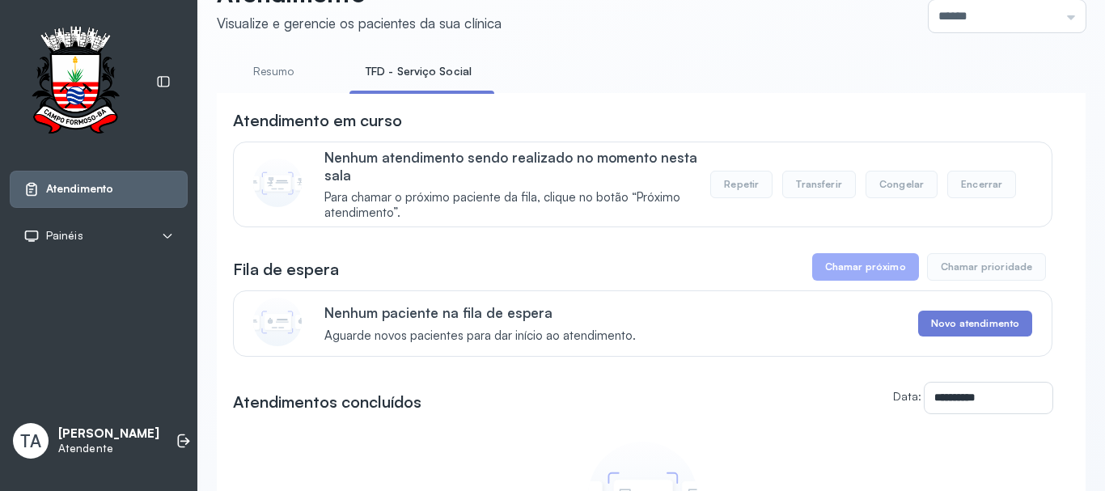
click at [298, 61] on link "Resumo" at bounding box center [273, 71] width 113 height 27
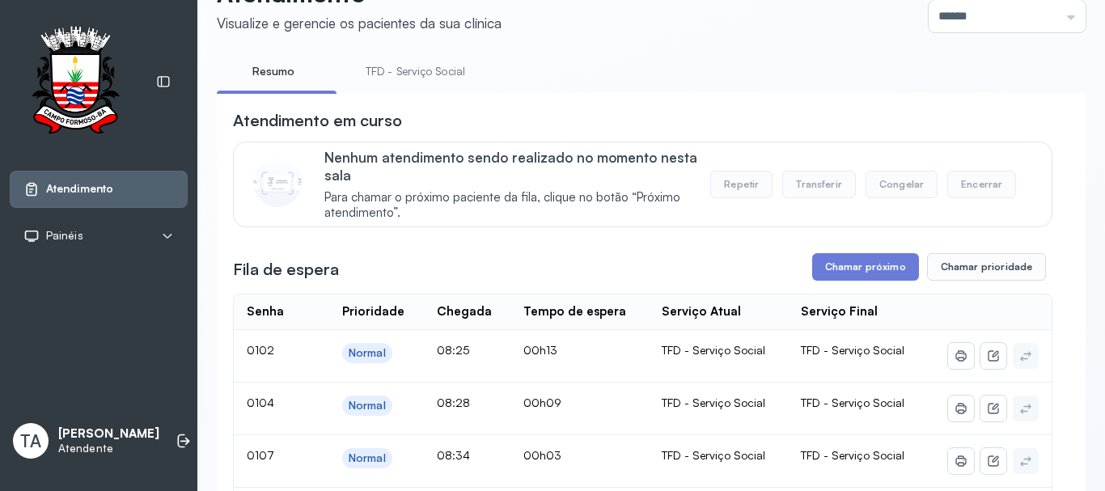
click at [416, 64] on link "TFD - Serviço Social" at bounding box center [415, 71] width 132 height 27
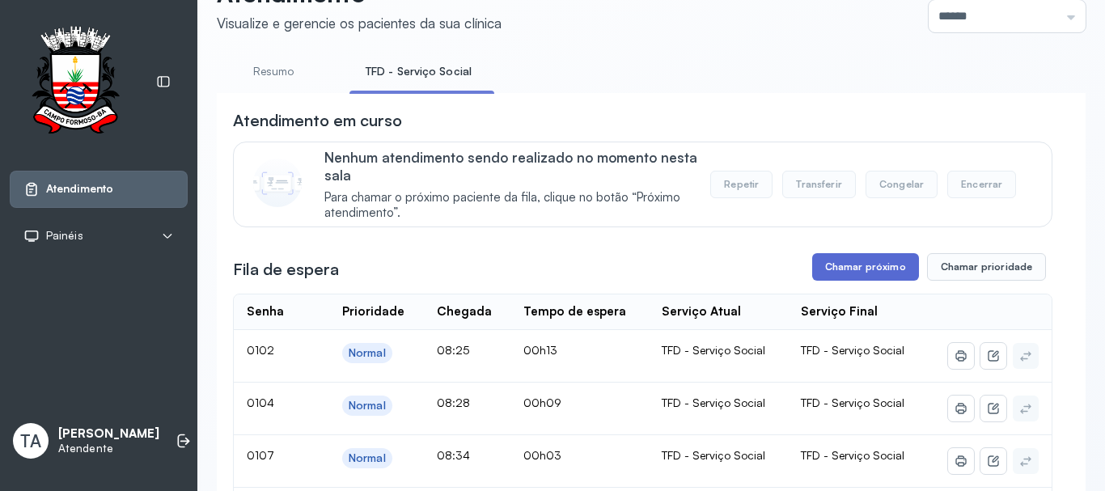
click at [868, 267] on button "Chamar próximo" at bounding box center [865, 266] width 107 height 27
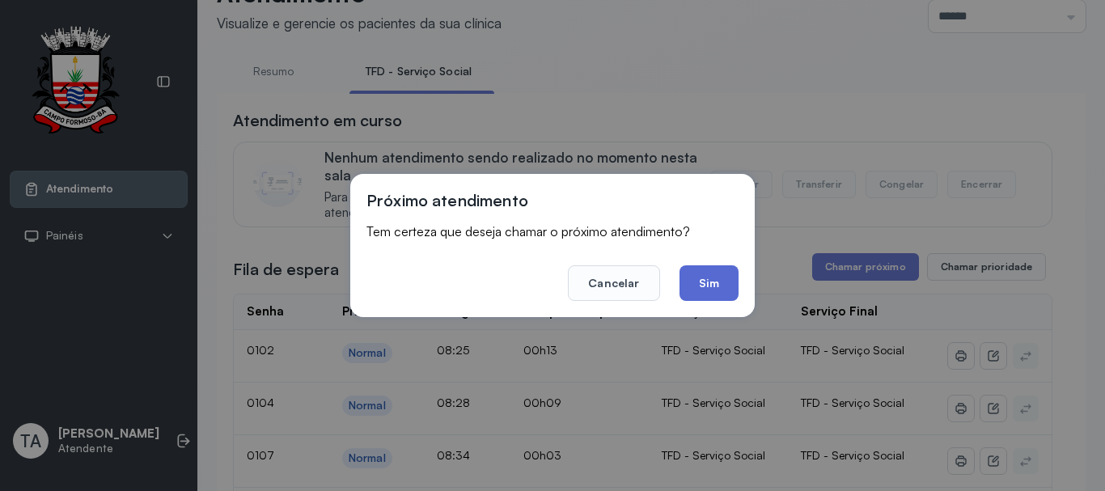
click at [704, 289] on button "Sim" at bounding box center [708, 283] width 59 height 36
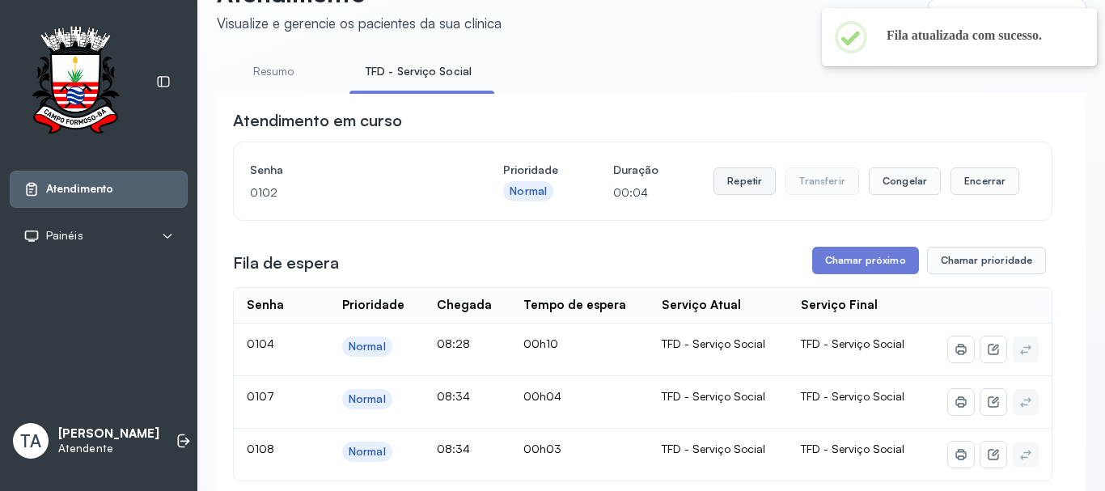
click at [733, 175] on button "Repetir" at bounding box center [744, 180] width 62 height 27
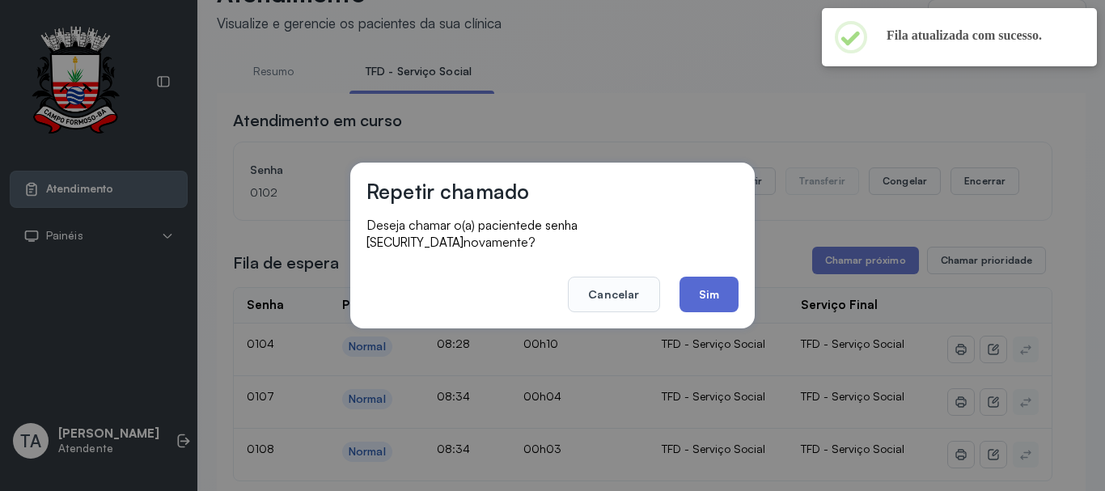
click at [703, 297] on button "Sim" at bounding box center [708, 295] width 59 height 36
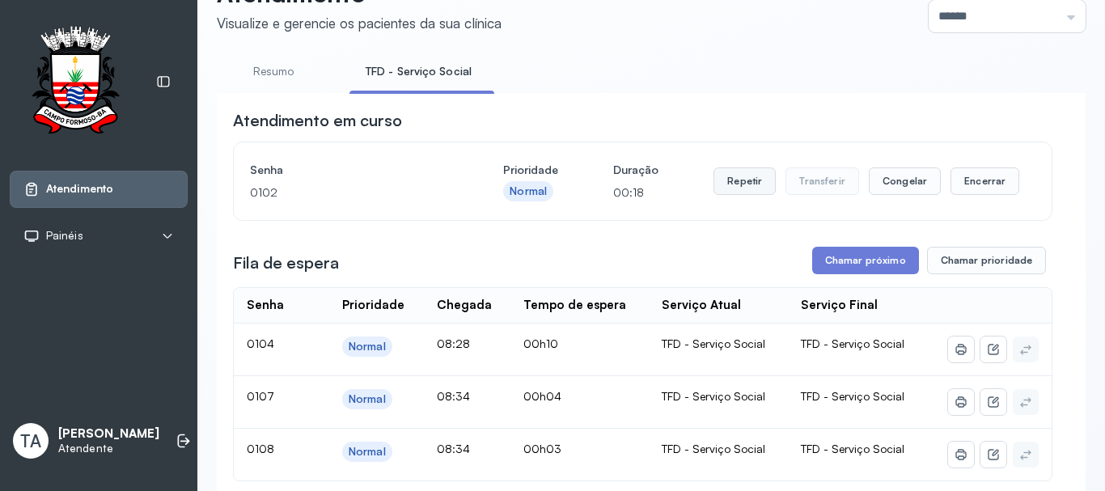
click at [713, 177] on button "Repetir" at bounding box center [744, 180] width 62 height 27
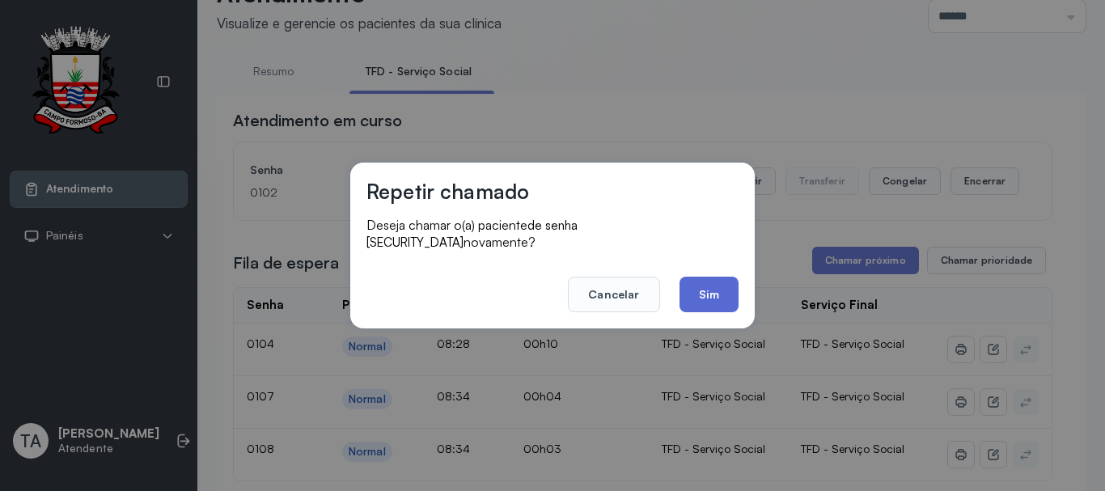
click at [703, 290] on button "Sim" at bounding box center [708, 295] width 59 height 36
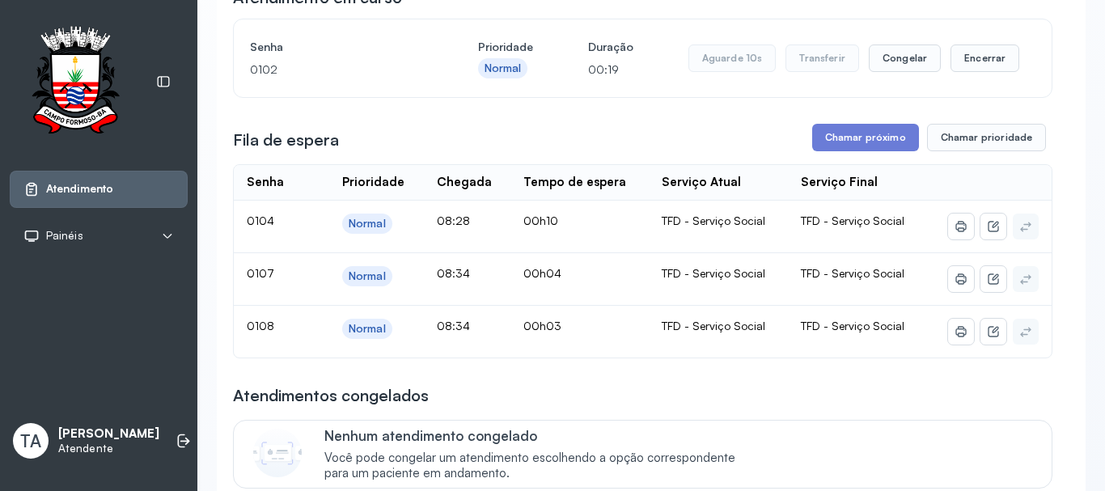
scroll to position [212, 0]
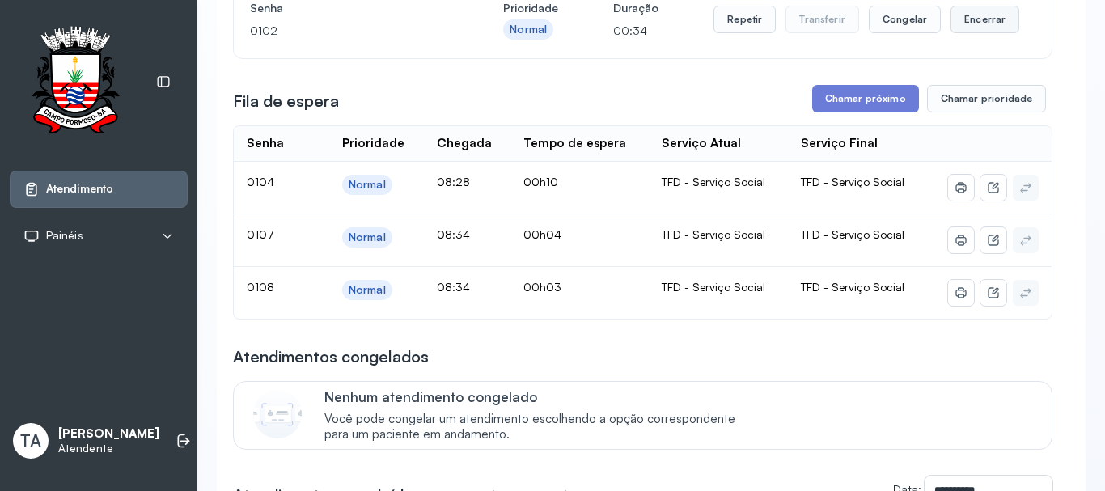
click at [1001, 19] on button "Encerrar" at bounding box center [984, 19] width 69 height 27
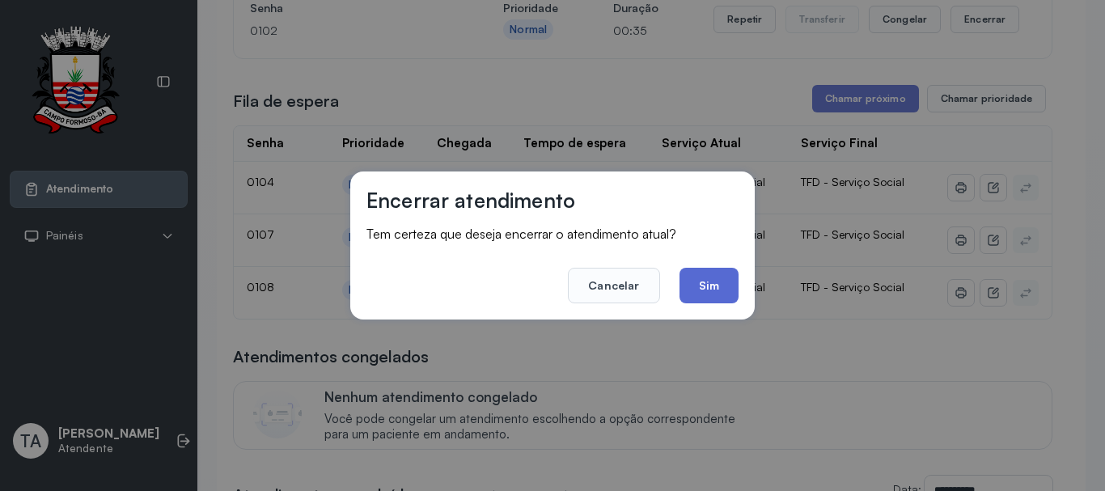
click at [729, 290] on button "Sim" at bounding box center [708, 286] width 59 height 36
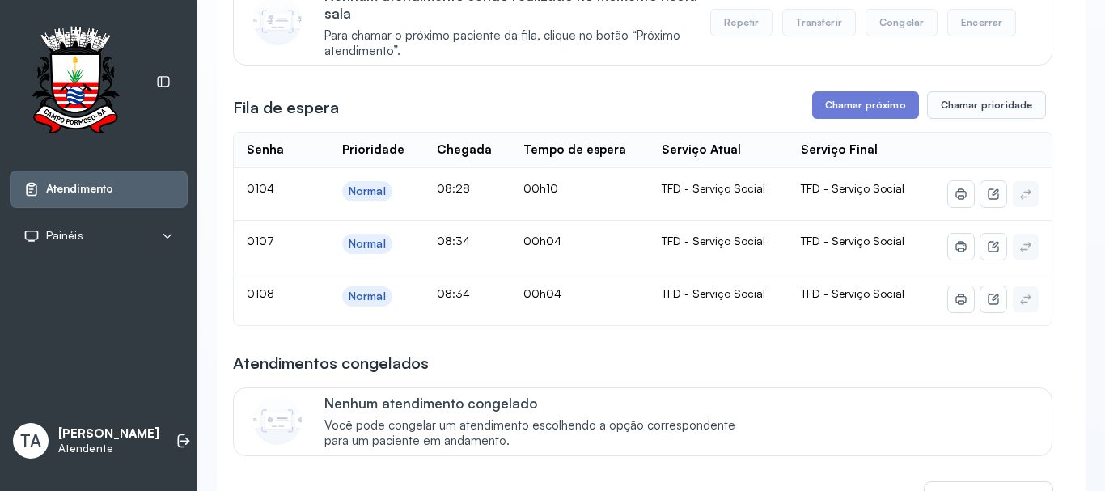
click at [859, 391] on div "Atendimentos congelados Nenhum atendimento congelado Você pode congelar um aten…" at bounding box center [642, 404] width 819 height 104
click at [851, 104] on button "Chamar próximo" at bounding box center [865, 104] width 107 height 27
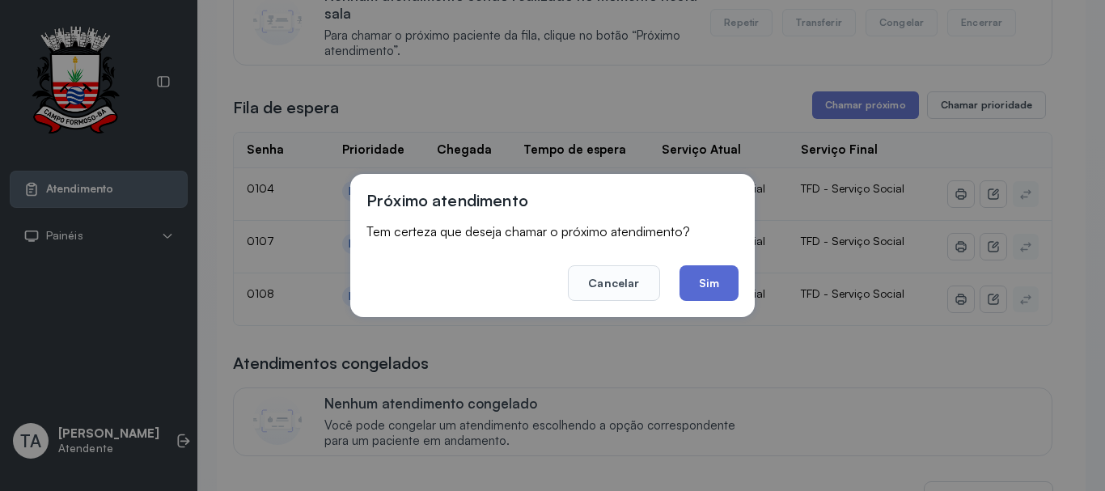
click at [705, 281] on button "Sim" at bounding box center [708, 283] width 59 height 36
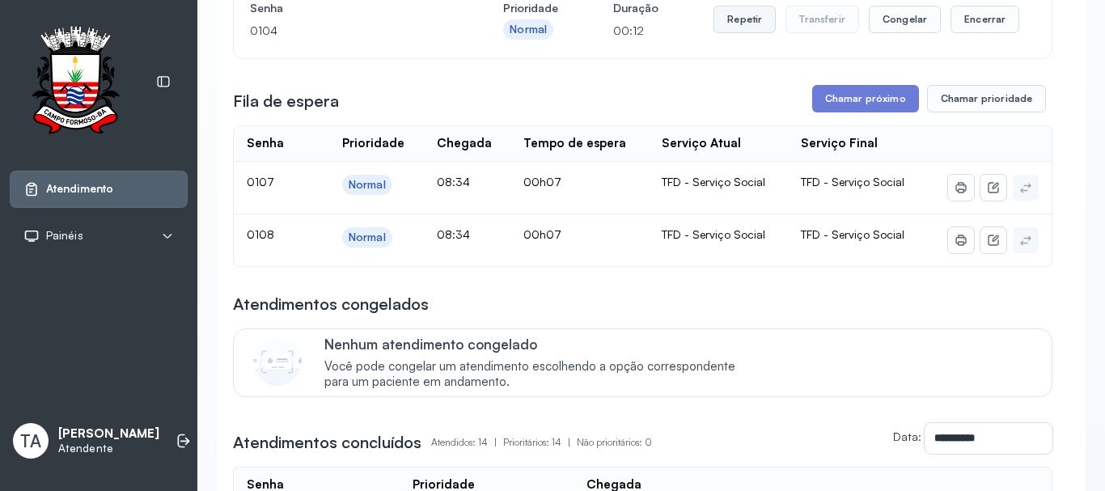
click at [745, 15] on button "Repetir" at bounding box center [744, 19] width 62 height 27
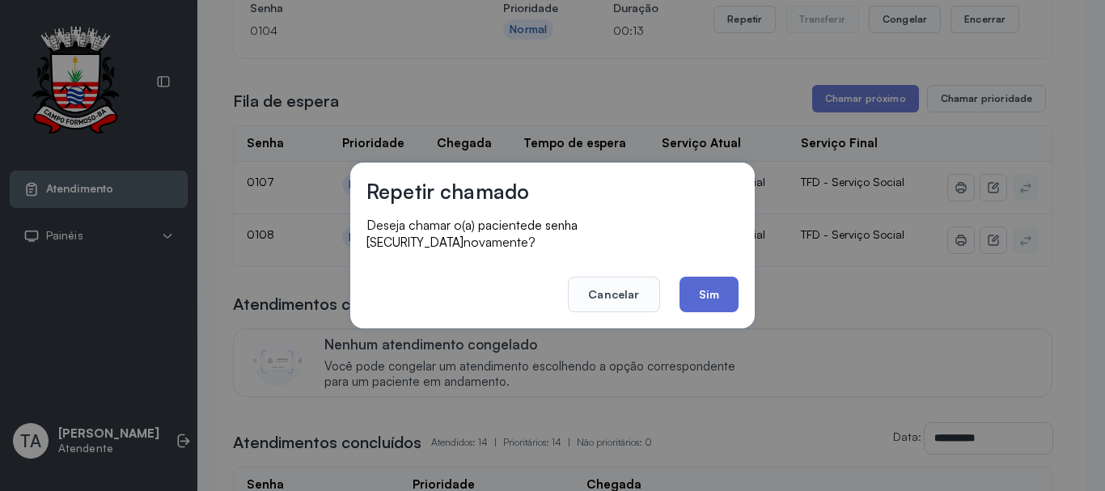
click at [721, 277] on button "Sim" at bounding box center [708, 295] width 59 height 36
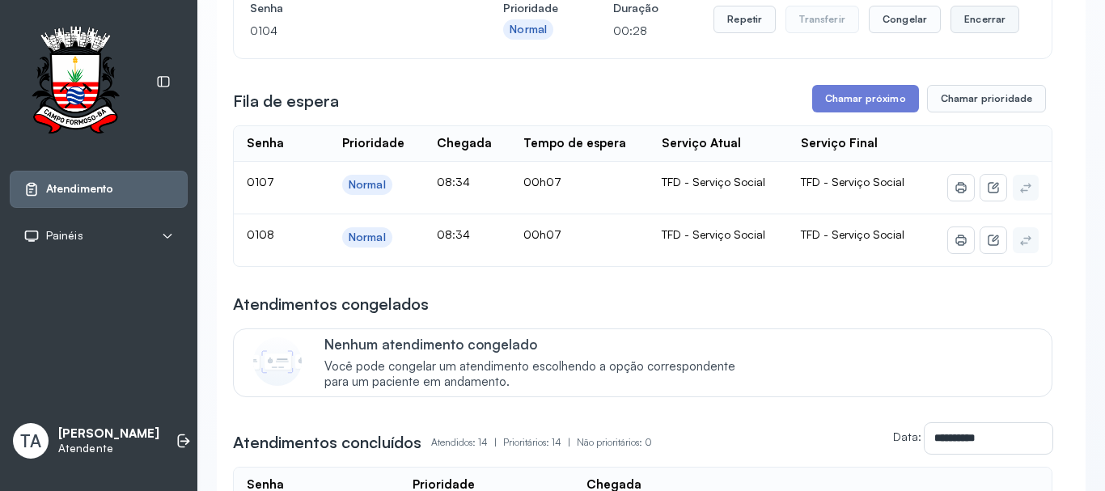
click at [958, 14] on button "Encerrar" at bounding box center [984, 19] width 69 height 27
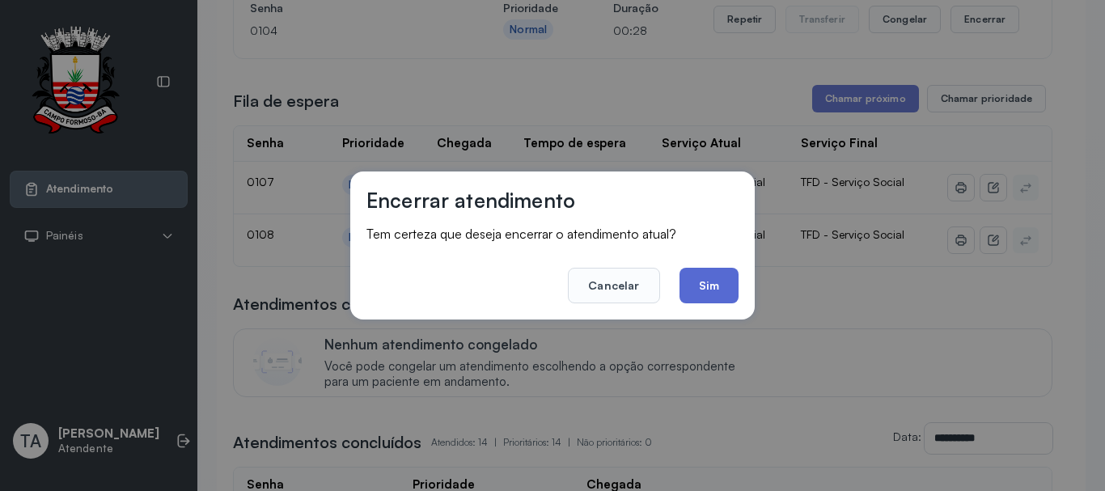
click at [729, 277] on button "Sim" at bounding box center [708, 286] width 59 height 36
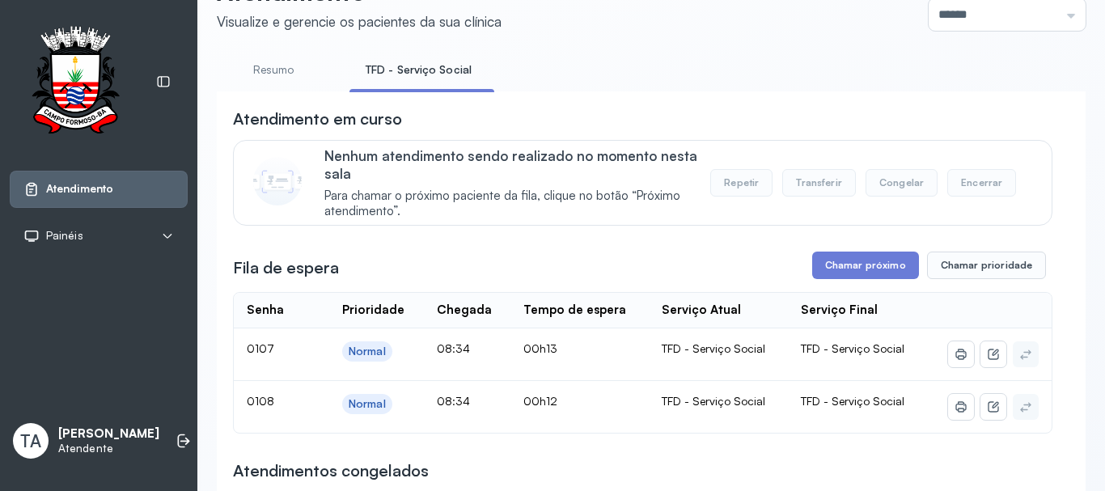
scroll to position [50, 0]
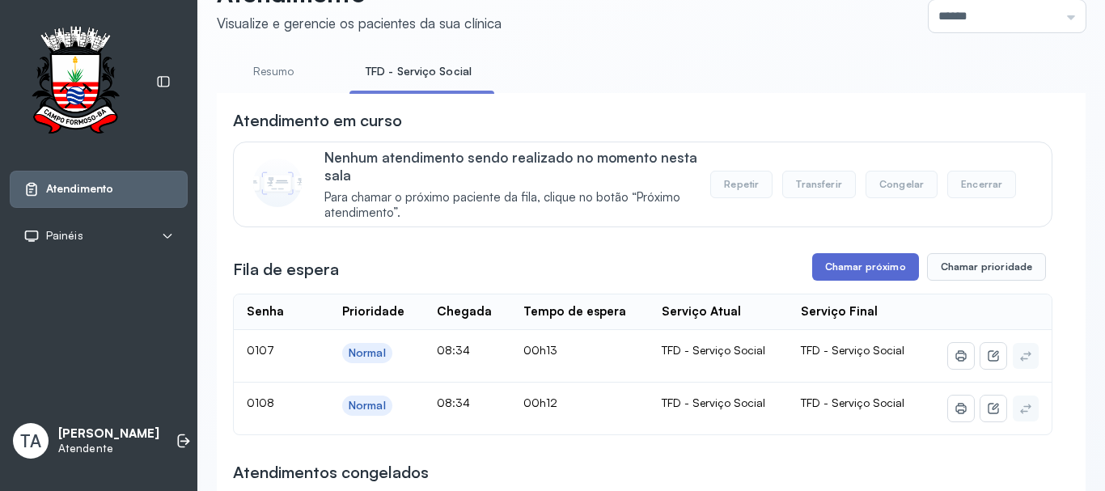
click at [872, 266] on button "Chamar próximo" at bounding box center [865, 266] width 107 height 27
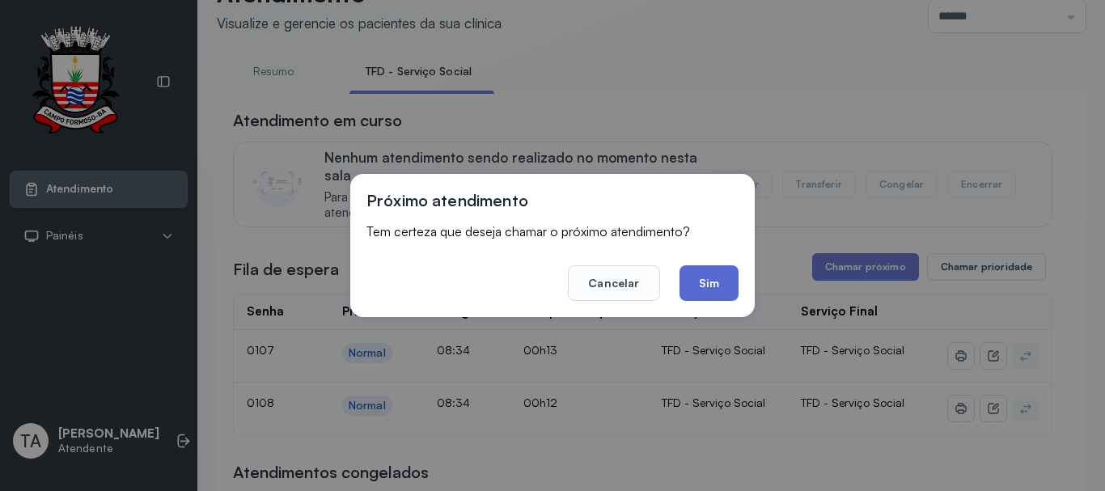
click at [716, 290] on button "Sim" at bounding box center [708, 283] width 59 height 36
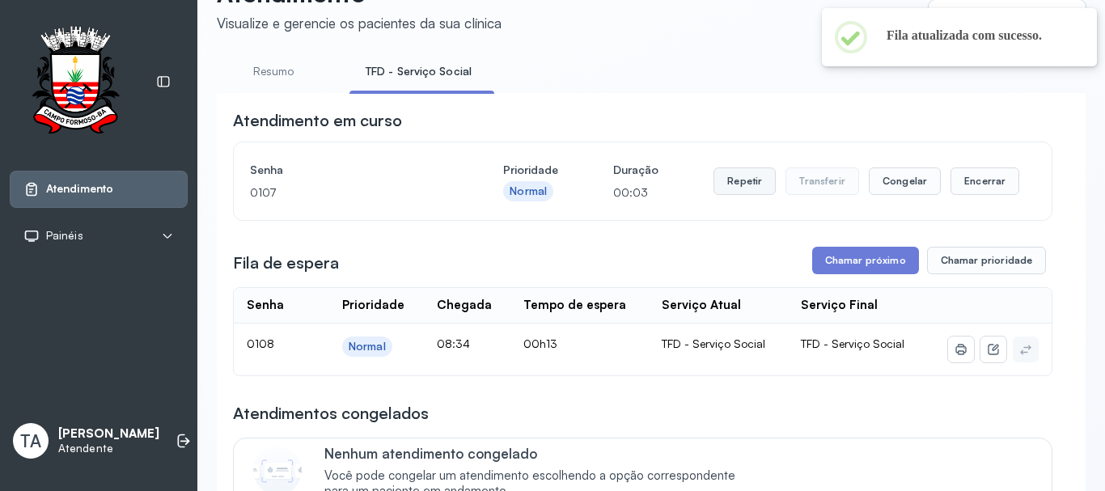
click at [713, 187] on button "Repetir" at bounding box center [744, 180] width 62 height 27
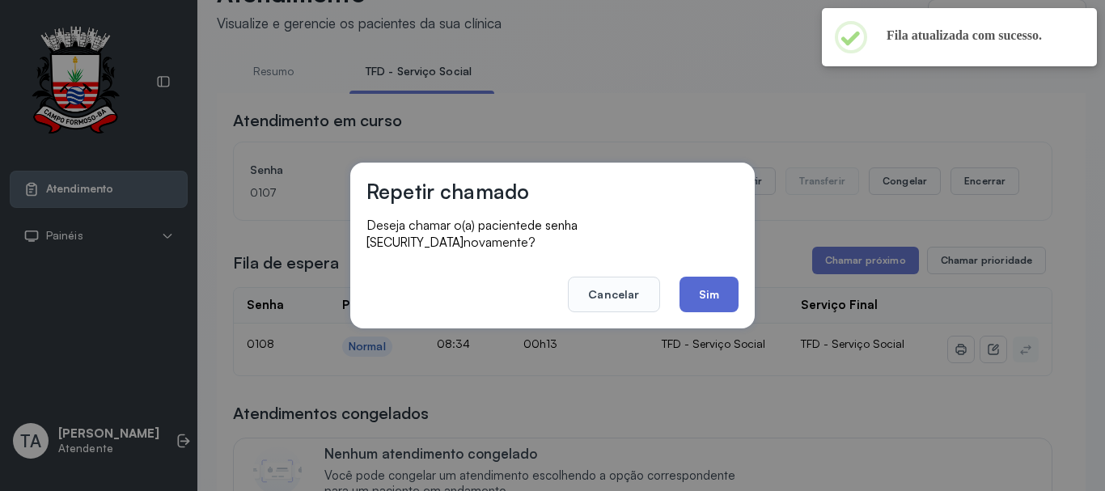
click at [721, 281] on button "Sim" at bounding box center [708, 295] width 59 height 36
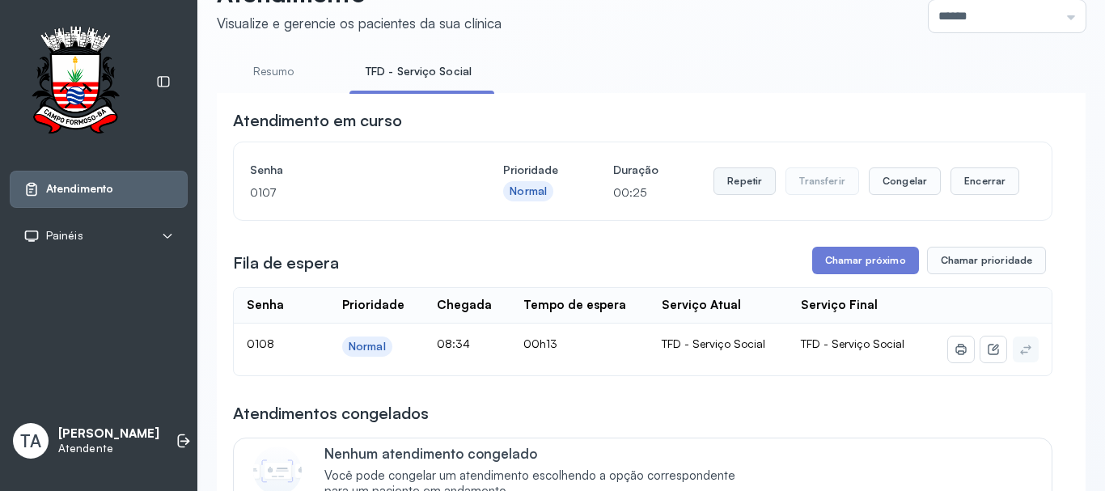
click at [727, 189] on button "Repetir" at bounding box center [744, 180] width 62 height 27
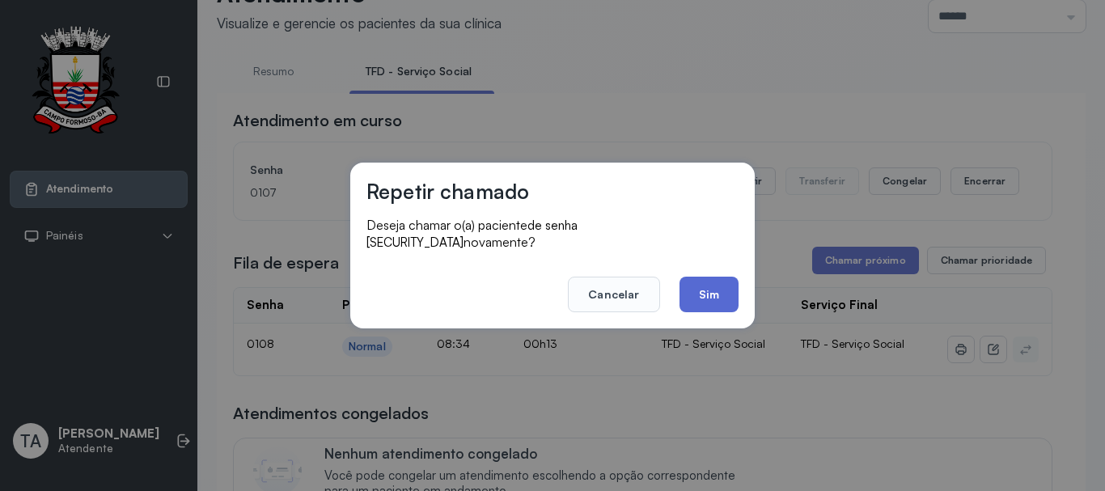
click at [704, 277] on button "Sim" at bounding box center [708, 295] width 59 height 36
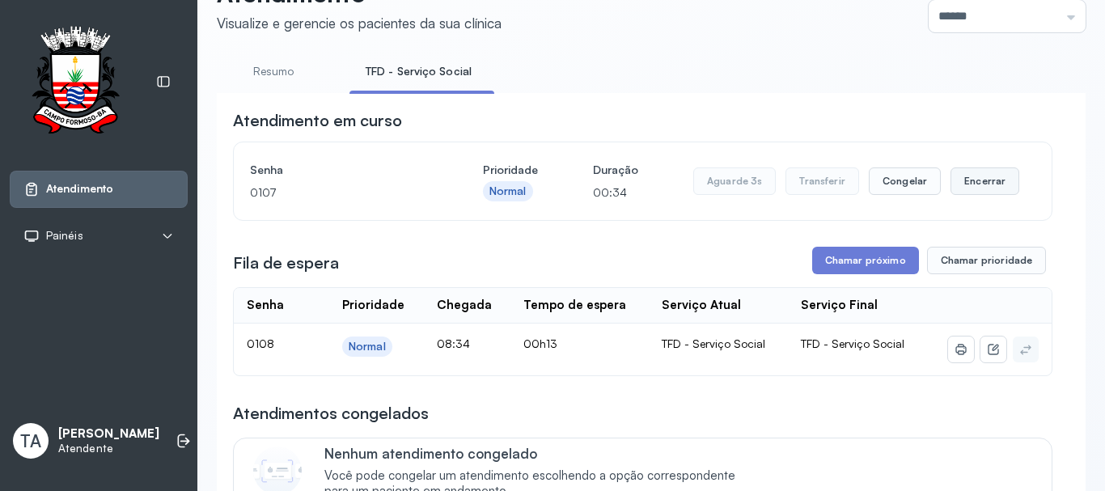
click at [983, 192] on button "Encerrar" at bounding box center [984, 180] width 69 height 27
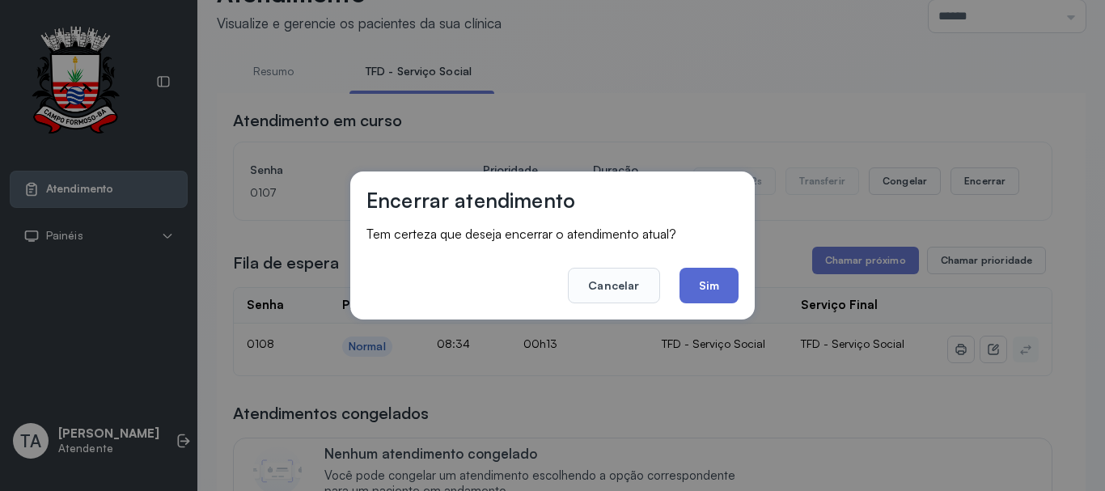
click at [699, 300] on button "Sim" at bounding box center [708, 286] width 59 height 36
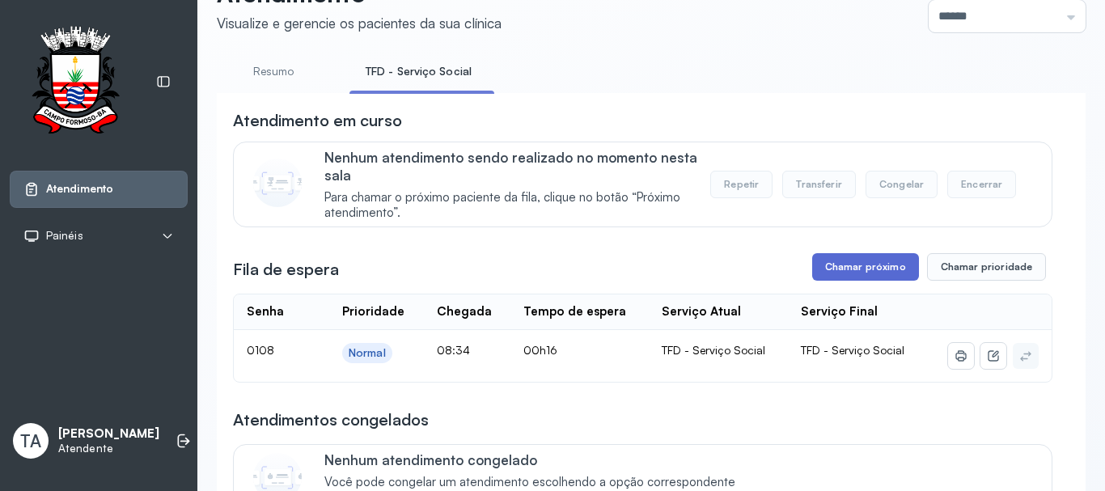
click at [843, 281] on button "Chamar próximo" at bounding box center [865, 266] width 107 height 27
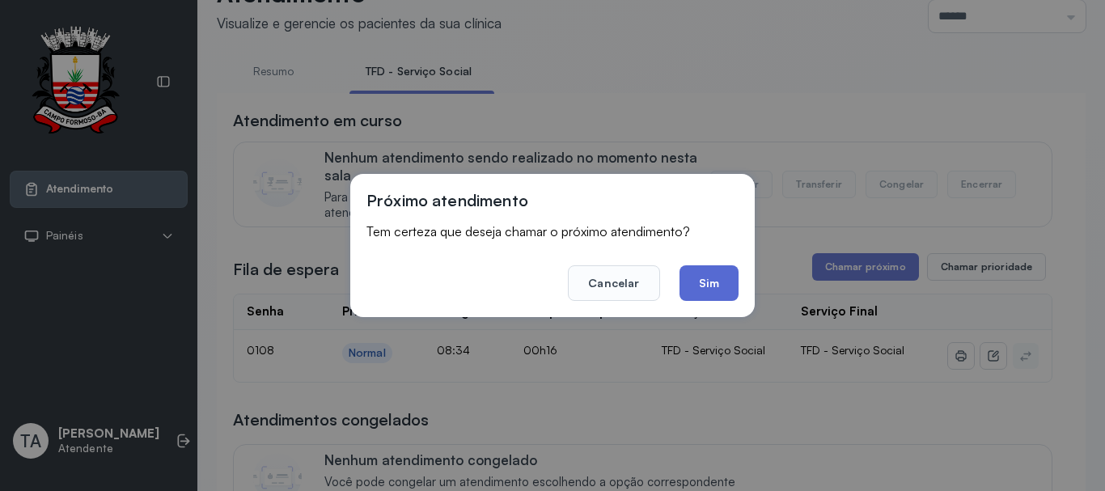
click at [711, 278] on button "Sim" at bounding box center [708, 283] width 59 height 36
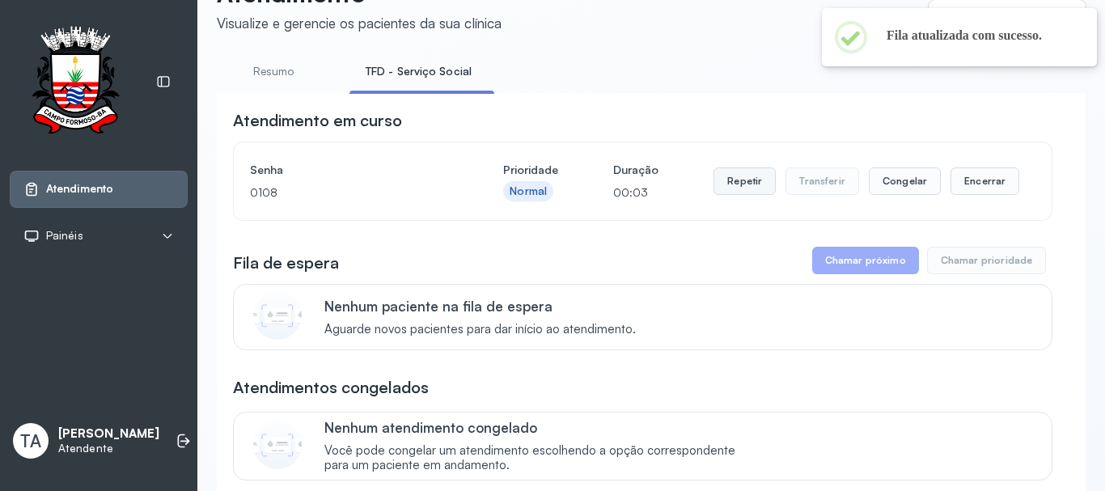
click at [733, 180] on button "Repetir" at bounding box center [744, 180] width 62 height 27
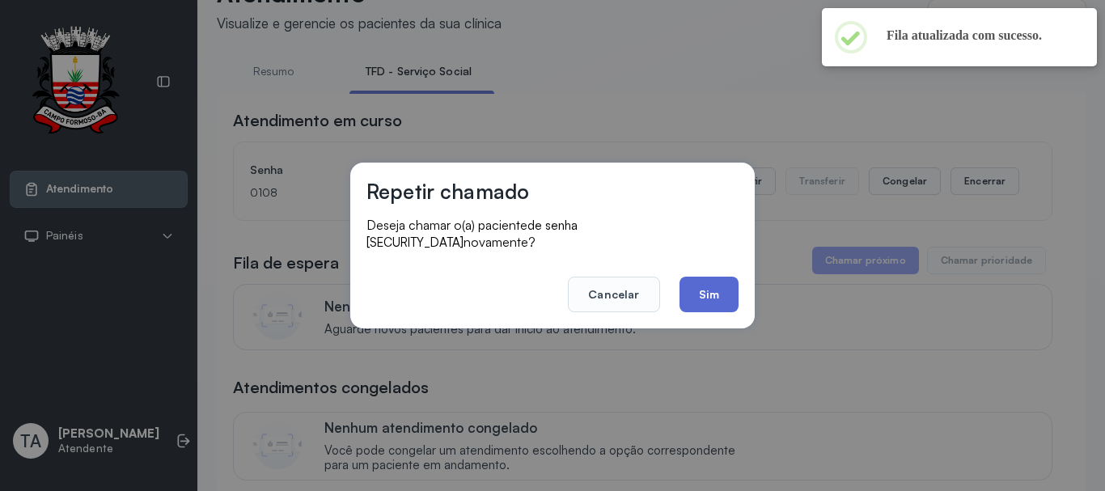
click at [692, 283] on button "Sim" at bounding box center [708, 295] width 59 height 36
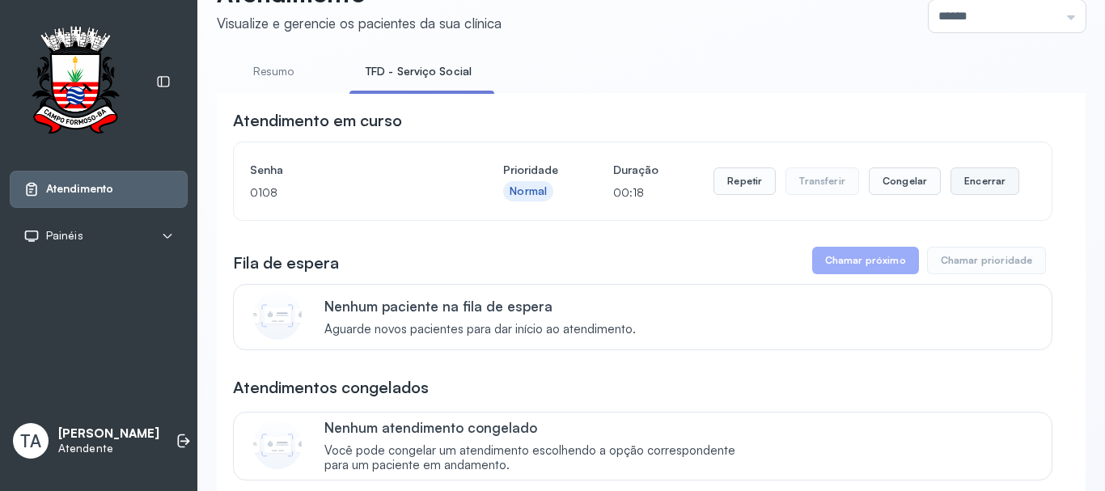
click at [997, 180] on button "Encerrar" at bounding box center [984, 180] width 69 height 27
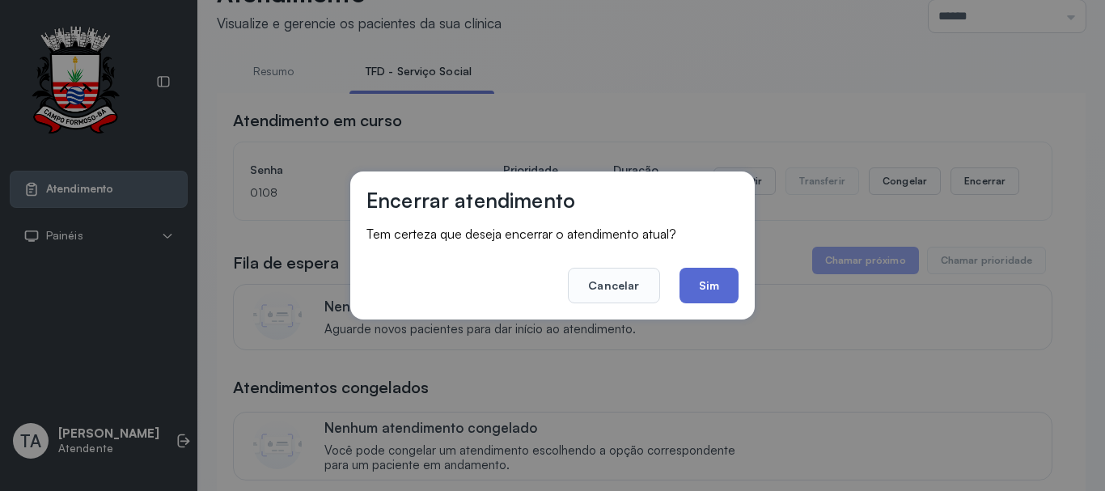
click at [713, 281] on button "Sim" at bounding box center [708, 286] width 59 height 36
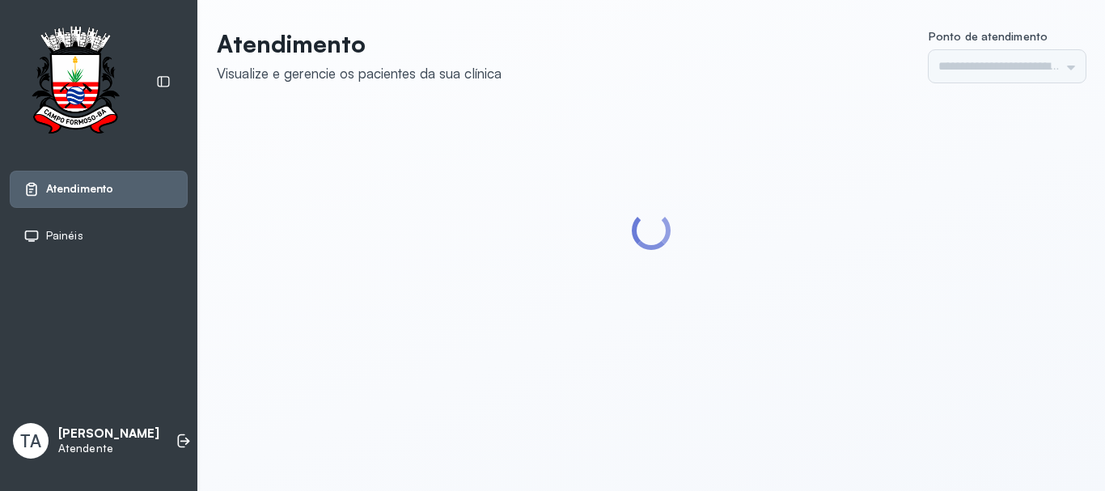
type input "******"
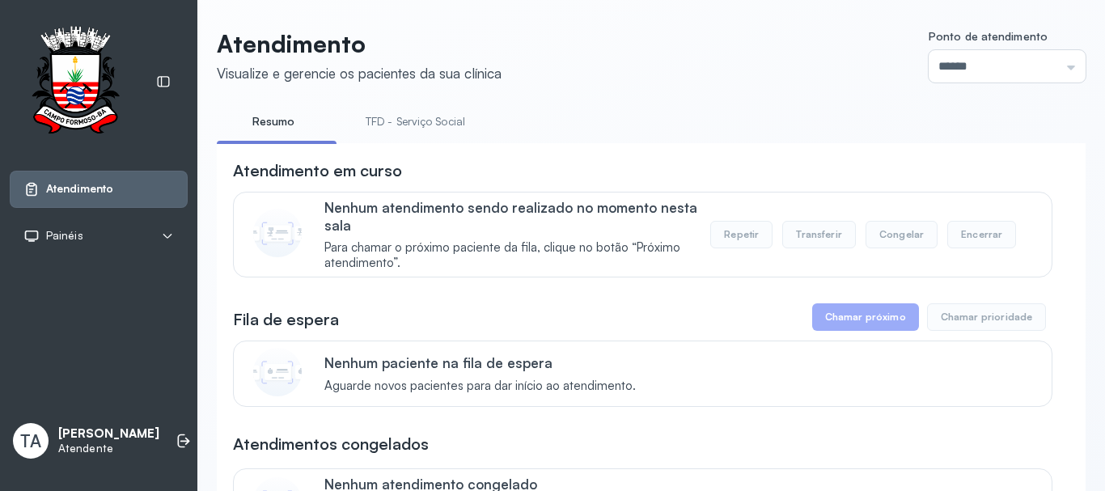
click at [439, 129] on link "TFD - Serviço Social" at bounding box center [415, 121] width 132 height 27
